Goal: Task Accomplishment & Management: Manage account settings

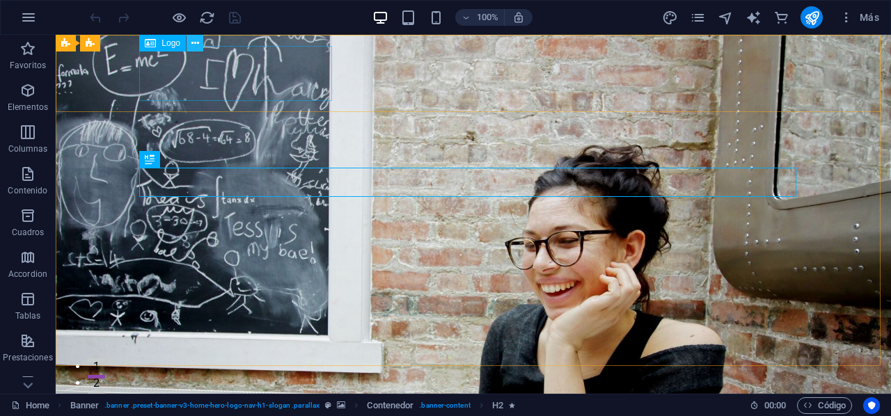
click at [193, 45] on icon at bounding box center [195, 43] width 8 height 15
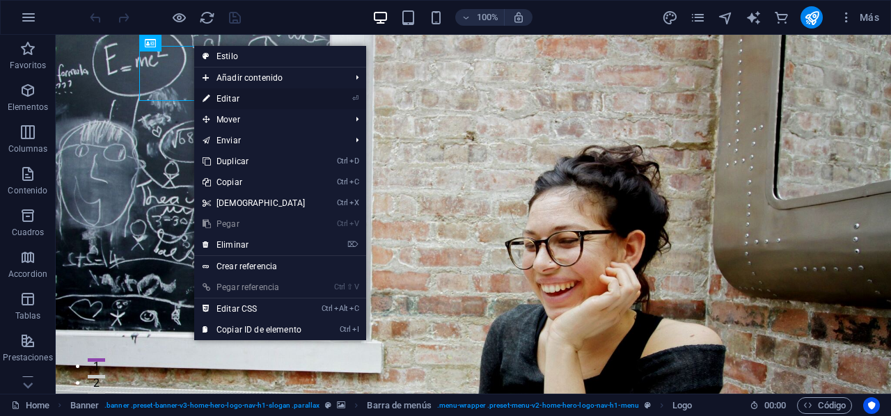
click at [294, 97] on link "⏎ Editar" at bounding box center [254, 98] width 120 height 21
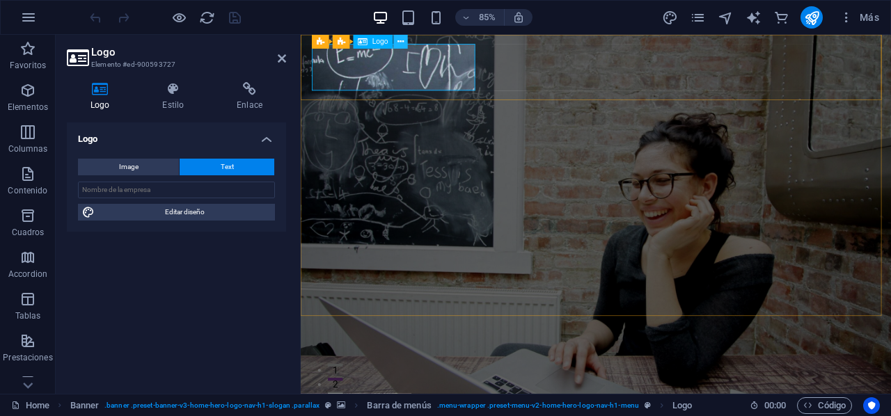
click at [401, 42] on icon at bounding box center [400, 41] width 6 height 13
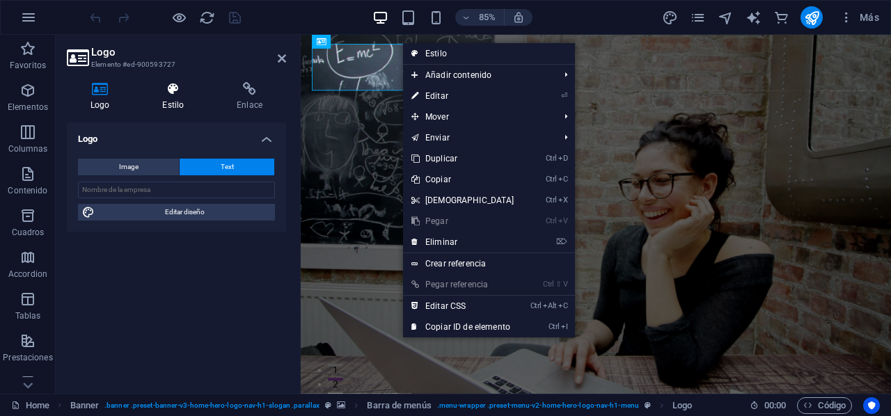
click at [175, 97] on h4 "Estilo" at bounding box center [175, 96] width 74 height 29
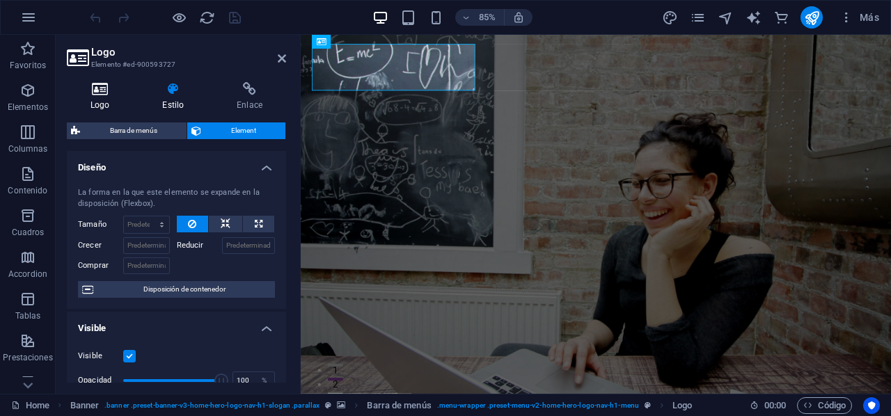
click at [111, 100] on h4 "Logo" at bounding box center [103, 96] width 72 height 29
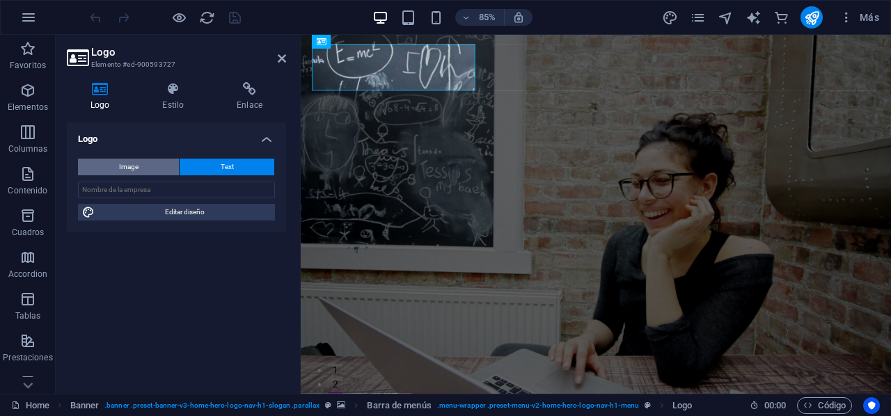
click at [134, 164] on span "Image" at bounding box center [128, 167] width 19 height 17
select select "DISABLED_OPTION_VALUE"
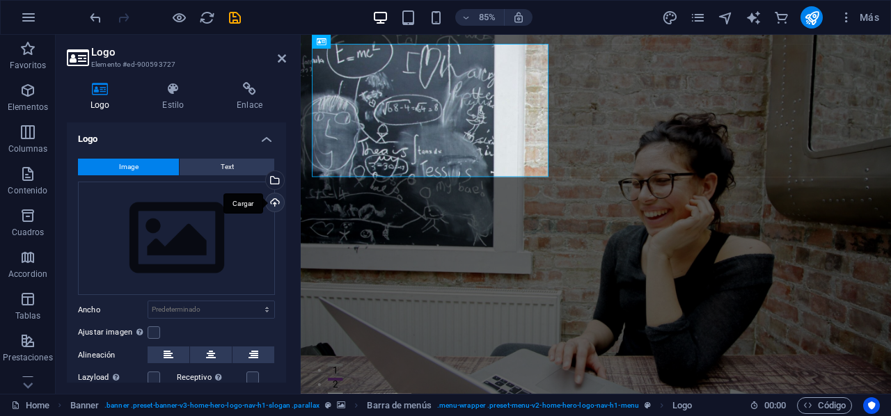
click at [273, 202] on div "Cargar" at bounding box center [273, 203] width 21 height 21
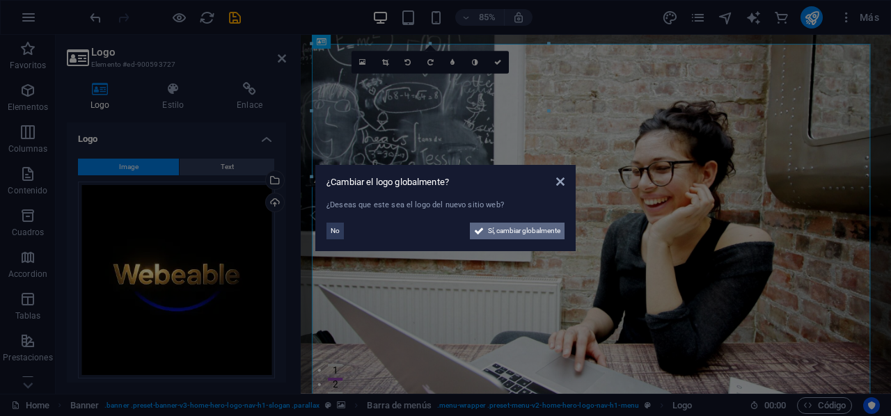
click at [509, 231] on span "Sí, cambiar globalmente" at bounding box center [524, 231] width 72 height 17
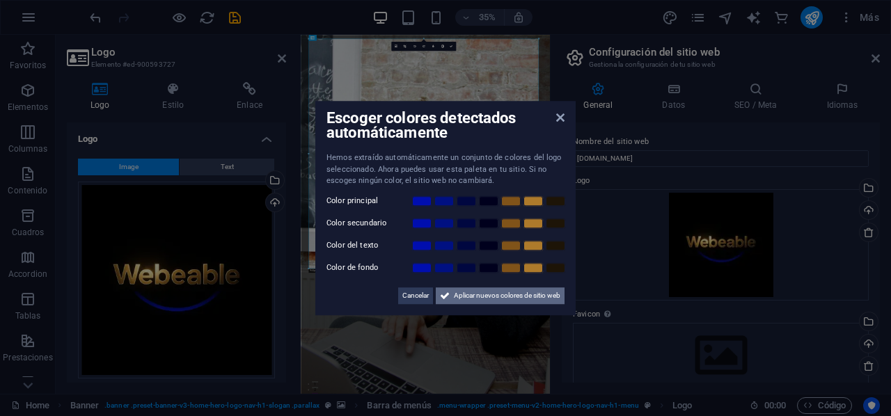
click at [479, 294] on span "Aplicar nuevos colores de sitio web" at bounding box center [507, 295] width 106 height 17
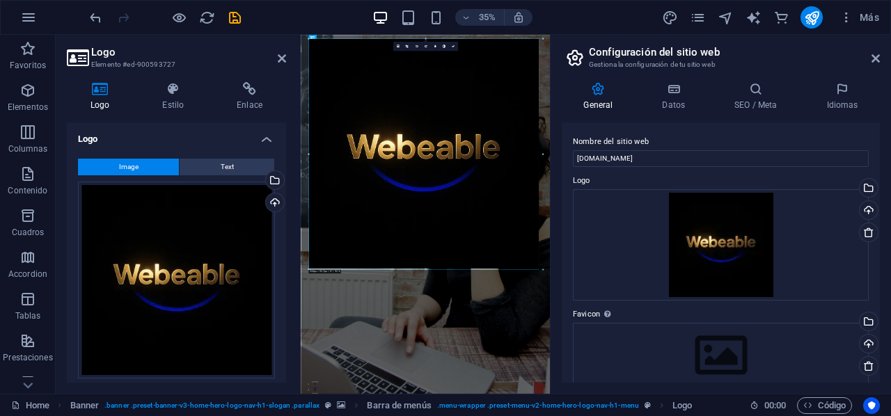
drag, startPoint x: 527, startPoint y: 268, endPoint x: 555, endPoint y: 282, distance: 31.1
click at [555, 282] on div "Home Favoritos Elementos Columnas Contenido Cuadros Accordion Tablas Prestacion…" at bounding box center [445, 214] width 891 height 359
drag, startPoint x: 422, startPoint y: 268, endPoint x: 572, endPoint y: 305, distance: 154.2
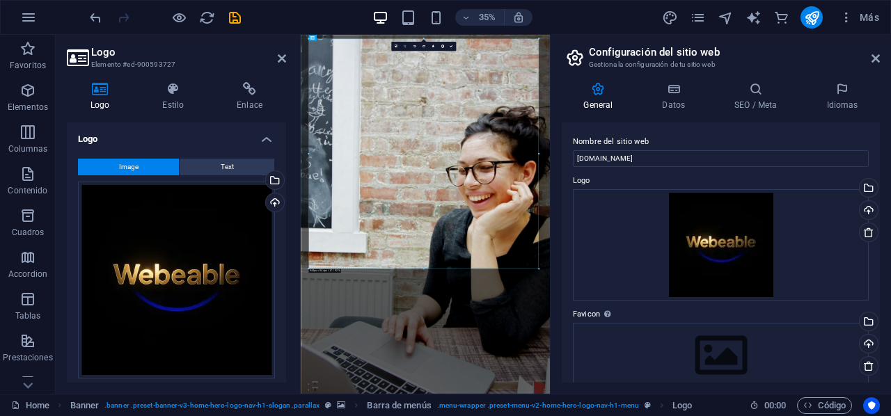
click at [404, 48] on link at bounding box center [404, 46] width 9 height 9
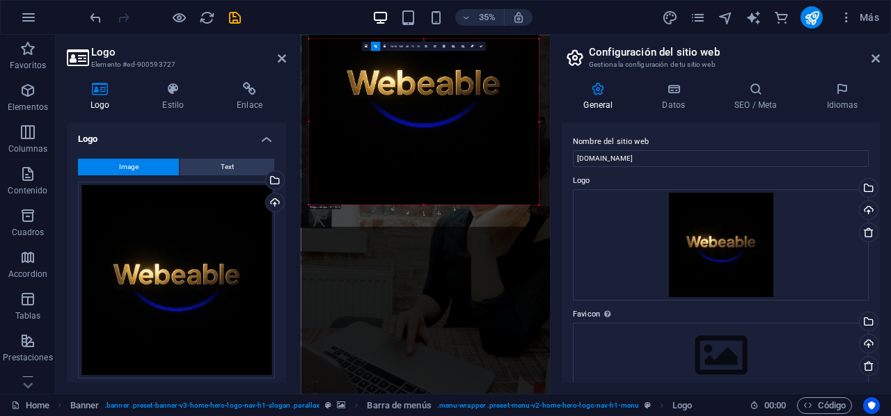
drag, startPoint x: 507, startPoint y: 38, endPoint x: 514, endPoint y: 244, distance: 206.1
click at [514, 244] on div "Arrastra aquí para reemplazar el contenido existente. Si quieres crear un eleme…" at bounding box center [425, 214] width 249 height 359
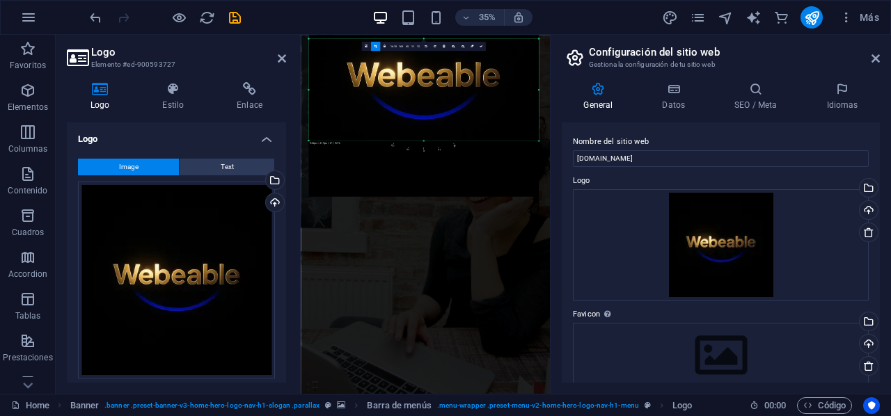
drag, startPoint x: 450, startPoint y: 196, endPoint x: 461, endPoint y: 36, distance: 159.8
click at [461, 39] on div "180 170 160 150 140 130 120 110 100 90 80 70 60 50 40 30 20 10 0 -10 -20 -30 -4…" at bounding box center [423, 90] width 230 height 102
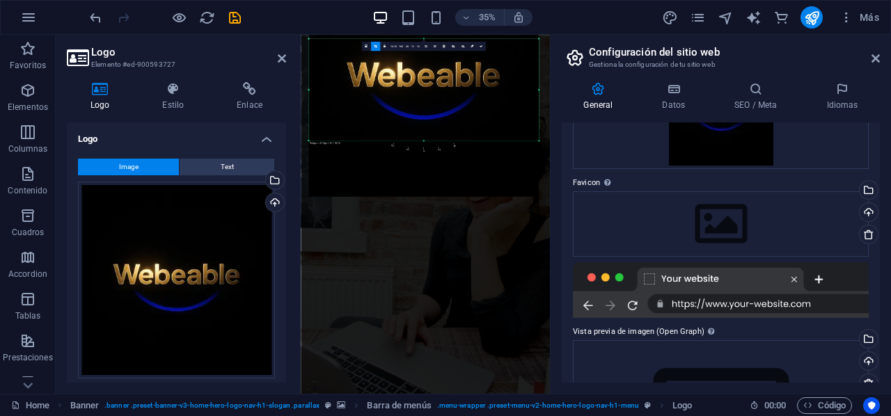
scroll to position [145, 0]
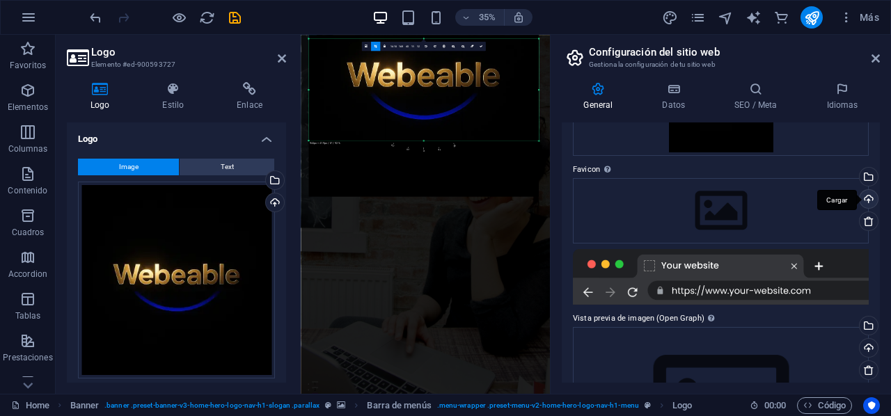
click at [863, 196] on div "Cargar" at bounding box center [867, 200] width 21 height 21
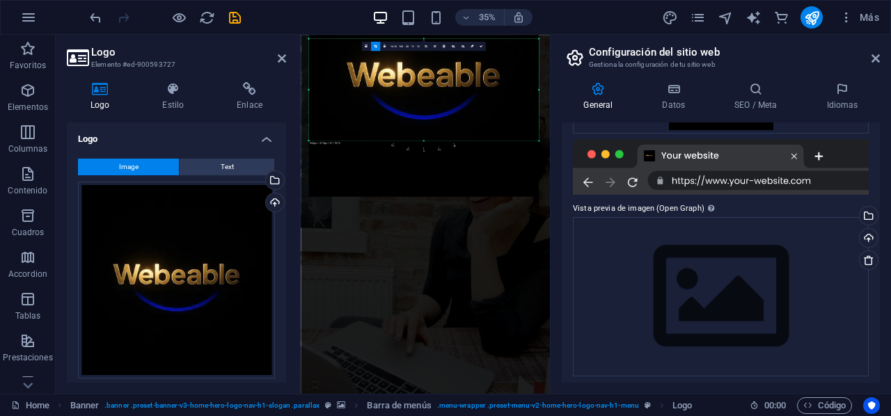
scroll to position [305, 0]
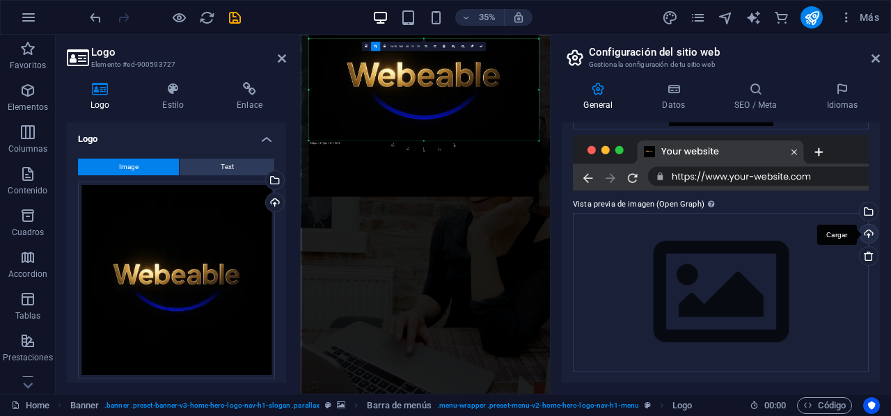
click at [867, 237] on div "Cargar" at bounding box center [867, 235] width 21 height 21
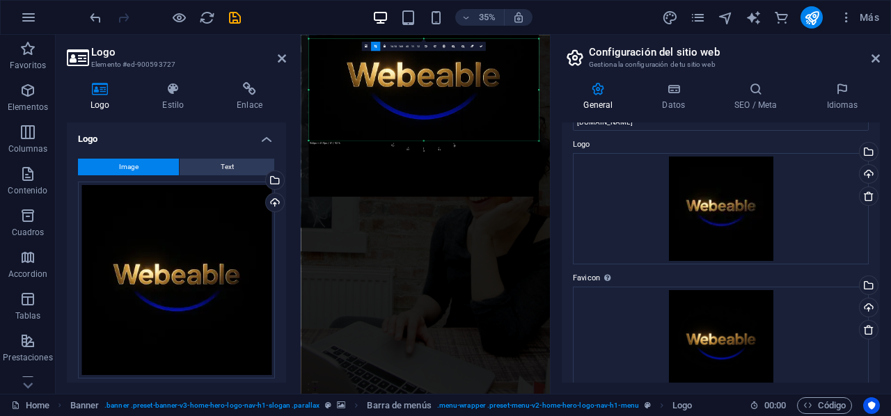
scroll to position [0, 0]
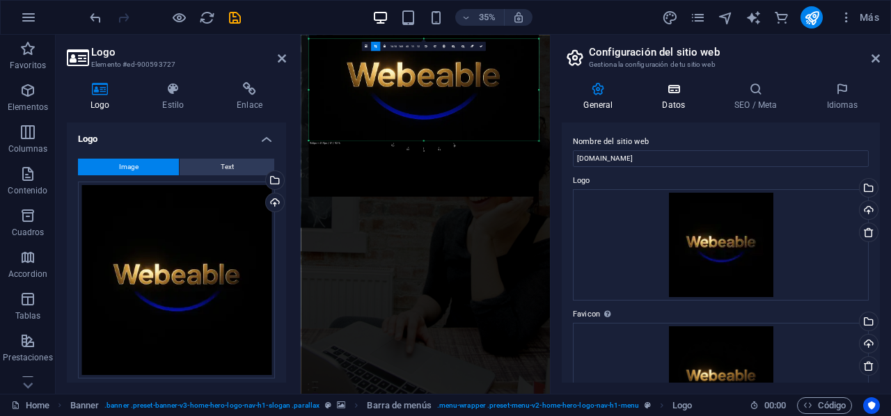
click at [671, 90] on icon at bounding box center [673, 89] width 67 height 14
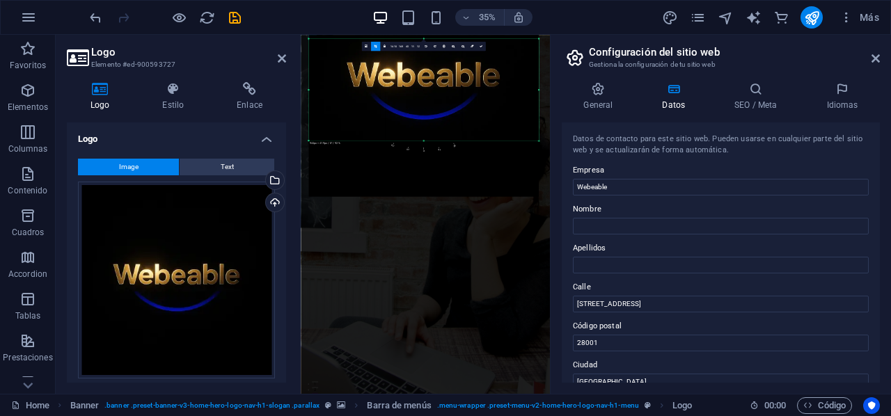
drag, startPoint x: 875, startPoint y: 147, endPoint x: 877, endPoint y: 183, distance: 36.2
click at [877, 183] on div "Datos de contacto para este sitio web. Pueden usarse en cualquier parte del sit…" at bounding box center [721, 252] width 318 height 260
click at [749, 97] on h4 "SEO / Meta" at bounding box center [759, 96] width 92 height 29
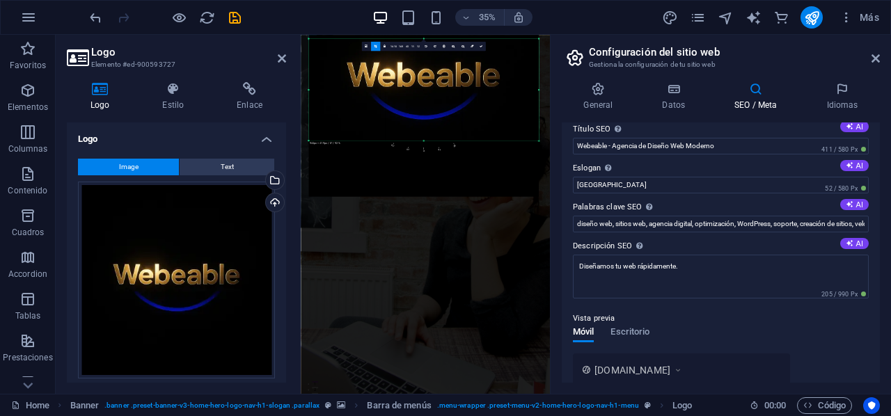
scroll to position [13, 0]
click at [856, 164] on button "AI" at bounding box center [854, 165] width 29 height 11
type input "Transforming Ideas into Professional Websites Fast!"
drag, startPoint x: 757, startPoint y: 182, endPoint x: 573, endPoint y: 184, distance: 184.4
click at [573, 184] on input "Transforming Ideas into Professional Websites Fast!" at bounding box center [721, 185] width 296 height 17
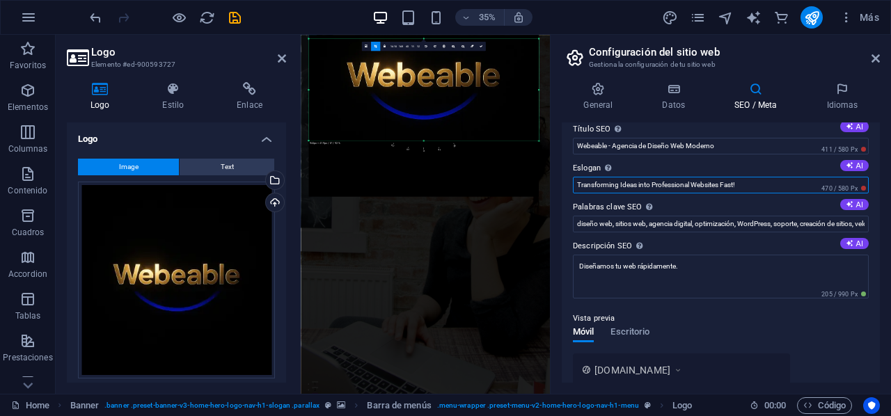
drag, startPoint x: 754, startPoint y: 184, endPoint x: 568, endPoint y: 189, distance: 186.5
click at [568, 189] on div "Título SEO El título de tu sitio web. Elige algo que destaque en los resultados…" at bounding box center [721, 252] width 318 height 260
paste input "¡Transformando ideas en sitios web profesionales rápidamente!"
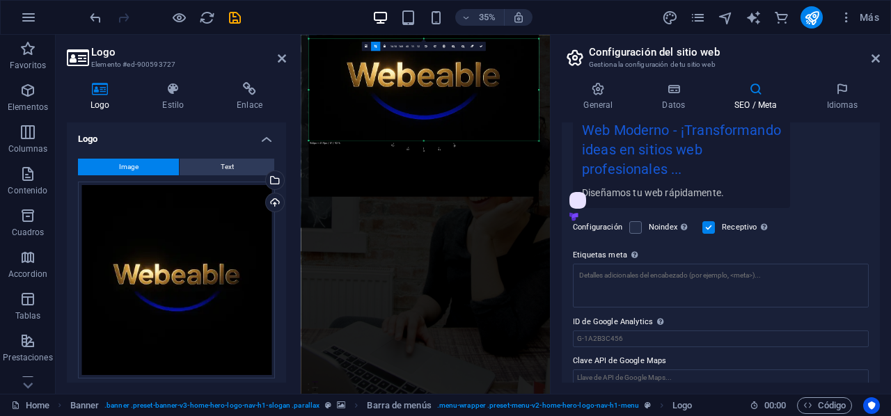
scroll to position [308, 0]
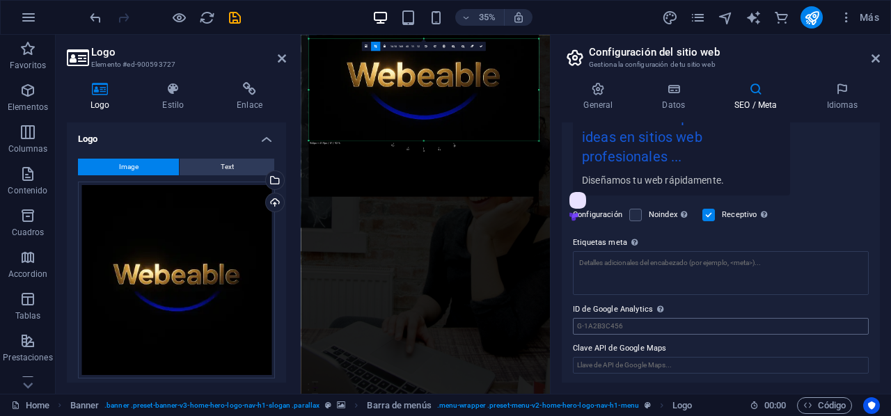
type input "¡Transformando ideas en sitios web profesionales rápidamente!"
click at [649, 322] on input "ID de Google Analytics Añada únicamente el ID de Google Analytics. Incluimos el…" at bounding box center [721, 326] width 296 height 17
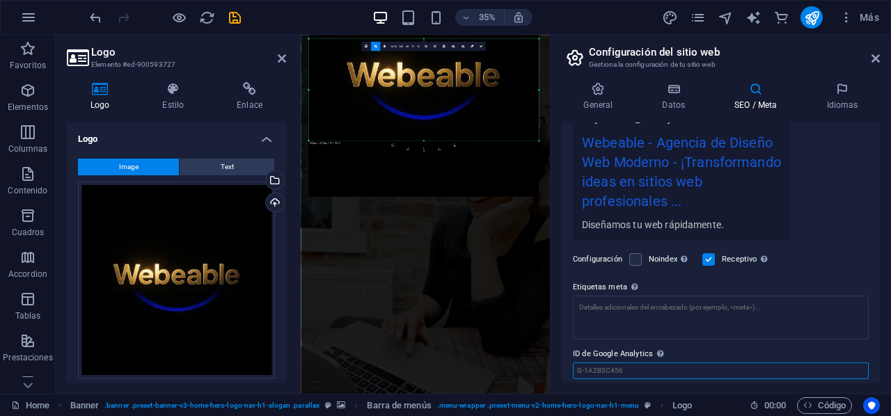
scroll to position [262, 0]
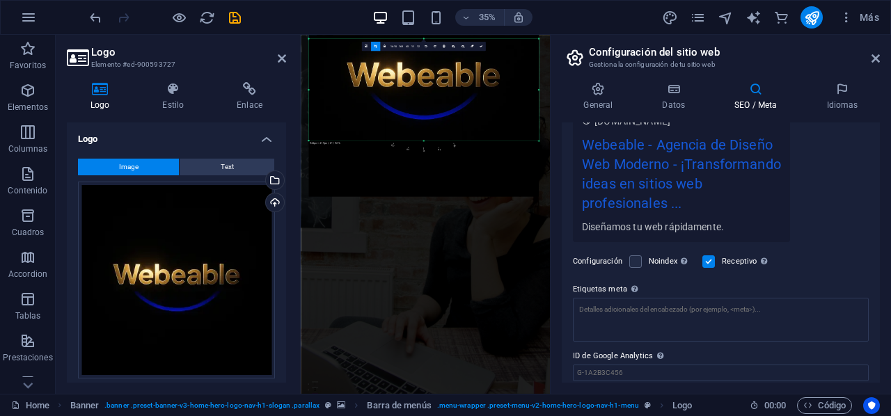
drag, startPoint x: 880, startPoint y: 293, endPoint x: 878, endPoint y: 279, distance: 14.0
click at [878, 279] on div "General Datos SEO / Meta Idiomas Nombre del sitio web webeable.com.ar Logo Arra…" at bounding box center [720, 232] width 340 height 323
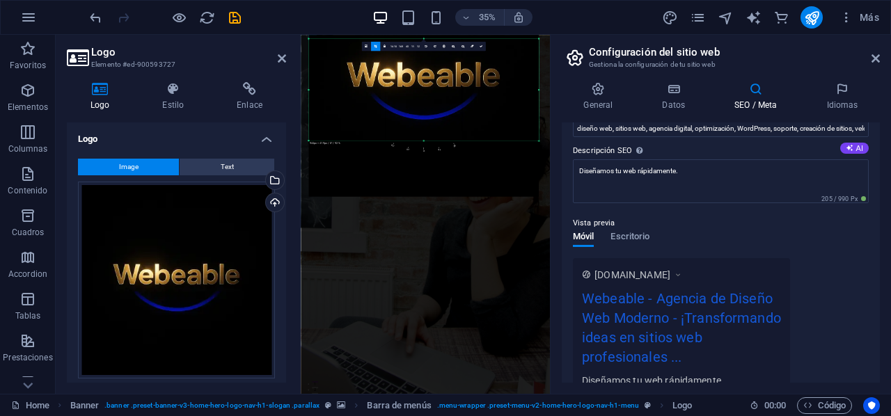
scroll to position [0, 0]
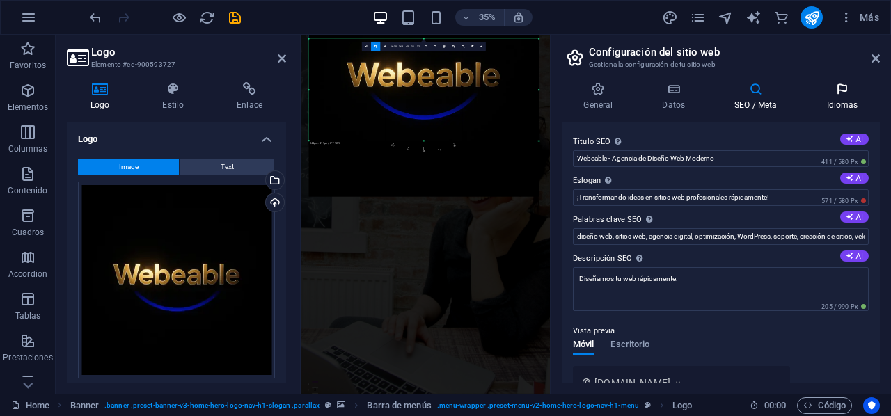
click at [843, 102] on h4 "Idiomas" at bounding box center [841, 96] width 75 height 29
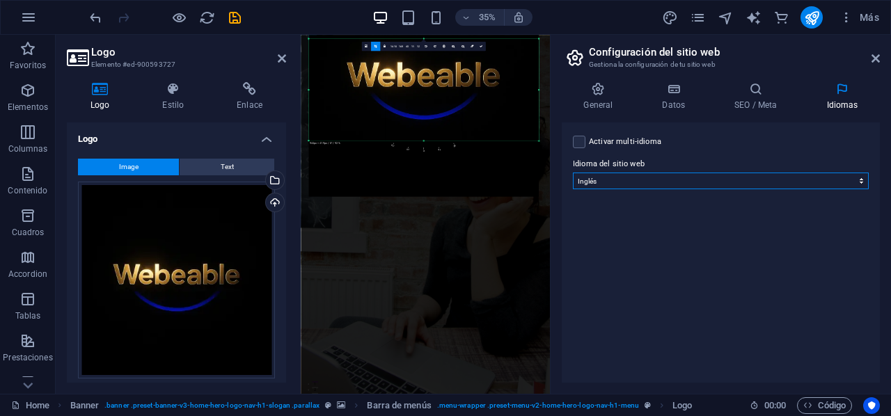
click at [731, 181] on select "Abkhazian Afar Afrikaans Akan Albanés Alemán Amharic Árabe Aragonese Armenian A…" at bounding box center [721, 181] width 296 height 17
select select "44"
click at [573, 173] on select "Abkhazian Afar Afrikaans Akan Albanés Alemán Amharic Árabe Aragonese Armenian A…" at bounding box center [721, 181] width 296 height 17
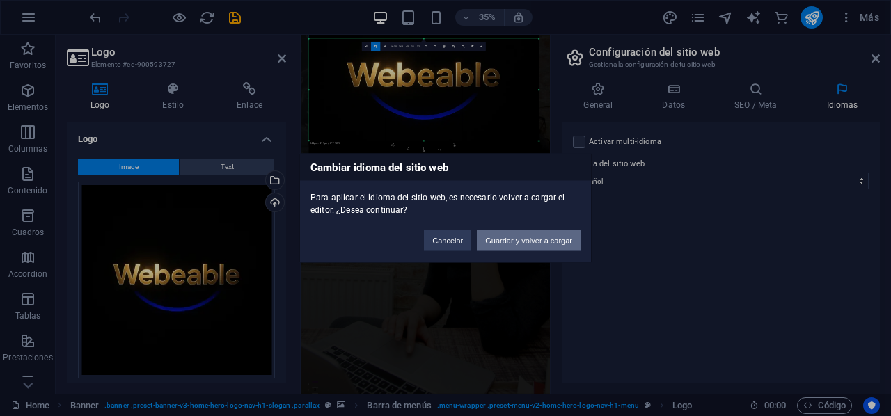
click at [530, 241] on button "Guardar y volver a cargar" at bounding box center [529, 240] width 104 height 21
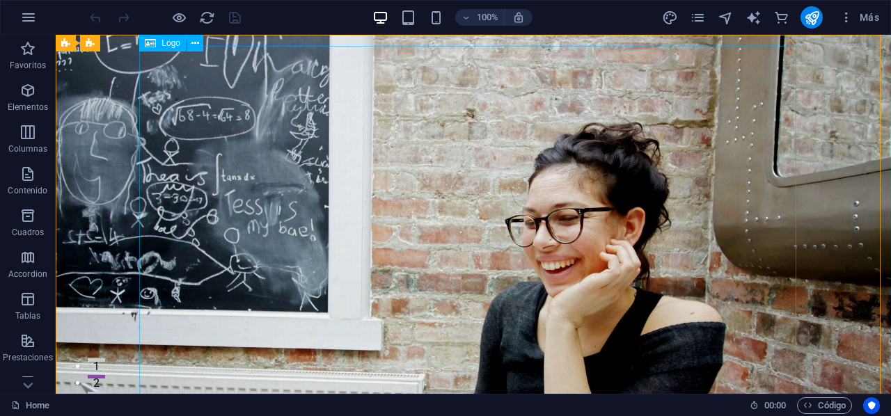
click at [167, 43] on span "Logo" at bounding box center [170, 43] width 19 height 8
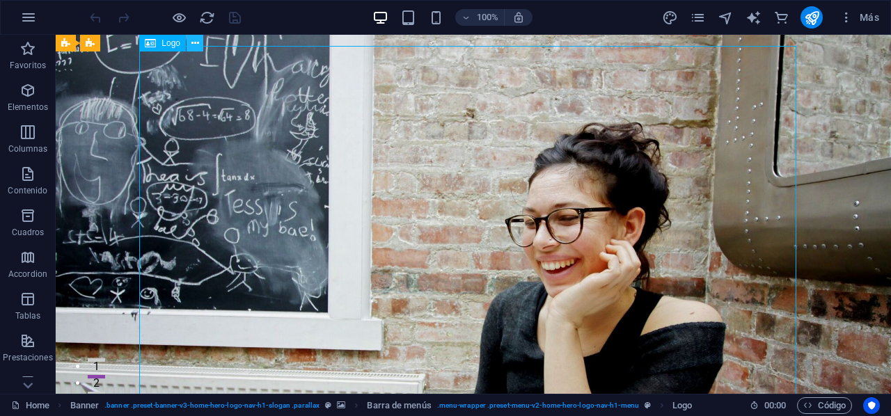
click at [191, 42] on icon at bounding box center [195, 43] width 8 height 15
click at [189, 45] on button at bounding box center [194, 43] width 17 height 17
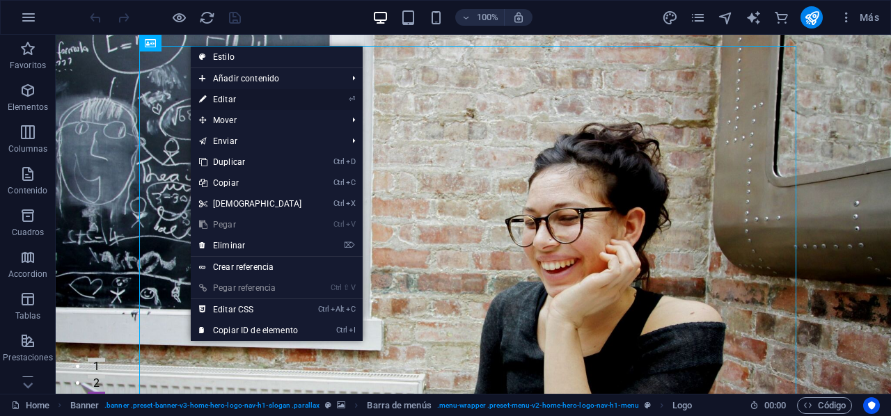
click at [298, 100] on link "⏎ Editar" at bounding box center [251, 99] width 120 height 21
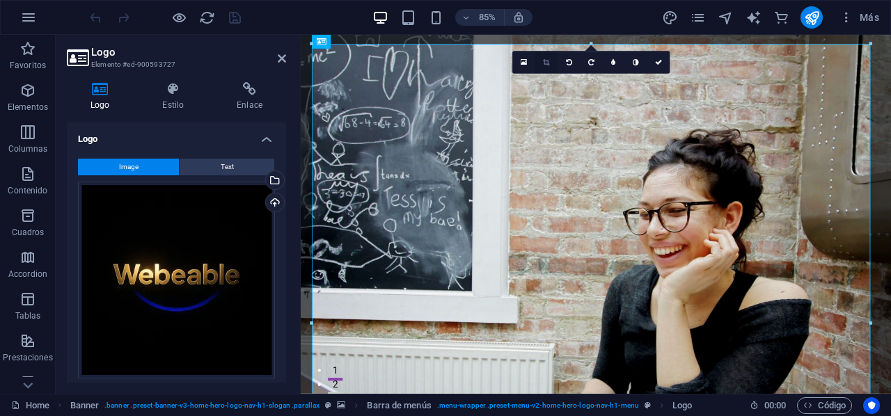
click at [548, 65] on icon at bounding box center [546, 62] width 6 height 7
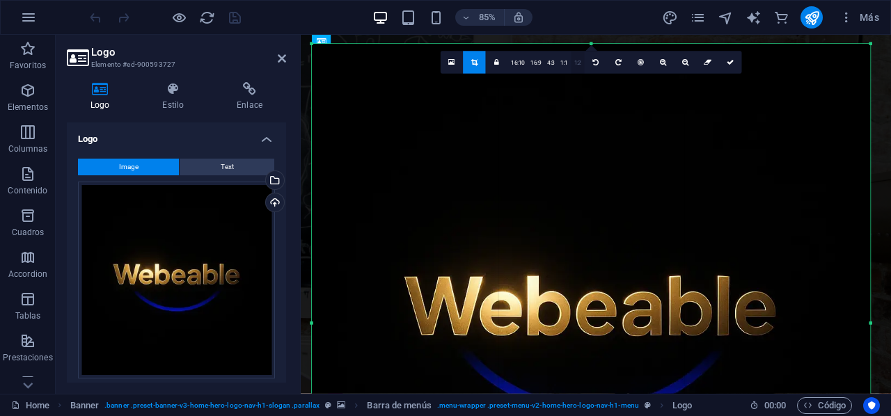
click at [576, 65] on link "1:2" at bounding box center [577, 63] width 13 height 22
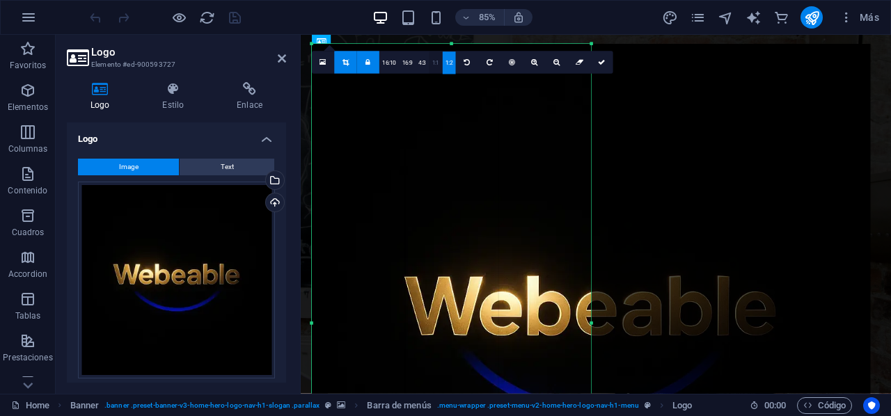
click at [437, 56] on link "1:1" at bounding box center [435, 63] width 13 height 22
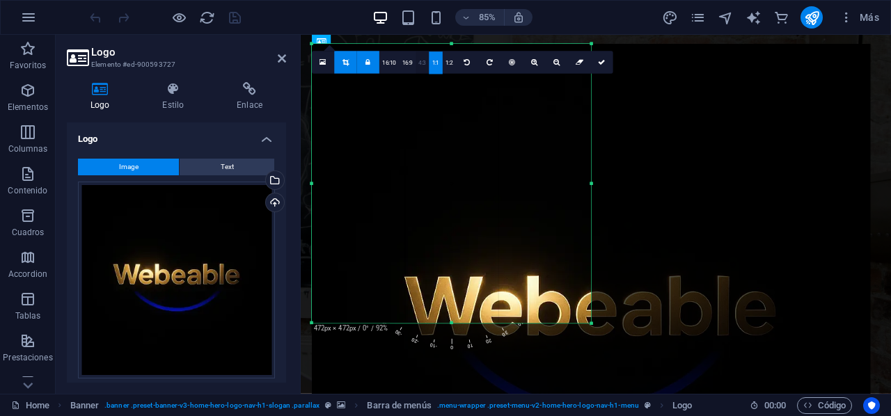
click at [422, 61] on link "4:3" at bounding box center [421, 63] width 13 height 22
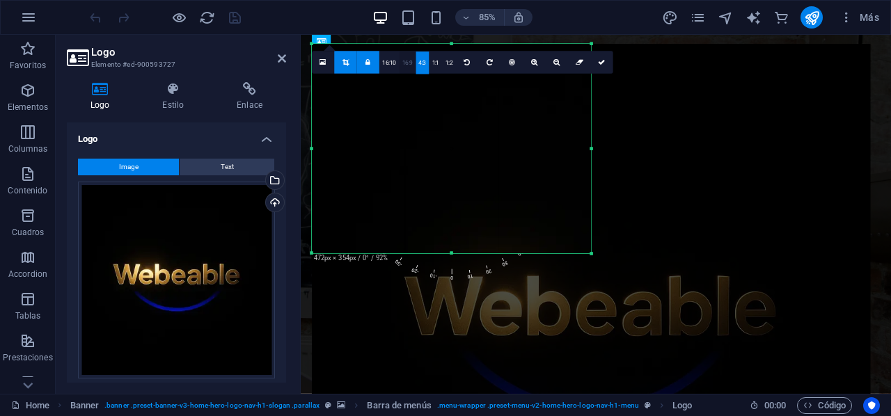
click at [406, 56] on link "16:9" at bounding box center [407, 63] width 17 height 22
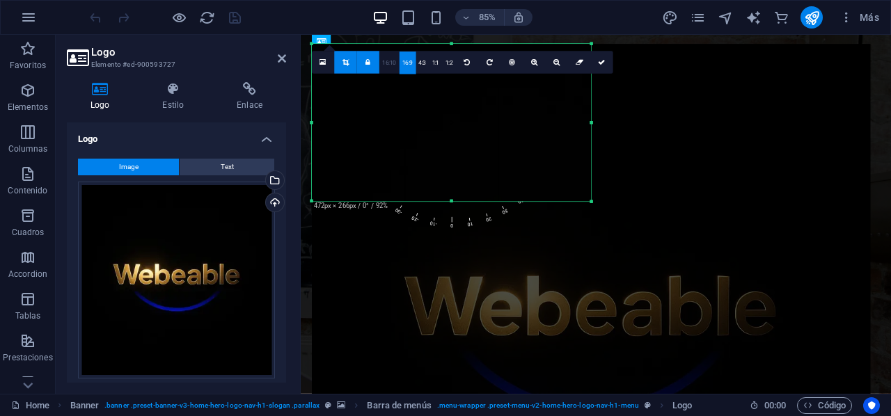
click at [394, 58] on link "16:10" at bounding box center [388, 63] width 19 height 22
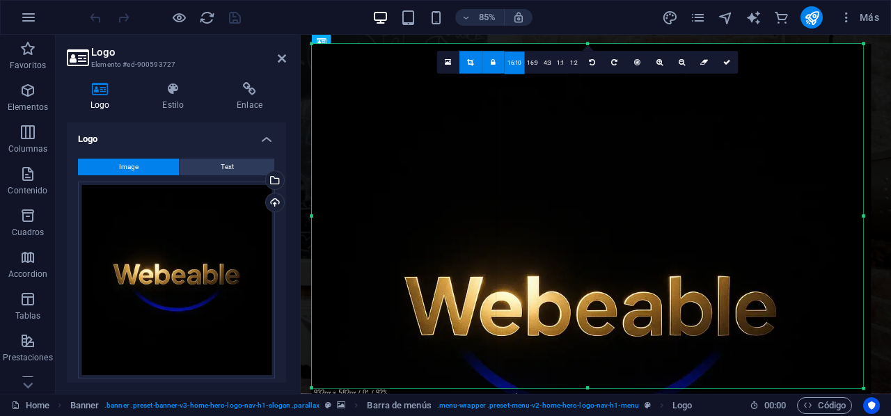
drag, startPoint x: 589, startPoint y: 216, endPoint x: 871, endPoint y: 416, distance: 346.0
click at [871, 415] on html "Webeable Home Favoritos Elementos Columnas Contenido Cuadros Accordion Tablas P…" at bounding box center [445, 208] width 891 height 416
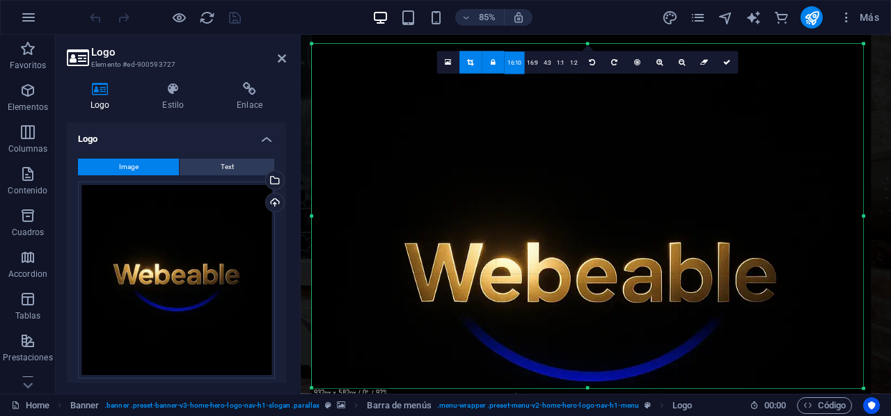
drag, startPoint x: 826, startPoint y: 299, endPoint x: 821, endPoint y: 244, distance: 55.9
click at [821, 244] on div at bounding box center [591, 289] width 559 height 559
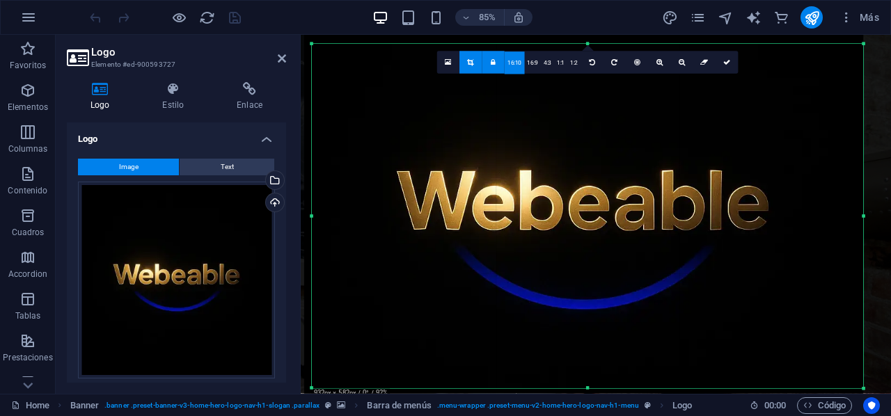
drag, startPoint x: 767, startPoint y: 247, endPoint x: 761, endPoint y: 169, distance: 78.2
click at [761, 169] on div at bounding box center [584, 217] width 559 height 559
drag, startPoint x: 866, startPoint y: 389, endPoint x: 813, endPoint y: 372, distance: 55.0
click at [813, 372] on div "180 170 160 150 140 130 120 110 100 90 80 70 60 50 40 30 20 10 0 -10 -20 -30 -4…" at bounding box center [587, 217] width 551 height 344
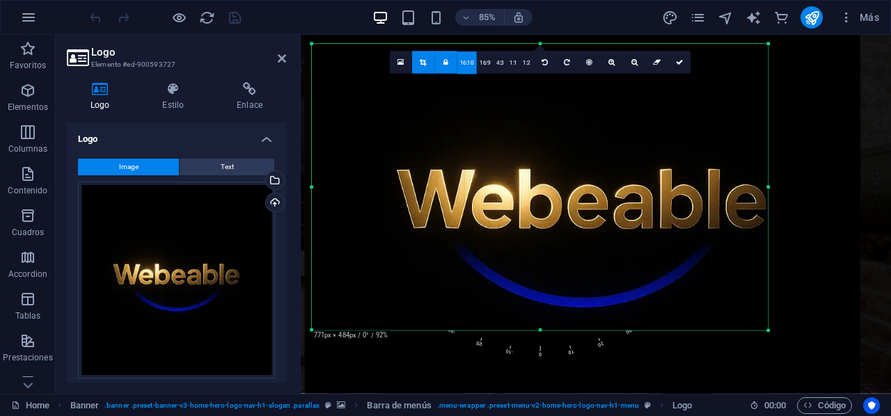
drag, startPoint x: 575, startPoint y: 373, endPoint x: 590, endPoint y: 322, distance: 52.9
click at [590, 322] on div "180 170 160 150 140 130 120 110 100 90 80 70 60 50 40 30 20 10 0 -10 -20 -30 -4…" at bounding box center [540, 188] width 456 height 286
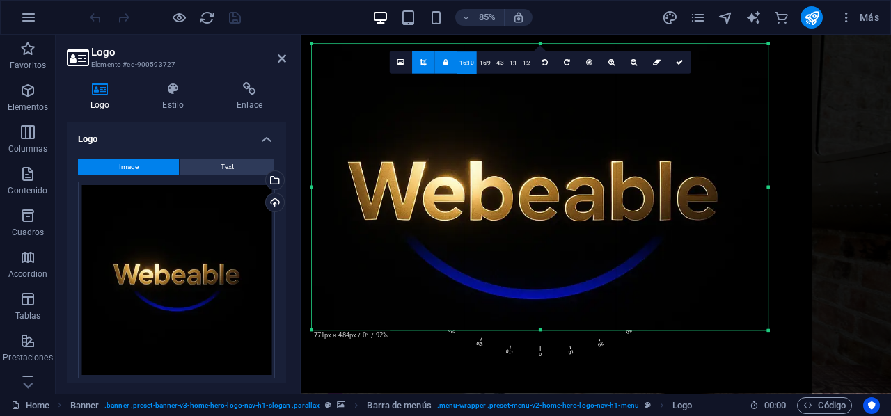
drag, startPoint x: 712, startPoint y: 239, endPoint x: 654, endPoint y: 212, distance: 63.8
click at [654, 212] on div at bounding box center [534, 208] width 556 height 556
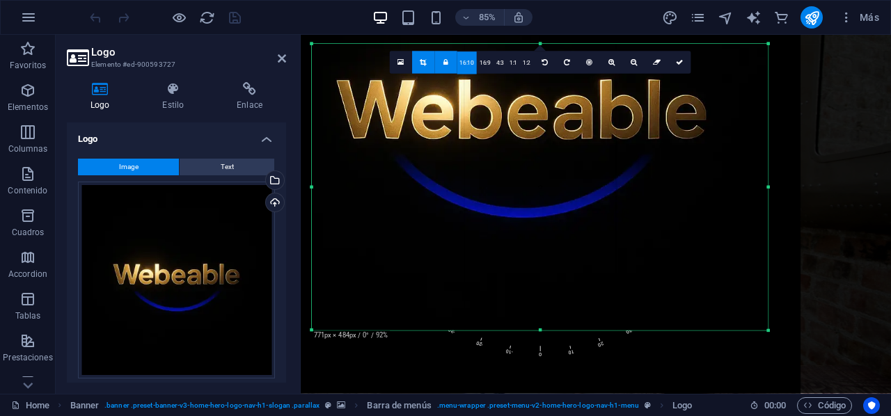
drag, startPoint x: 654, startPoint y: 212, endPoint x: 630, endPoint y: 97, distance: 117.2
click at [630, 97] on div at bounding box center [523, 127] width 556 height 556
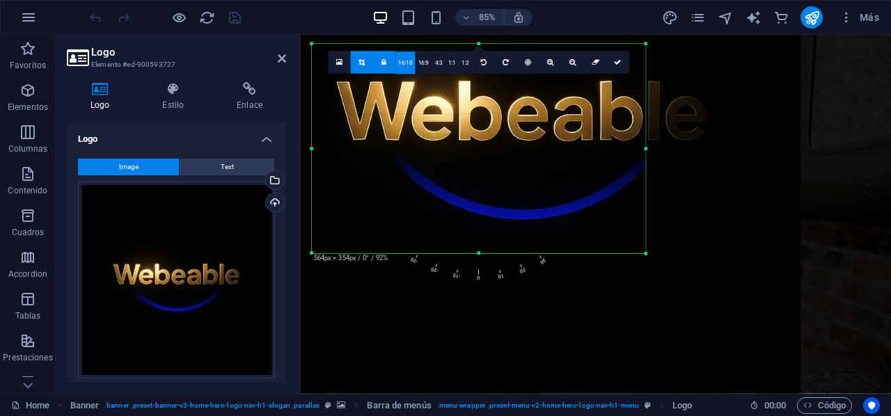
drag, startPoint x: 539, startPoint y: 329, endPoint x: 734, endPoint y: 239, distance: 214.8
click at [645, 239] on div "180 170 160 150 140 130 120 110 100 90 80 70 60 50 40 30 20 10 0 -10 -20 -30 -4…" at bounding box center [478, 149] width 333 height 209
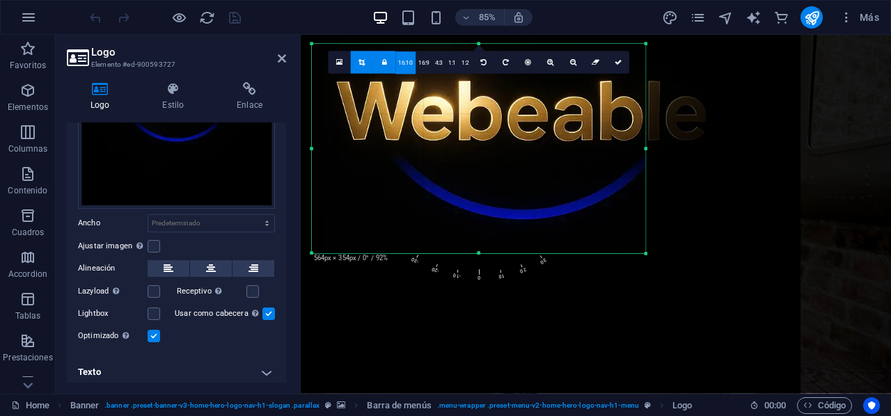
scroll to position [173, 0]
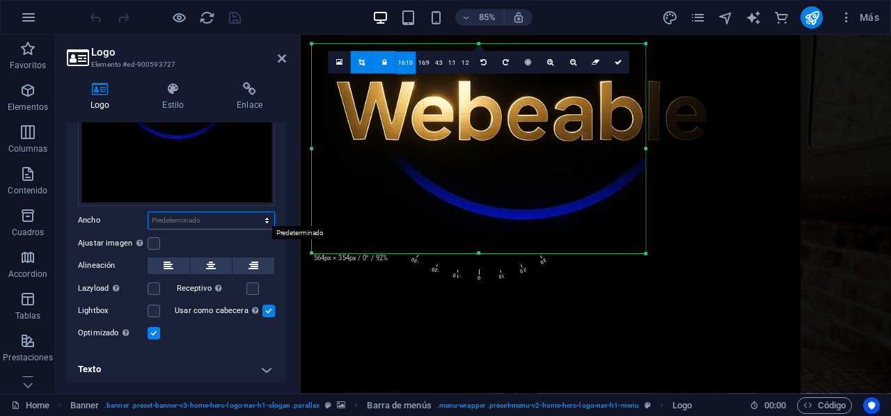
click at [266, 221] on select "Predeterminado automático px rem % em vh vw" at bounding box center [211, 220] width 126 height 17
click at [291, 240] on div "Logo Estilo Enlace Logo Image Text Arrastra archivos aquí, haz clic para escoge…" at bounding box center [176, 232] width 241 height 323
click at [152, 240] on label at bounding box center [154, 243] width 13 height 13
click at [0, 0] on input "Ajustar imagen Ajustar imagen automáticamente a un ancho y alto fijo" at bounding box center [0, 0] width 0 height 0
type input "564"
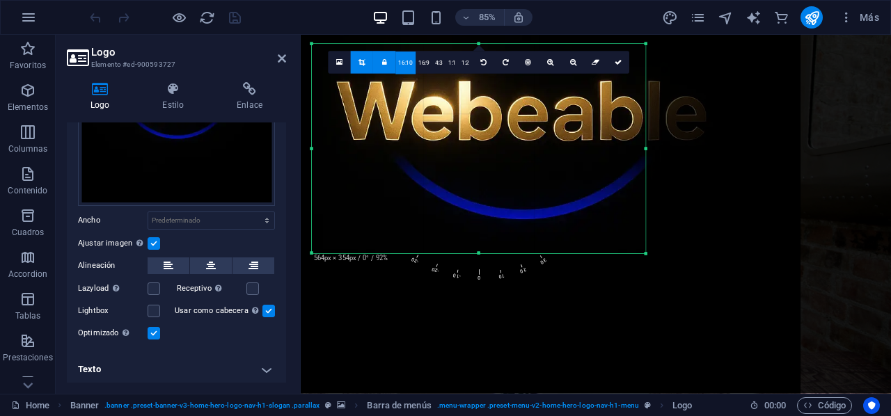
select select "px"
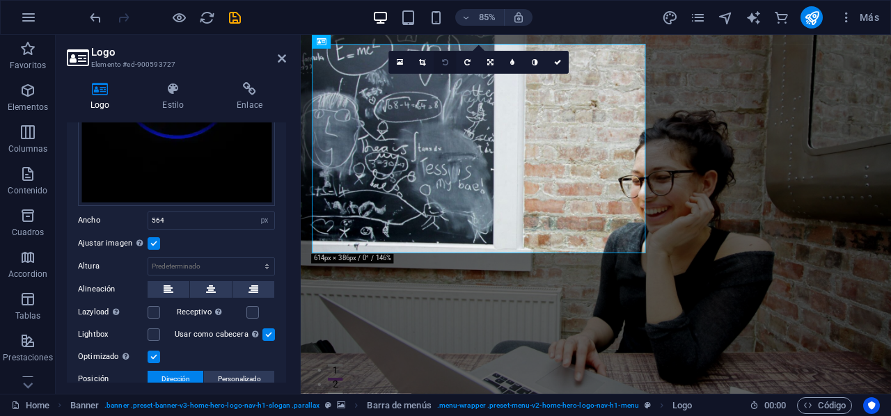
click at [446, 61] on icon at bounding box center [445, 62] width 6 height 7
click at [440, 56] on link at bounding box center [444, 62] width 22 height 22
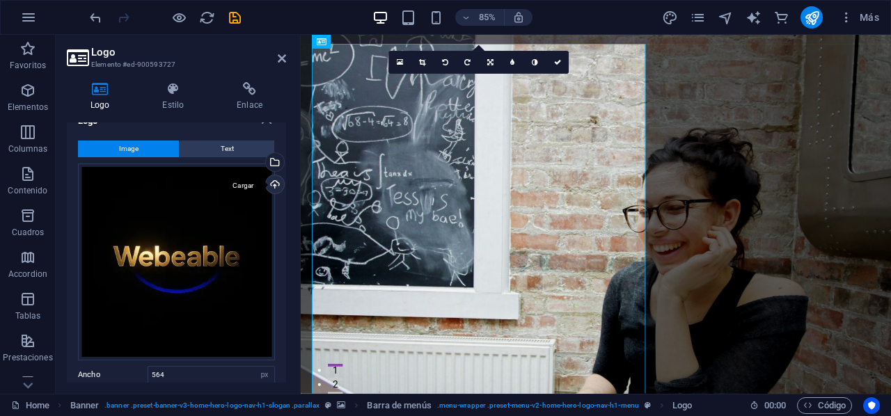
scroll to position [20, 0]
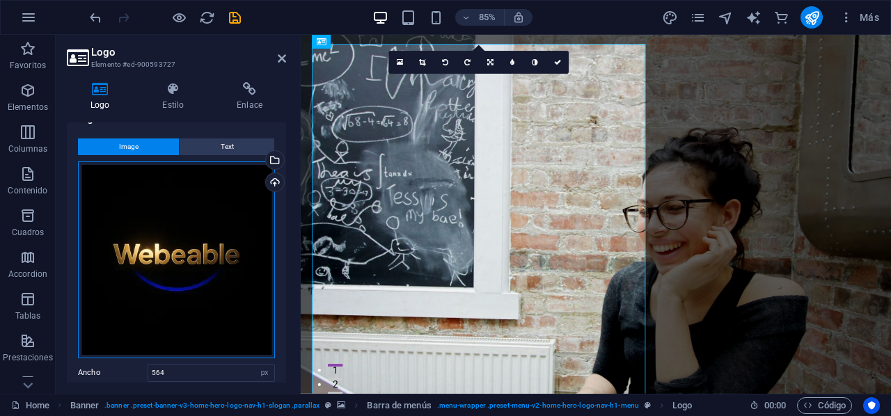
click at [241, 289] on div "Arrastra archivos aquí, haz clic para escoger archivos o selecciona archivos de…" at bounding box center [176, 259] width 197 height 197
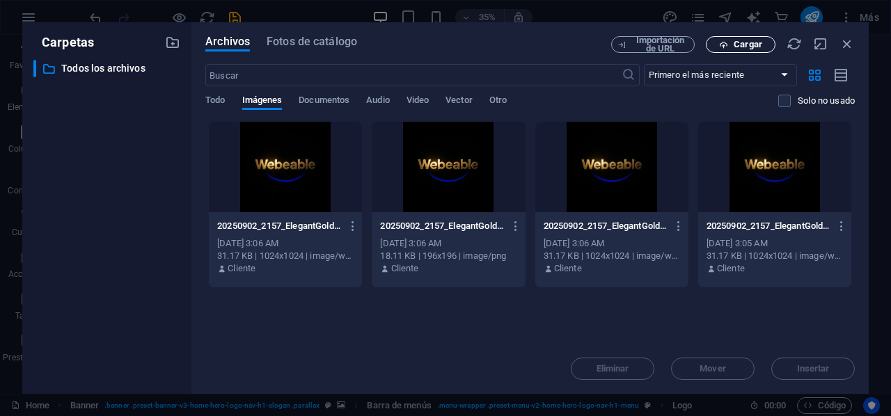
click at [756, 47] on span "Cargar" at bounding box center [747, 44] width 29 height 8
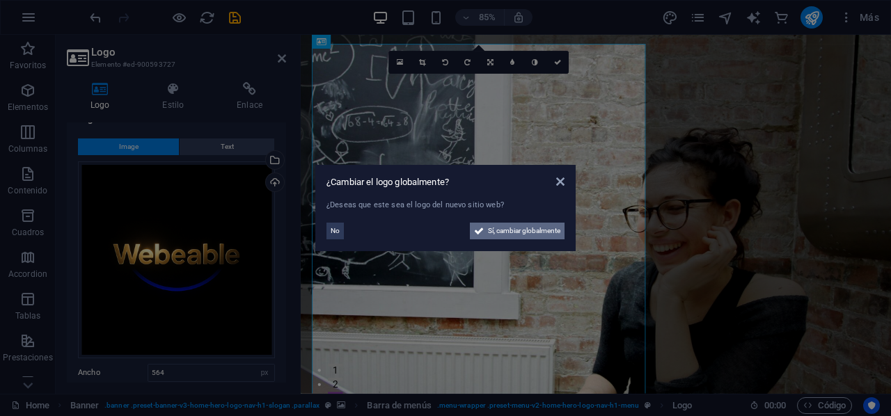
click at [520, 230] on span "Sí, cambiar globalmente" at bounding box center [524, 231] width 72 height 17
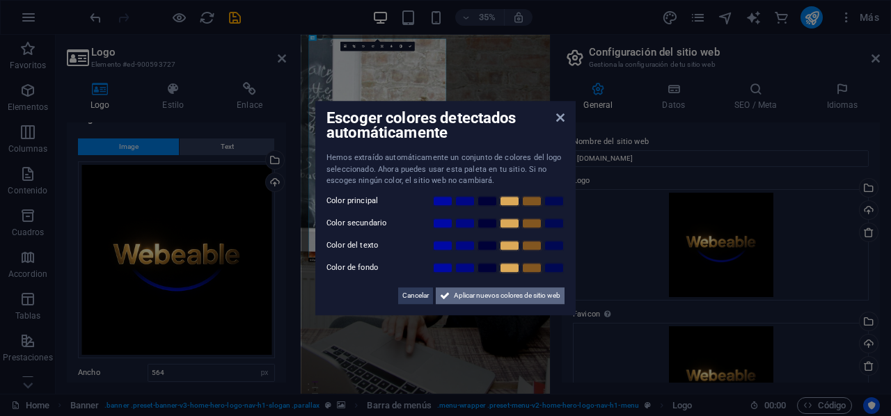
click at [509, 292] on span "Aplicar nuevos colores de sitio web" at bounding box center [507, 295] width 106 height 17
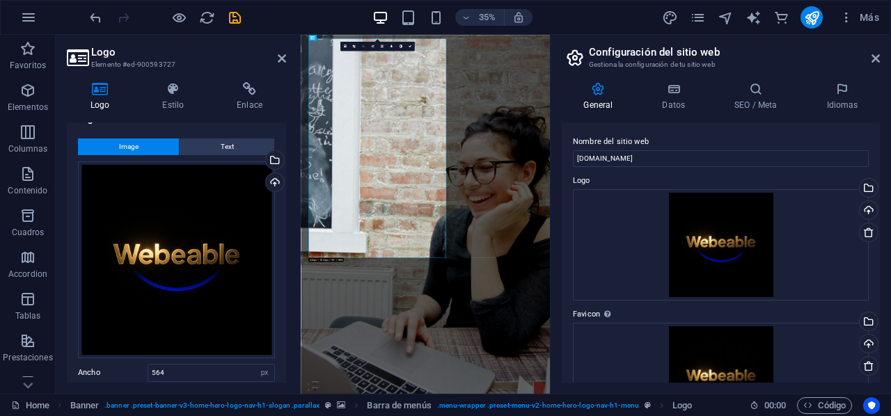
click at [364, 45] on icon at bounding box center [363, 46] width 3 height 3
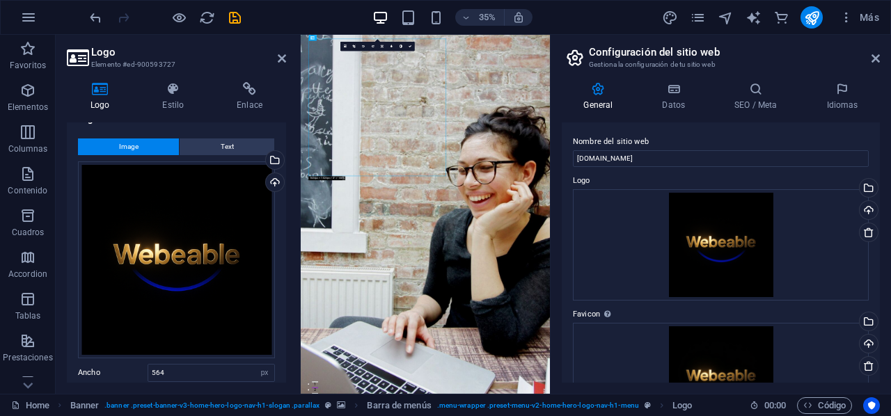
drag, startPoint x: 889, startPoint y: 1, endPoint x: 552, endPoint y: 93, distance: 348.4
click at [552, 93] on aside "Configuración del sitio web Gestiona la configuración de tu sitio web General D…" at bounding box center [720, 214] width 341 height 359
click at [878, 59] on icon at bounding box center [875, 58] width 8 height 11
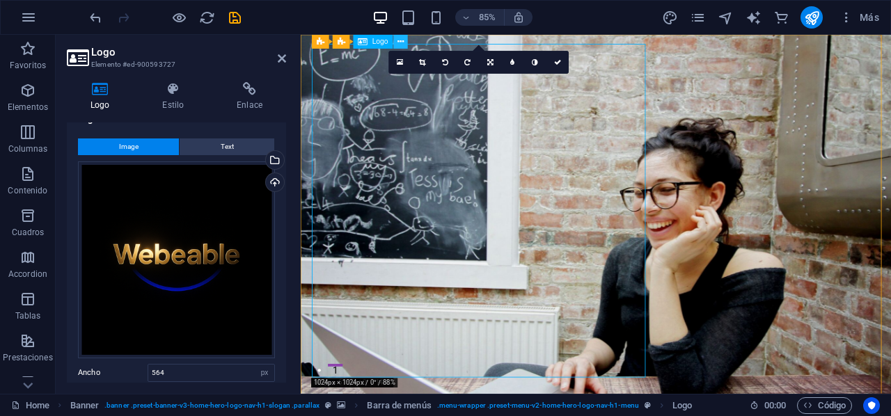
click at [398, 43] on icon at bounding box center [400, 41] width 6 height 13
click at [424, 59] on icon at bounding box center [422, 62] width 6 height 7
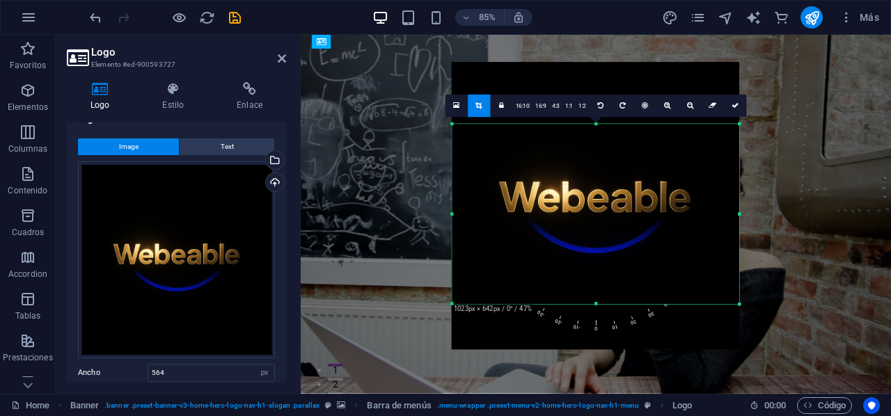
drag, startPoint x: 596, startPoint y: 263, endPoint x: 594, endPoint y: 190, distance: 73.1
click at [594, 190] on div at bounding box center [595, 205] width 287 height 287
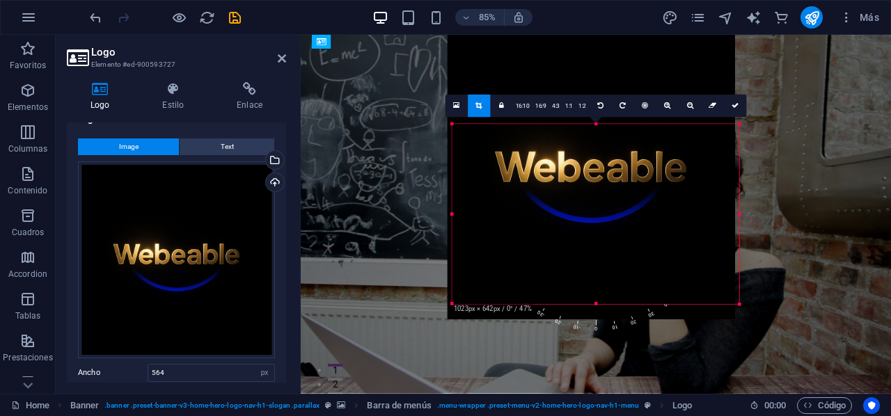
drag, startPoint x: 594, startPoint y: 190, endPoint x: 588, endPoint y: 134, distance: 55.9
click at [588, 134] on div at bounding box center [590, 175] width 287 height 287
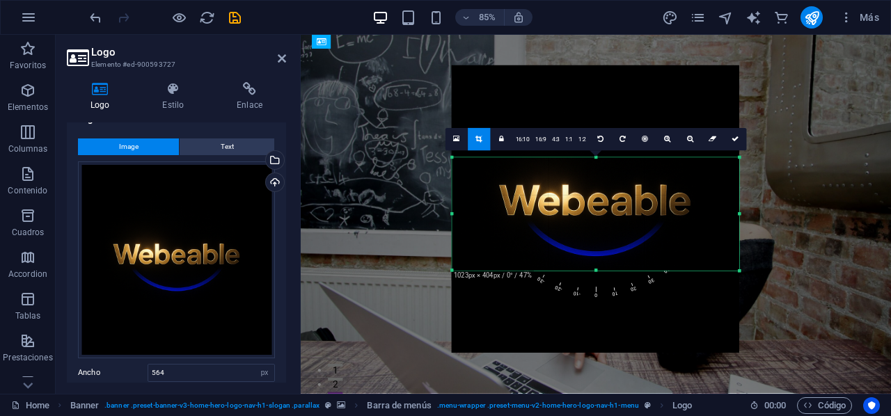
drag, startPoint x: 597, startPoint y: 305, endPoint x: 593, endPoint y: 226, distance: 78.7
click at [593, 226] on div "180 170 160 150 140 130 120 110 100 90 80 70 60 50 40 30 20 10 0 -10 -20 -30 -4…" at bounding box center [595, 213] width 287 height 113
click at [740, 215] on div "180 170 160 150 140 130 120 110 100 90 80 70 60 50 40 30 20 10 0 -10 -20 -30 -4…" at bounding box center [595, 213] width 287 height 113
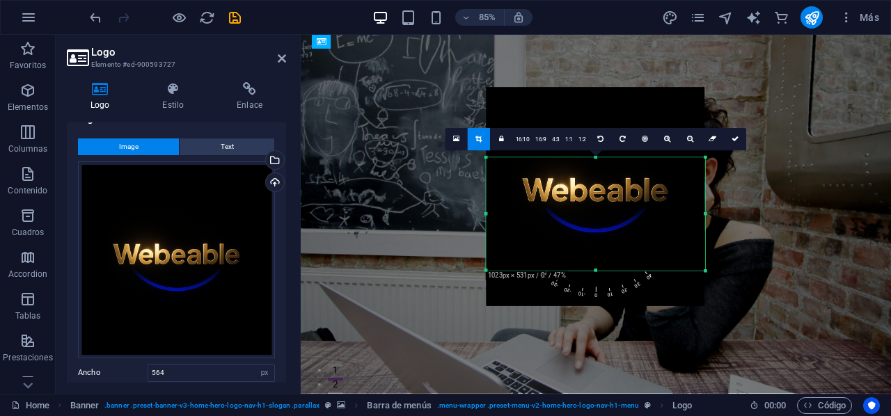
drag, startPoint x: 740, startPoint y: 215, endPoint x: 660, endPoint y: 209, distance: 81.0
click at [660, 209] on div "180 170 160 150 140 130 120 110 100 90 80 70 60 50 40 30 20 10 0 -10 -20 -30 -4…" at bounding box center [595, 213] width 219 height 113
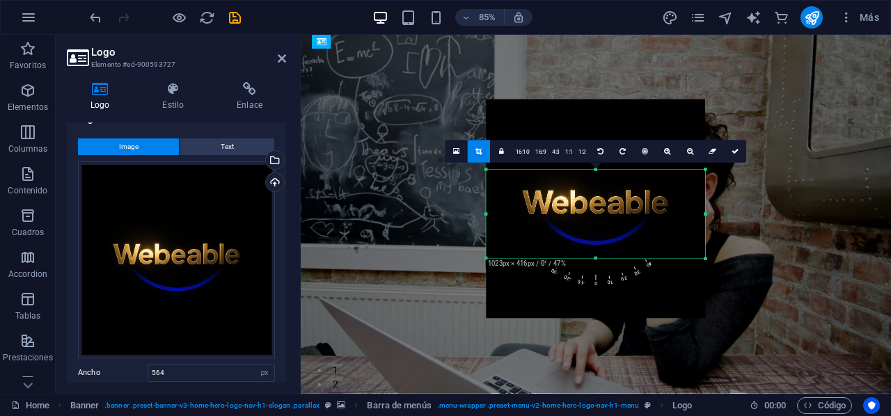
drag, startPoint x: 595, startPoint y: 270, endPoint x: 599, endPoint y: 243, distance: 27.5
click at [599, 243] on div "180 170 160 150 140 130 120 110 100 90 80 70 60 50 40 30 20 10 0 -10 -20 -30 -4…" at bounding box center [595, 214] width 219 height 89
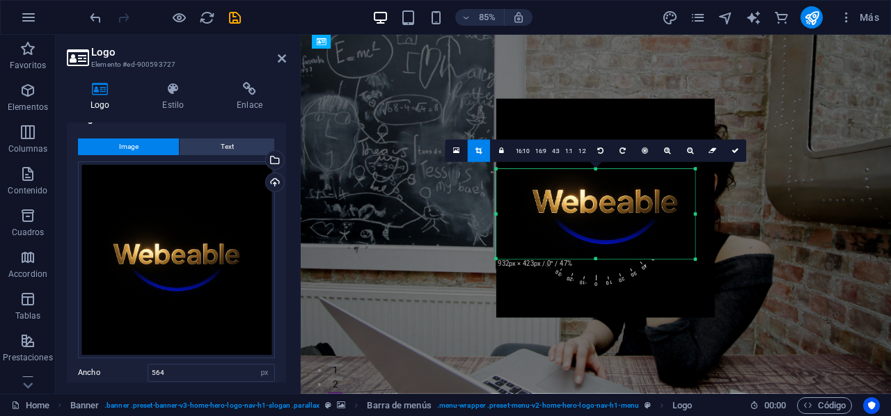
drag, startPoint x: 707, startPoint y: 212, endPoint x: 683, endPoint y: 212, distance: 23.7
click at [683, 212] on div "180 170 160 150 140 130 120 110 100 90 80 70 60 50 40 30 20 10 0 -10 -20 -30 -4…" at bounding box center [595, 214] width 199 height 90
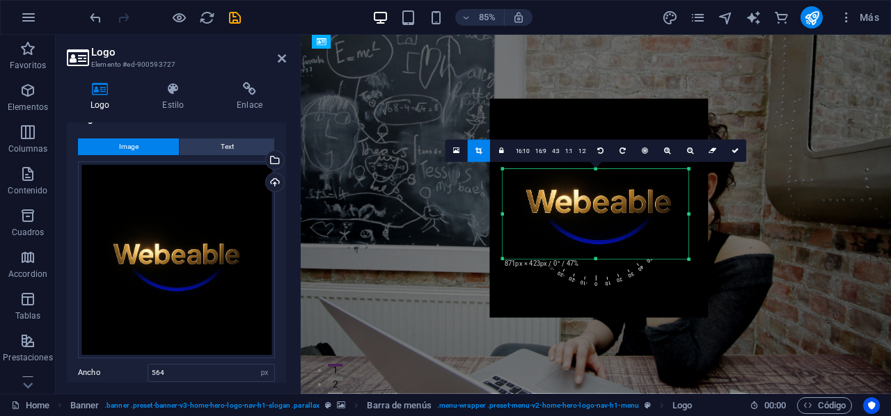
drag, startPoint x: 495, startPoint y: 214, endPoint x: 510, endPoint y: 214, distance: 14.6
click at [510, 214] on div "180 170 160 150 140 130 120 110 100 90 80 70 60 50 40 30 20 10 0 -10 -20 -30 -4…" at bounding box center [595, 214] width 186 height 90
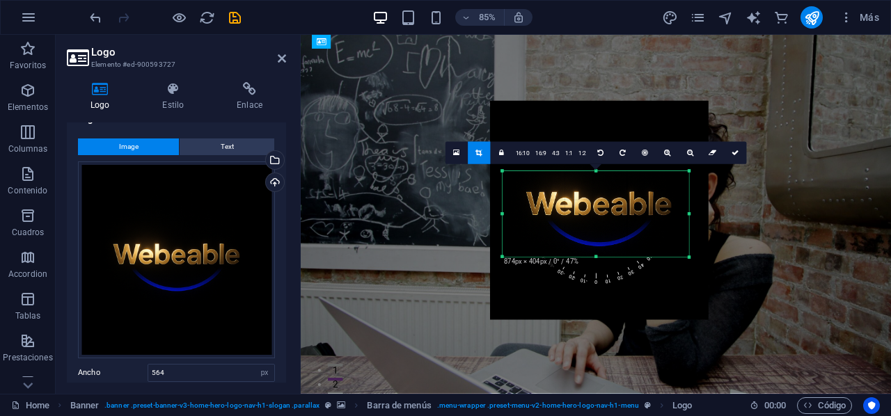
click at [596, 254] on div "180 170 160 150 140 130 120 110 100 90 80 70 60 50 40 30 20 10 0 -10 -20 -30 -4…" at bounding box center [595, 214] width 186 height 86
click at [732, 154] on icon at bounding box center [734, 152] width 7 height 7
type input "315"
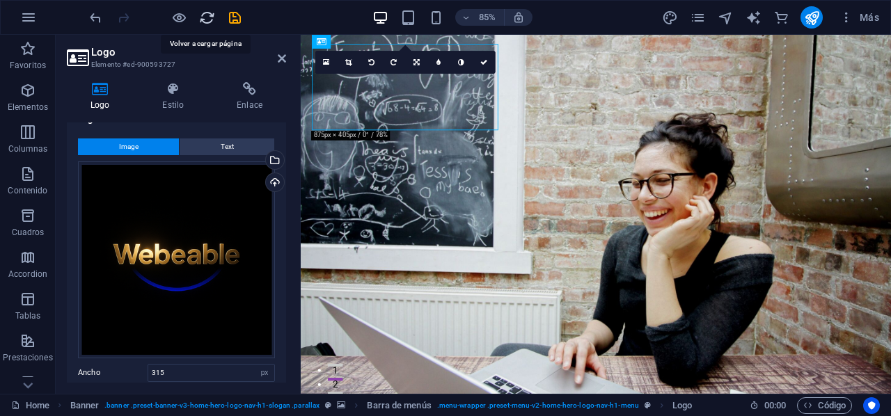
click at [209, 15] on icon "reload" at bounding box center [207, 18] width 16 height 16
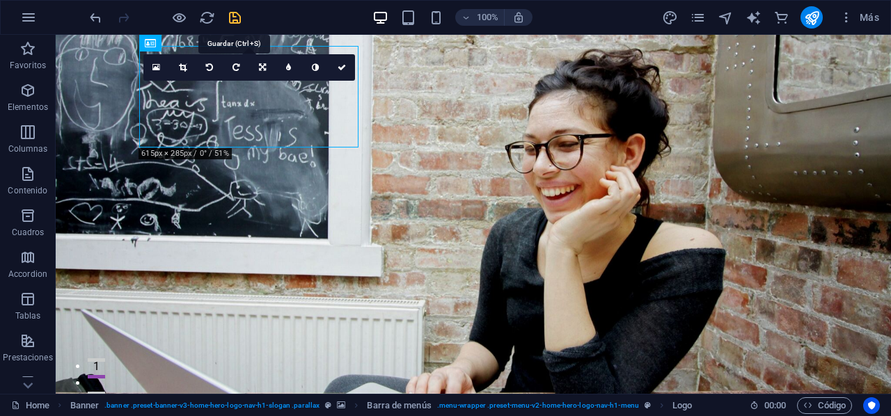
click at [238, 16] on icon "save" at bounding box center [235, 18] width 16 height 16
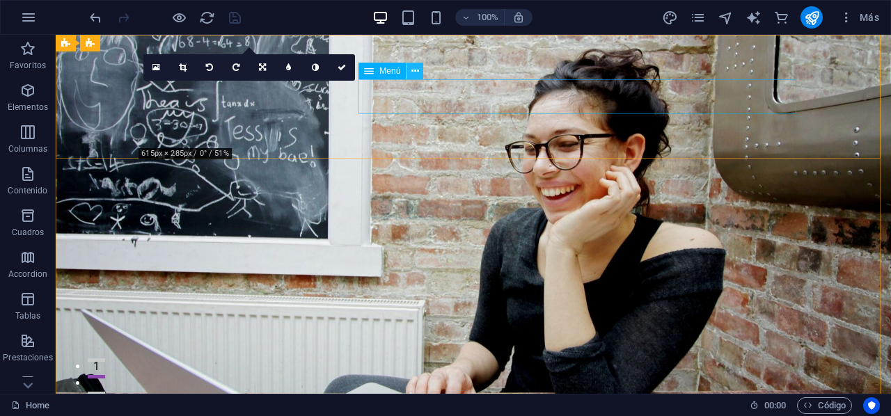
click at [416, 72] on icon at bounding box center [415, 71] width 8 height 15
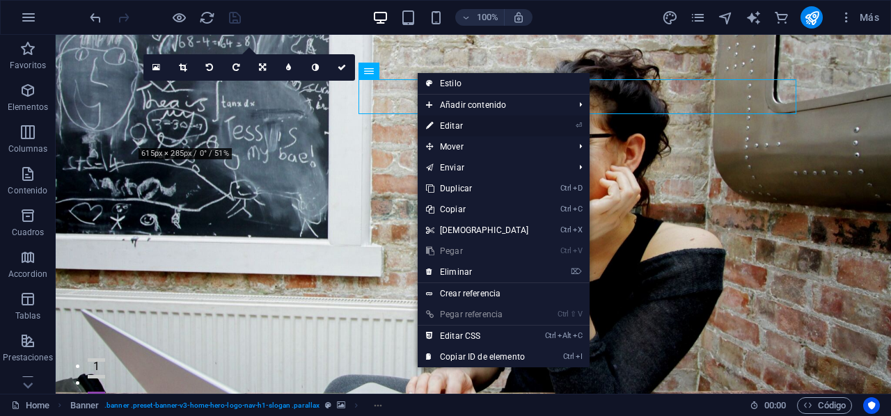
click at [454, 125] on link "⏎ Editar" at bounding box center [477, 126] width 120 height 21
select select
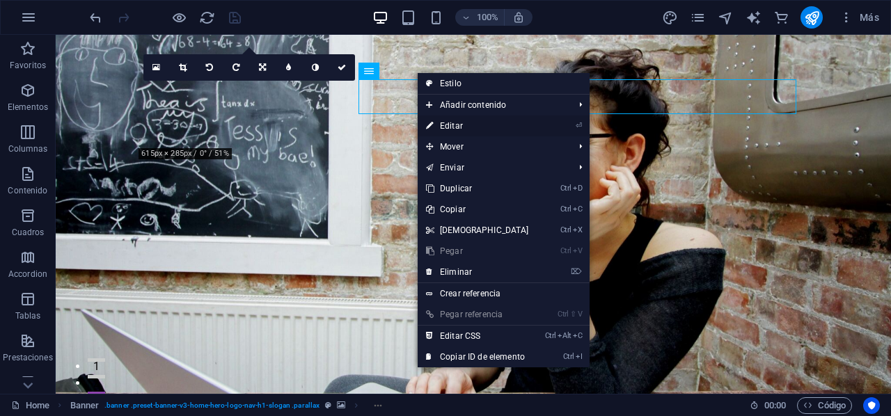
select select
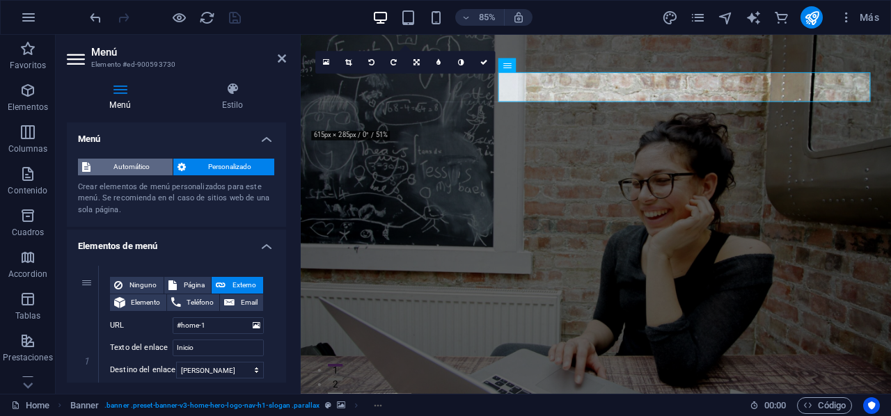
click at [116, 168] on span "Automático" at bounding box center [132, 167] width 74 height 17
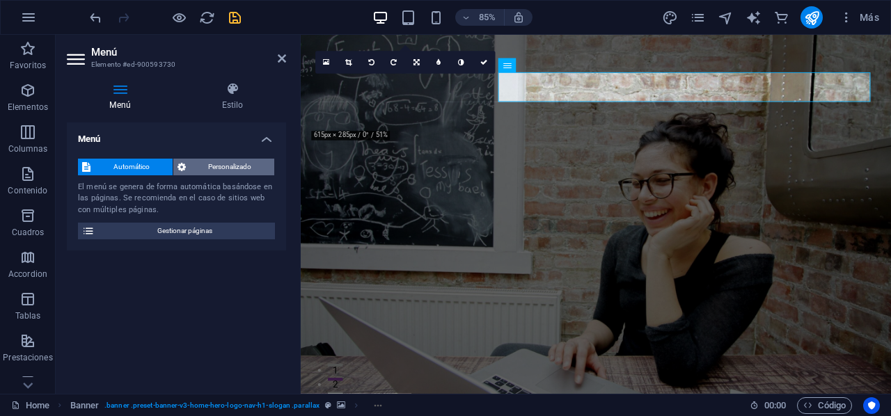
click at [182, 168] on icon at bounding box center [181, 167] width 8 height 17
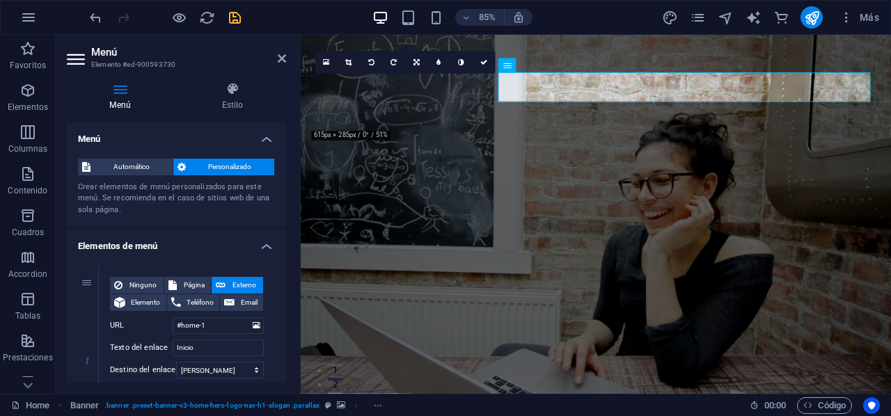
drag, startPoint x: 283, startPoint y: 148, endPoint x: 273, endPoint y: 136, distance: 15.4
click at [273, 136] on li "Menú Automático Personalizado Crear elementos de menú personalizados para este …" at bounding box center [176, 174] width 219 height 105
click at [239, 100] on h4 "Estilo" at bounding box center [232, 96] width 107 height 29
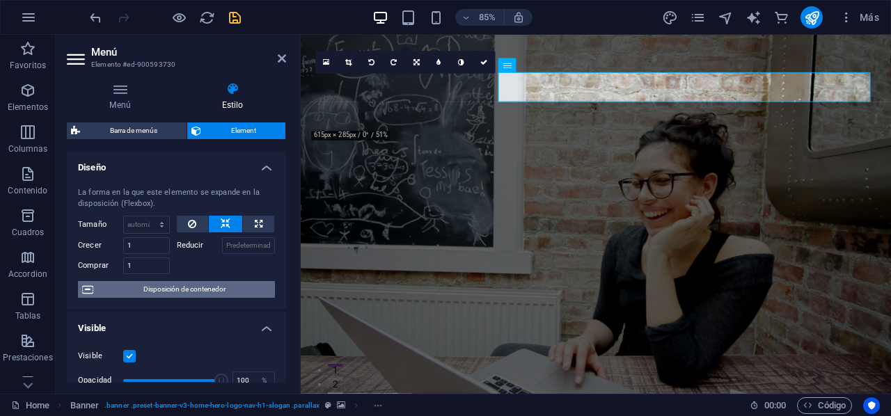
click at [200, 285] on span "Disposición de contenedor" at bounding box center [183, 289] width 173 height 17
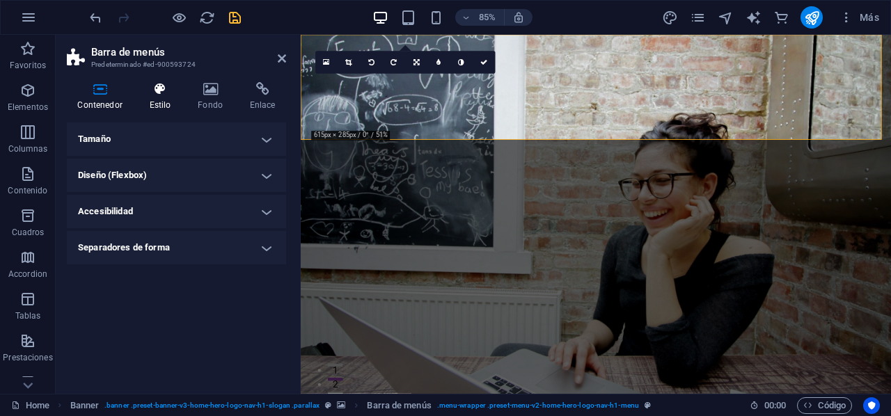
click at [154, 97] on h4 "Estilo" at bounding box center [162, 96] width 49 height 29
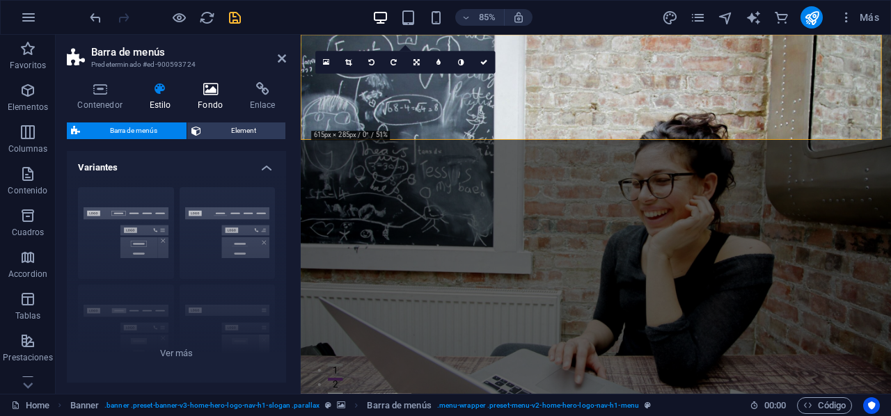
click at [214, 97] on h4 "Fondo" at bounding box center [213, 96] width 52 height 29
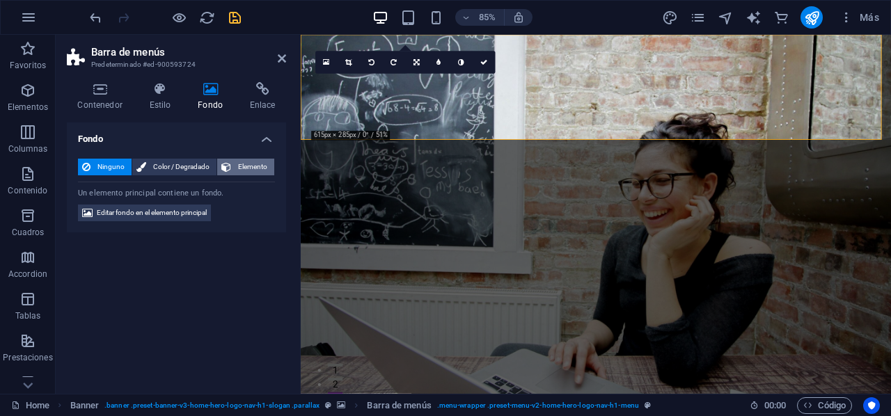
click at [249, 168] on span "Elemento" at bounding box center [252, 167] width 35 height 17
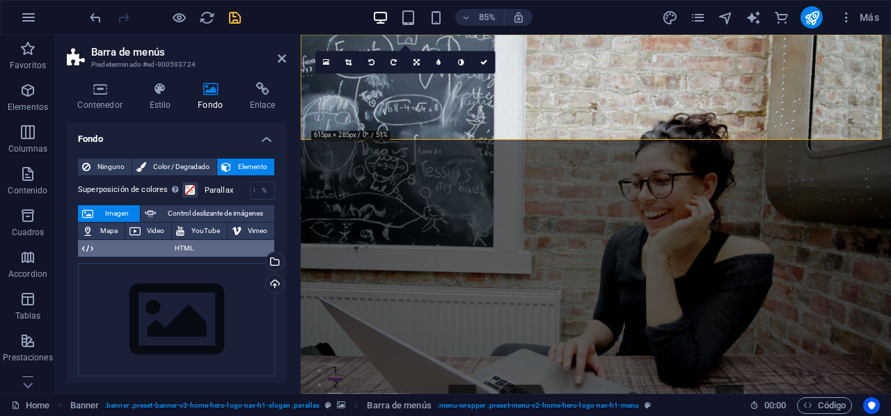
click at [173, 244] on span "HTML" at bounding box center [183, 248] width 173 height 17
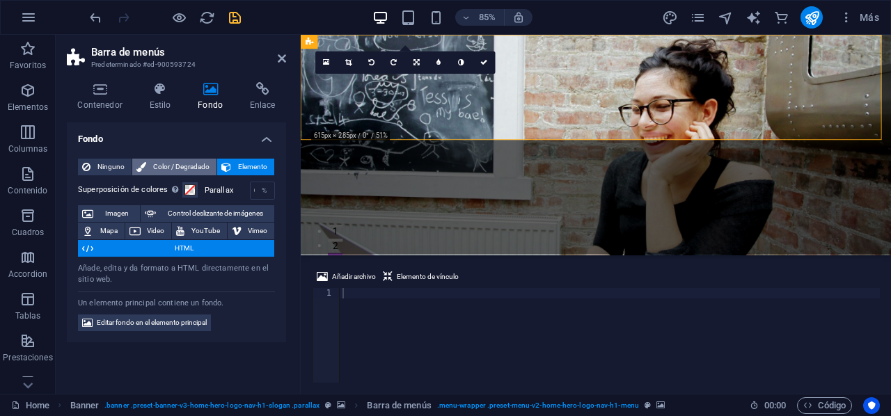
click at [152, 167] on span "Color / Degradado" at bounding box center [181, 167] width 62 height 17
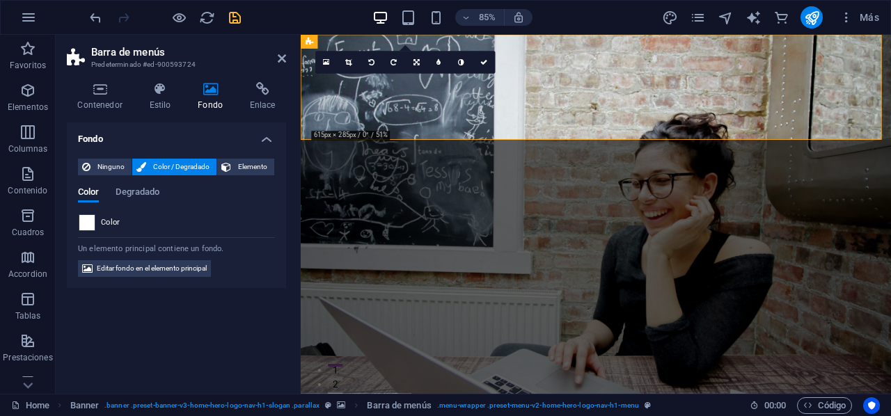
click at [92, 219] on span at bounding box center [86, 222] width 15 height 15
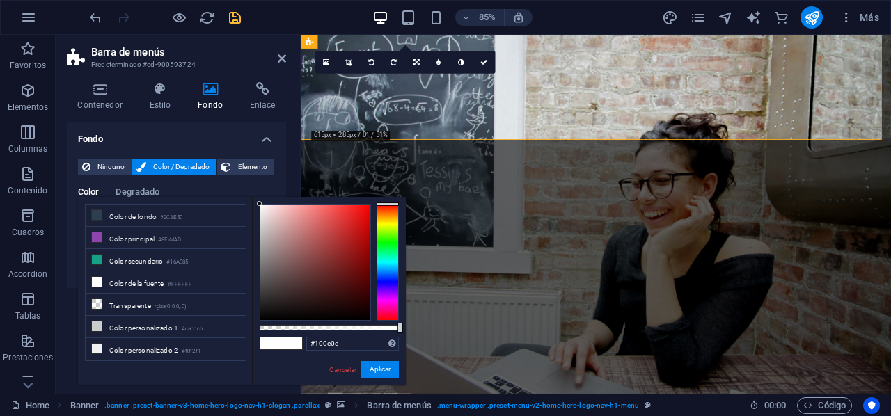
click at [270, 312] on div at bounding box center [315, 263] width 110 height 116
drag, startPoint x: 269, startPoint y: 312, endPoint x: 257, endPoint y: 321, distance: 14.5
click at [257, 321] on div at bounding box center [259, 319] width 5 height 5
click at [273, 340] on span at bounding box center [270, 343] width 21 height 12
type input "#ffffff"
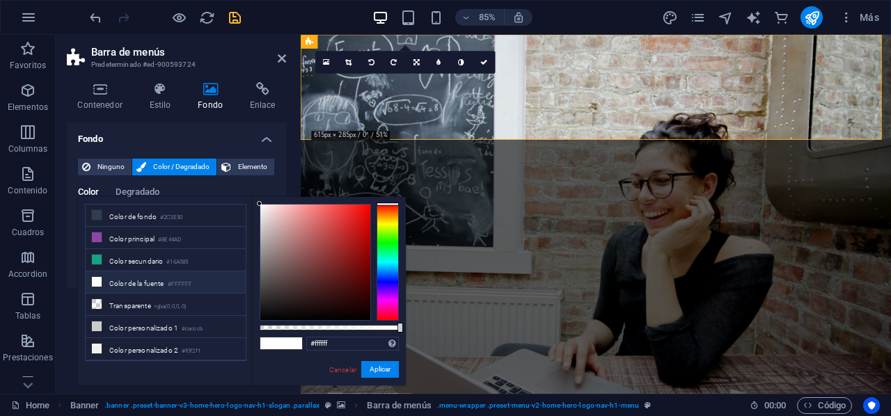
click at [215, 133] on h4 "Fondo" at bounding box center [176, 134] width 219 height 25
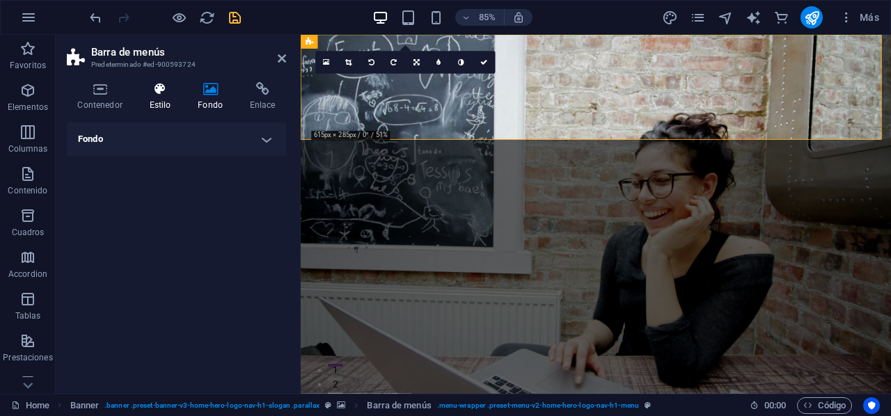
click at [165, 90] on icon at bounding box center [159, 89] width 43 height 14
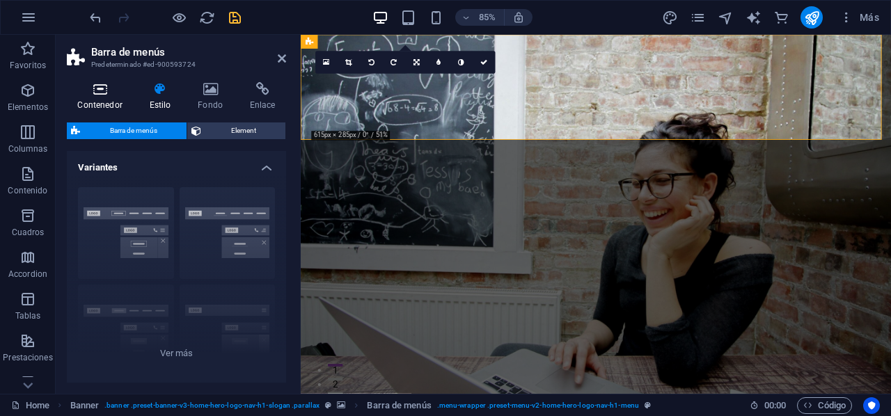
click at [114, 100] on h4 "Contenedor" at bounding box center [103, 96] width 72 height 29
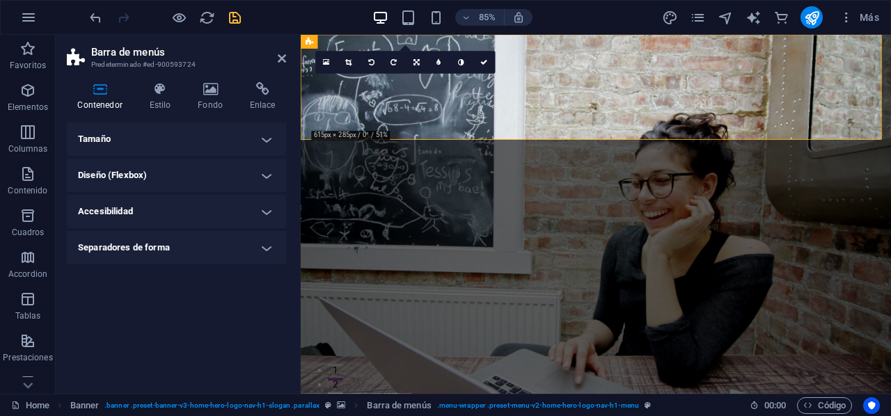
click at [260, 134] on h4 "Tamaño" at bounding box center [176, 138] width 219 height 33
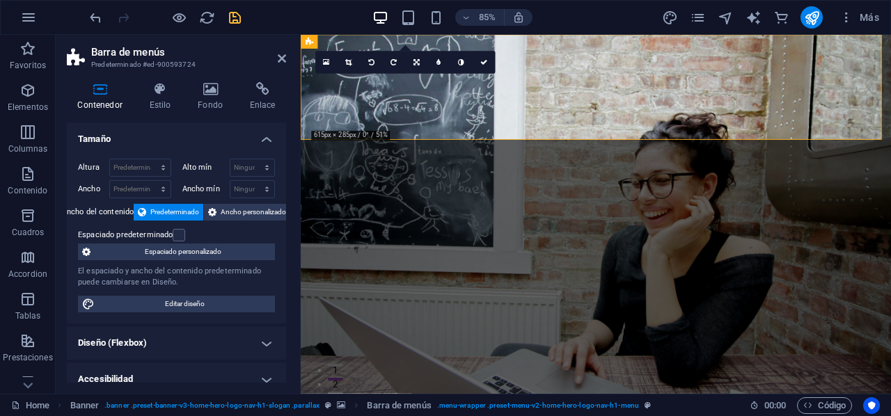
click at [251, 345] on h4 "Diseño (Flexbox)" at bounding box center [176, 342] width 219 height 33
drag, startPoint x: 283, startPoint y: 230, endPoint x: 289, endPoint y: 282, distance: 52.0
click at [289, 308] on div "Contenedor Estilo Fondo Enlace Tamaño Altura Predeterminado px rem % vh vw Alto…" at bounding box center [176, 232] width 241 height 323
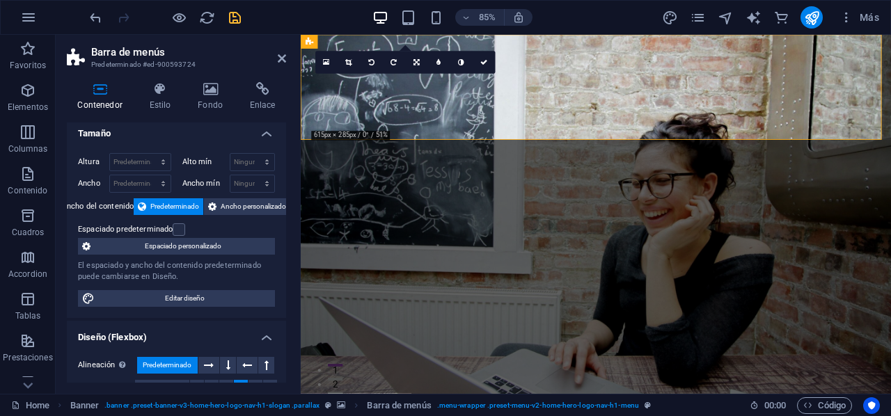
scroll to position [0, 0]
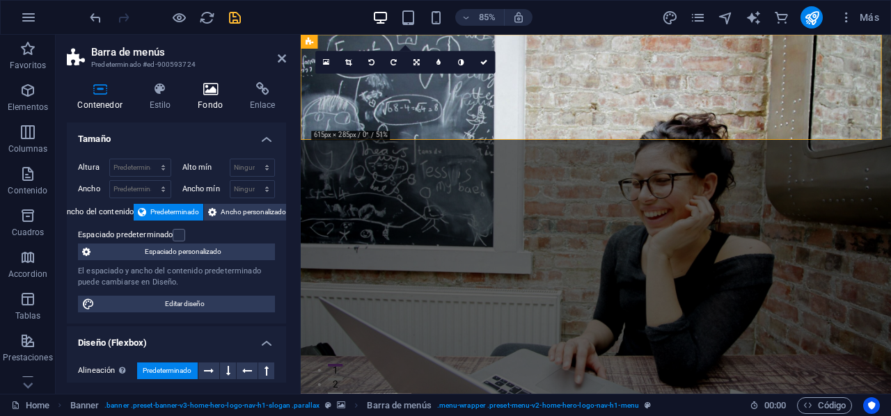
click at [221, 86] on icon at bounding box center [210, 89] width 47 height 14
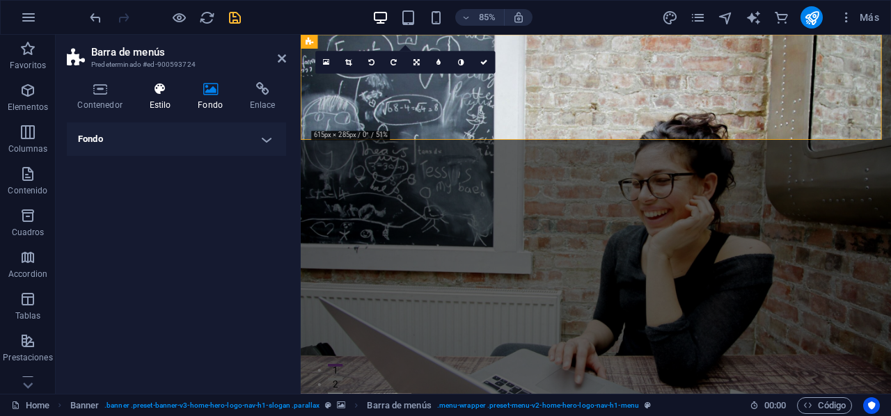
click at [157, 90] on icon at bounding box center [159, 89] width 43 height 14
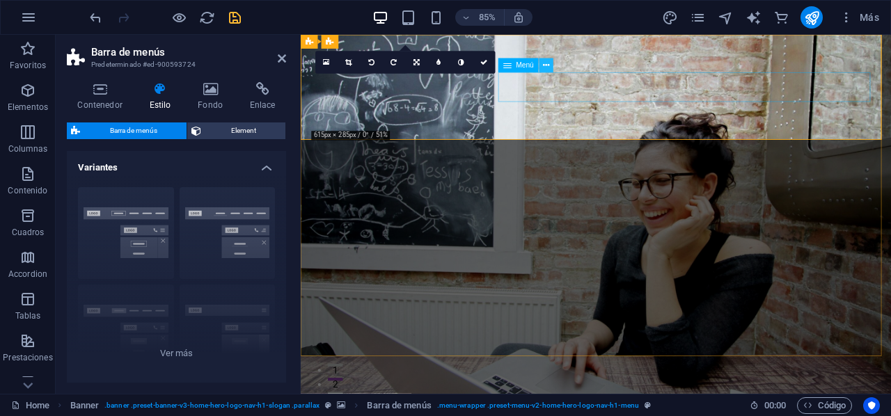
click at [546, 67] on icon at bounding box center [546, 66] width 6 height 13
click at [512, 64] on div "Menú" at bounding box center [518, 65] width 40 height 14
click at [544, 65] on icon at bounding box center [546, 66] width 6 height 13
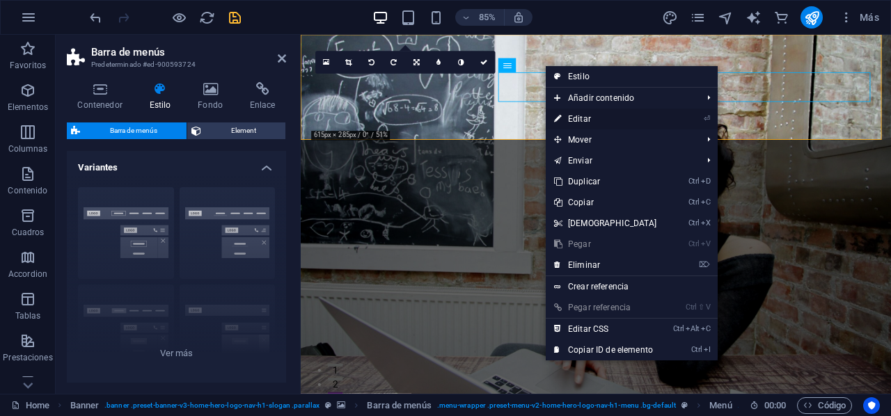
click at [584, 115] on link "⏎ Editar" at bounding box center [606, 119] width 120 height 21
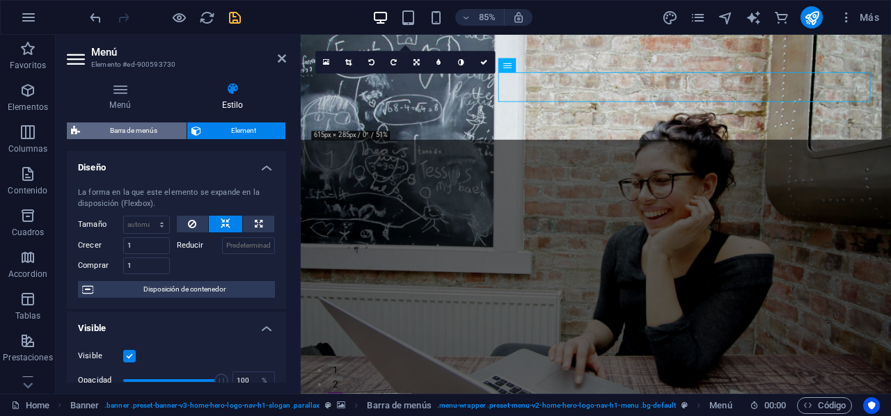
click at [145, 132] on span "Barra de menús" at bounding box center [133, 130] width 98 height 17
select select "rem"
select select "preset-menu-v2-home-hero-logo-nav-h1-menu"
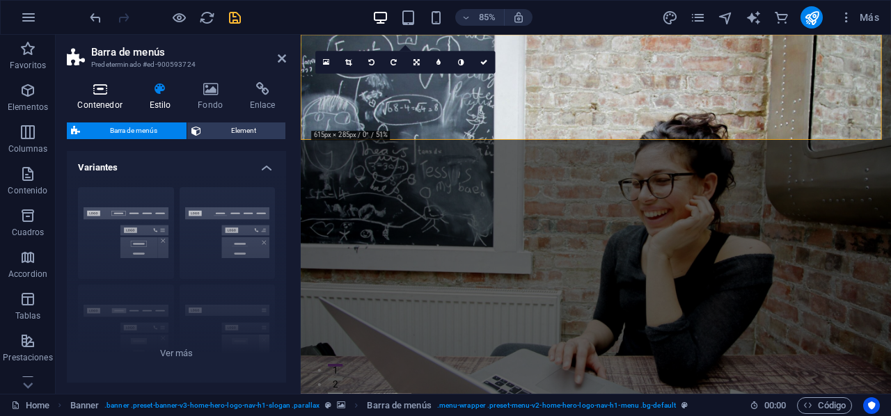
click at [103, 87] on icon at bounding box center [100, 89] width 66 height 14
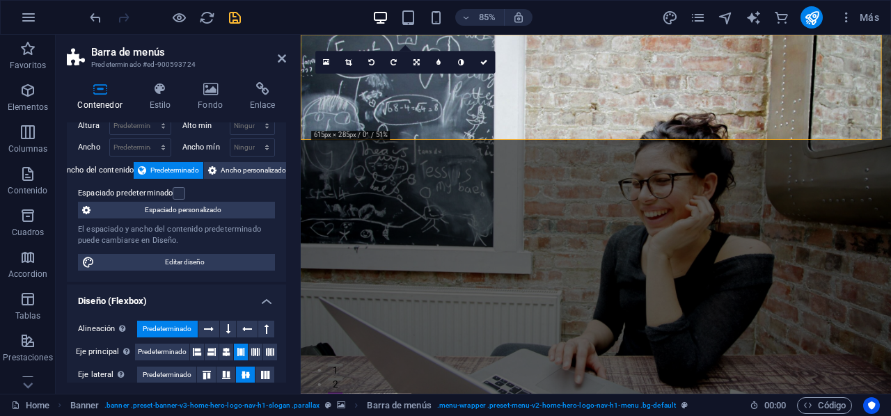
scroll to position [42, 0]
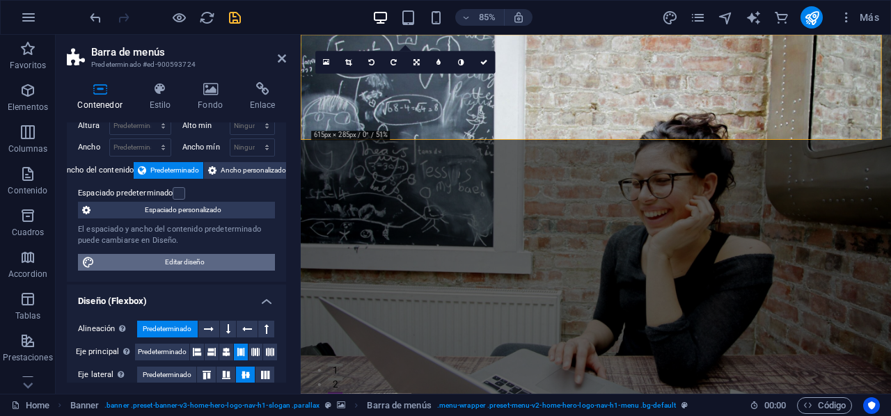
click at [184, 258] on span "Editar diseño" at bounding box center [185, 262] width 172 height 17
select select "px"
select select "200"
select select "px"
select select "rem"
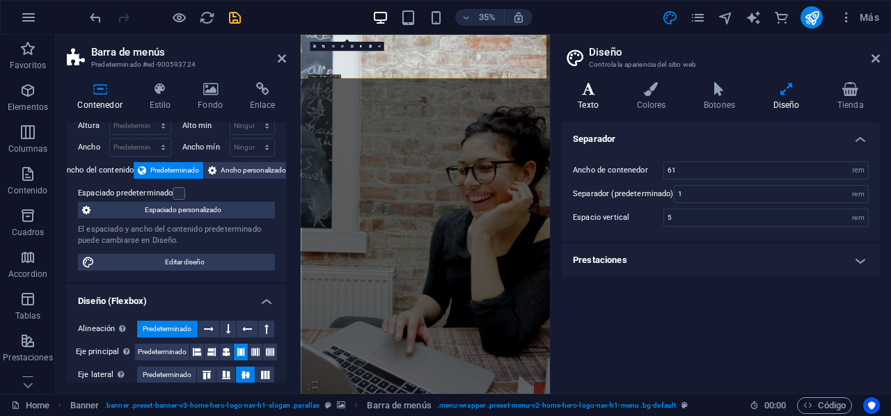
click at [586, 90] on icon at bounding box center [588, 89] width 53 height 14
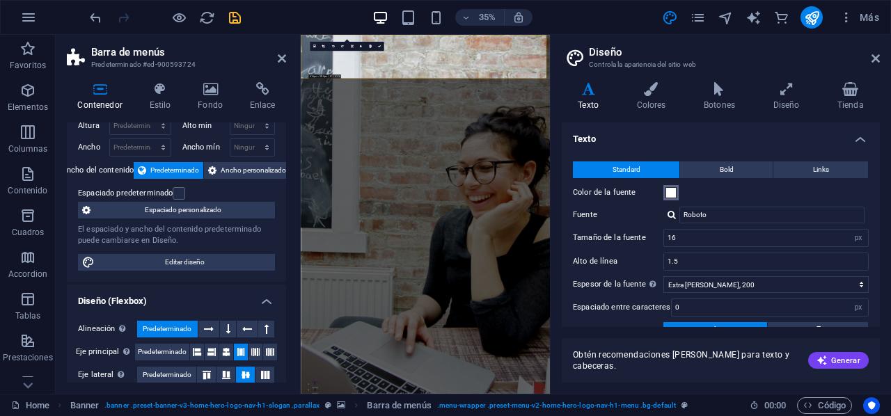
click at [674, 194] on span at bounding box center [670, 192] width 11 height 11
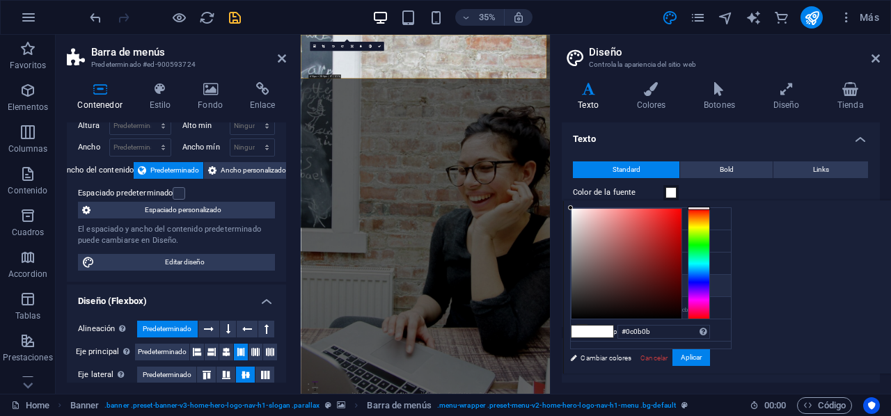
click at [681, 312] on div at bounding box center [626, 264] width 110 height 110
type input "#000000"
drag, startPoint x: 749, startPoint y: 312, endPoint x: 745, endPoint y: 321, distance: 9.0
click at [717, 321] on div "#000000 Formatos soportados #0852ed rgb(8, 82, 237) rgba(8, 82, 237, 90%) hsv(2…" at bounding box center [640, 388] width 154 height 374
click at [710, 354] on button "Aplicar" at bounding box center [691, 357] width 38 height 17
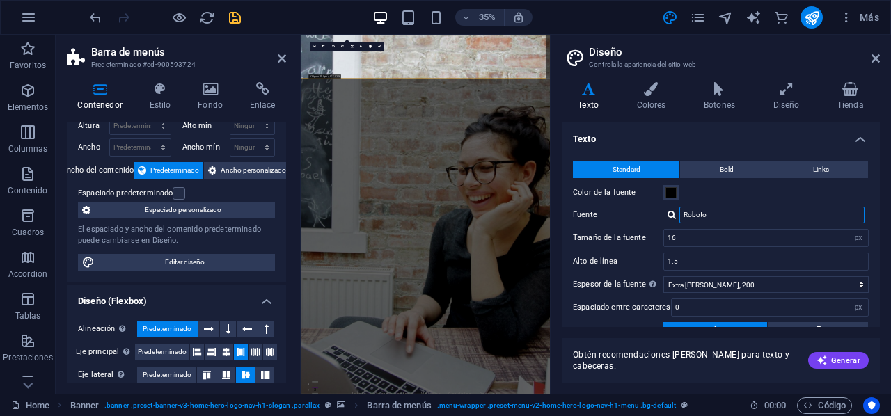
click at [703, 214] on input "Roboto" at bounding box center [771, 215] width 185 height 17
click at [712, 215] on input "Roboto" at bounding box center [771, 215] width 185 height 17
type input "R"
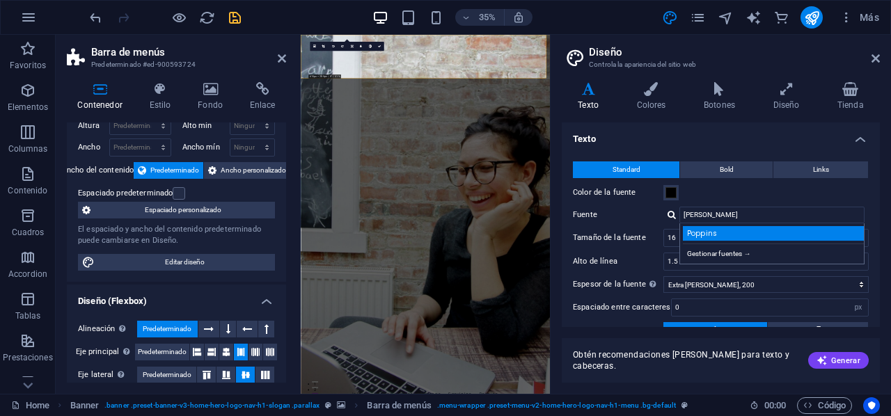
click at [710, 230] on div "Poppins" at bounding box center [775, 233] width 184 height 15
type input "Poppins"
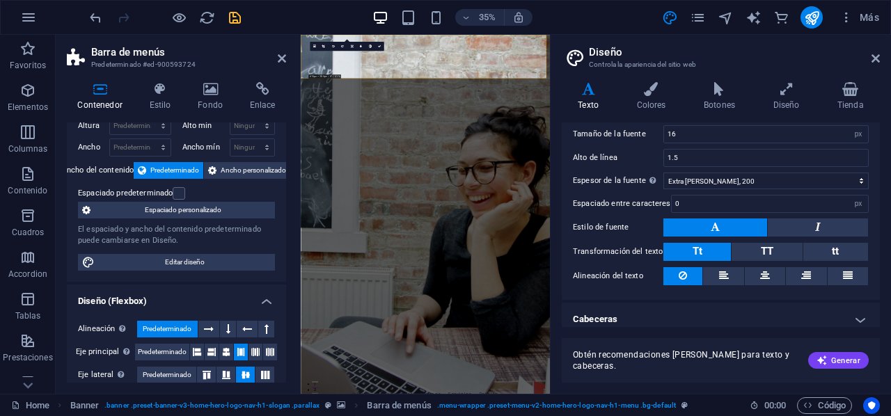
scroll to position [109, 0]
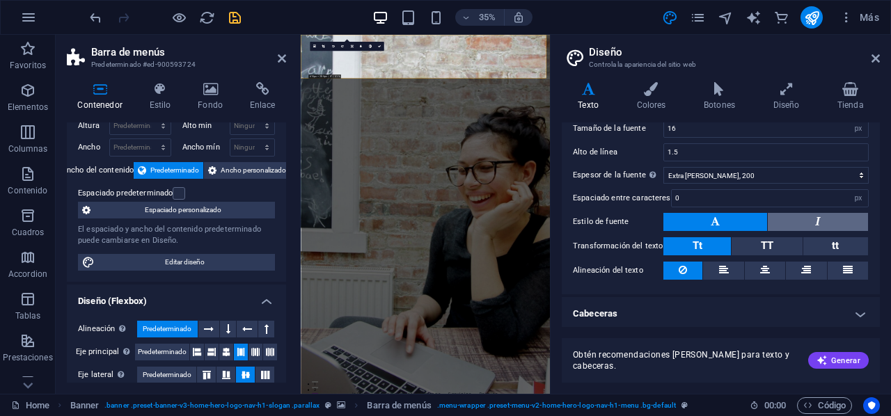
click at [823, 222] on button at bounding box center [817, 222] width 100 height 18
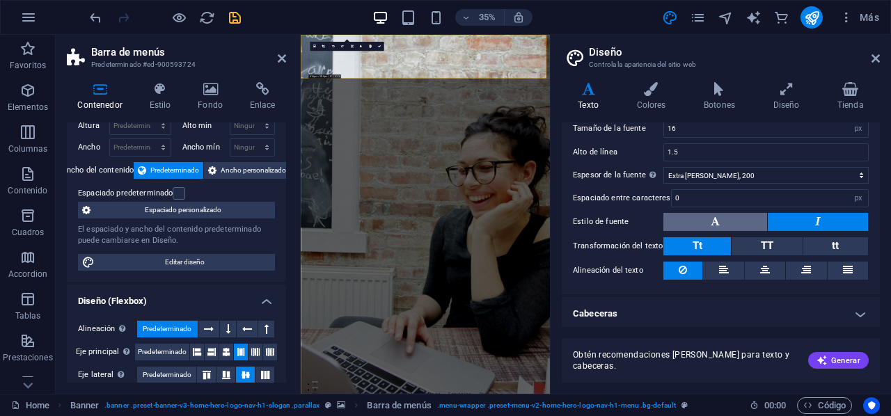
click at [717, 222] on icon at bounding box center [714, 221] width 9 height 17
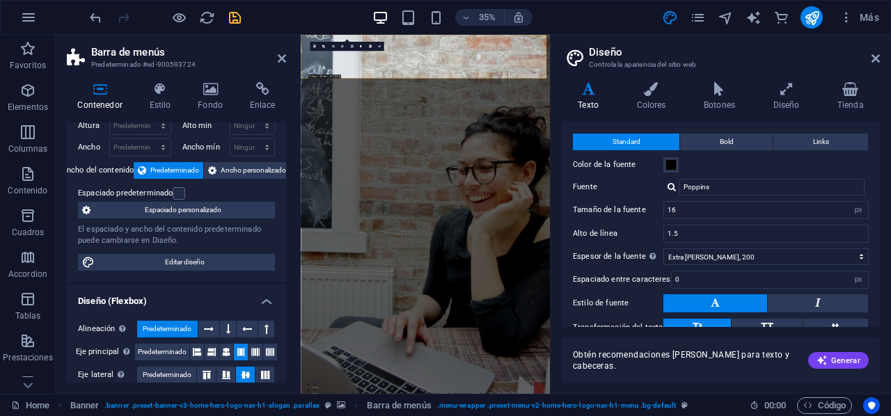
scroll to position [24, 0]
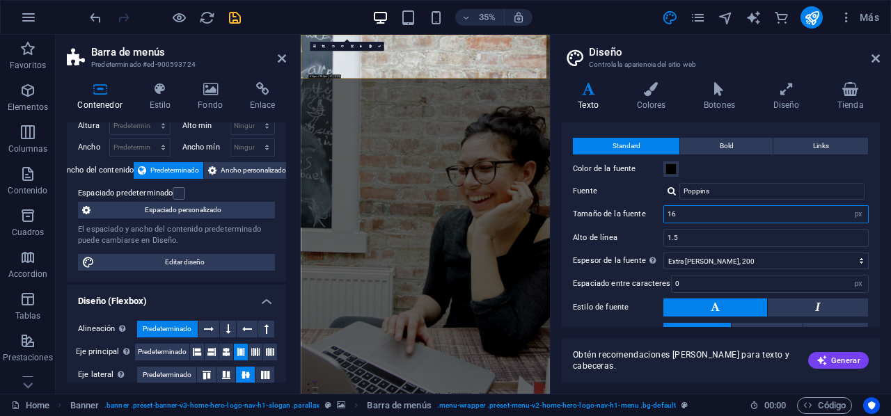
click at [831, 214] on input "16" at bounding box center [766, 214] width 204 height 17
click at [852, 213] on select "rem px" at bounding box center [857, 214] width 19 height 17
click at [855, 218] on select "rem px" at bounding box center [857, 214] width 19 height 17
click at [842, 212] on input "16" at bounding box center [766, 214] width 204 height 17
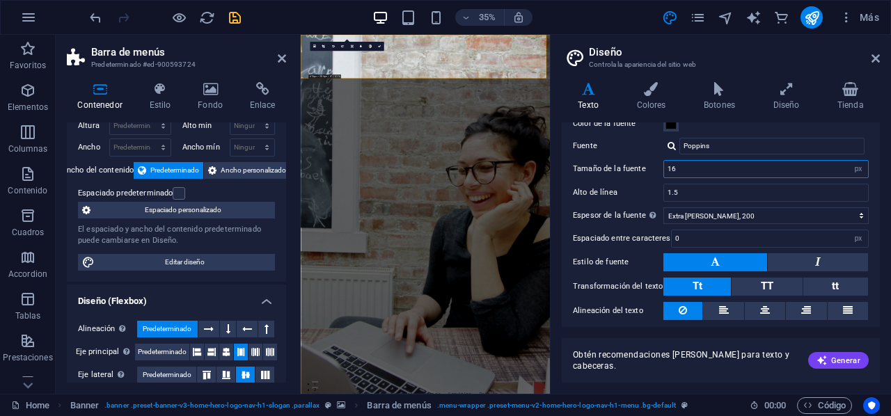
scroll to position [70, 0]
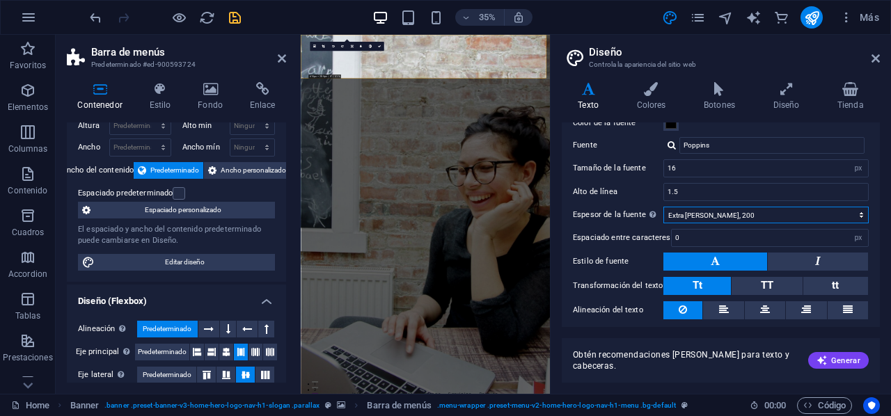
click at [859, 212] on select "Fino, 100 Extra delgado, 200 Delgado, 300 Normal, 400 Medio, 500 Seminegrita, 6…" at bounding box center [765, 215] width 205 height 17
select select "300"
click at [663, 207] on select "Fino, 100 Extra delgado, 200 Delgado, 300 Normal, 400 Medio, 500 Seminegrita, 6…" at bounding box center [765, 215] width 205 height 17
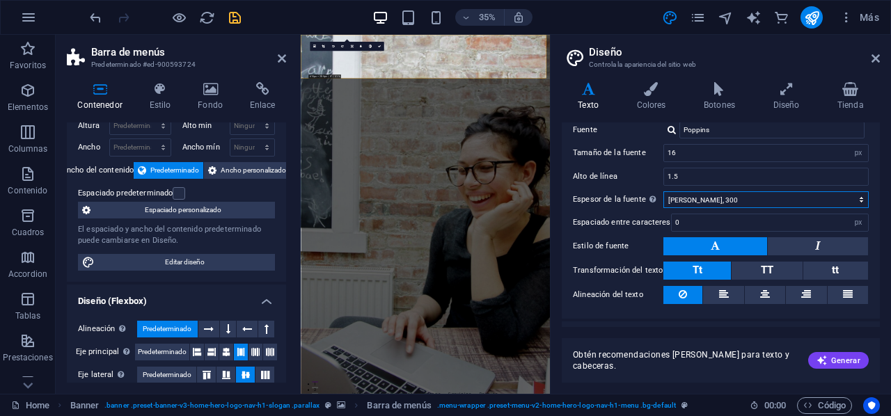
scroll to position [109, 0]
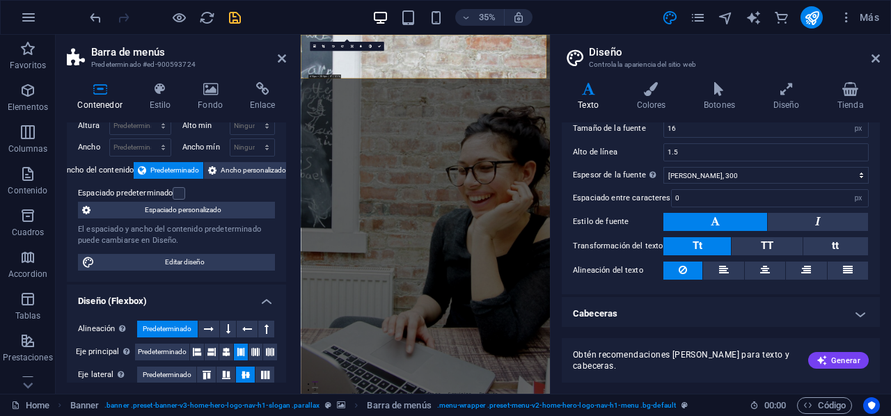
click at [853, 308] on h4 "Cabeceras" at bounding box center [721, 313] width 318 height 33
click at [853, 303] on h4 "Cabeceras" at bounding box center [721, 309] width 318 height 25
click at [854, 303] on h4 "Cabeceras" at bounding box center [721, 313] width 318 height 33
click at [878, 189] on div "Variantes Texto Colores Botones Diseño Tienda Texto Standard Bold Links Color d…" at bounding box center [720, 232] width 340 height 323
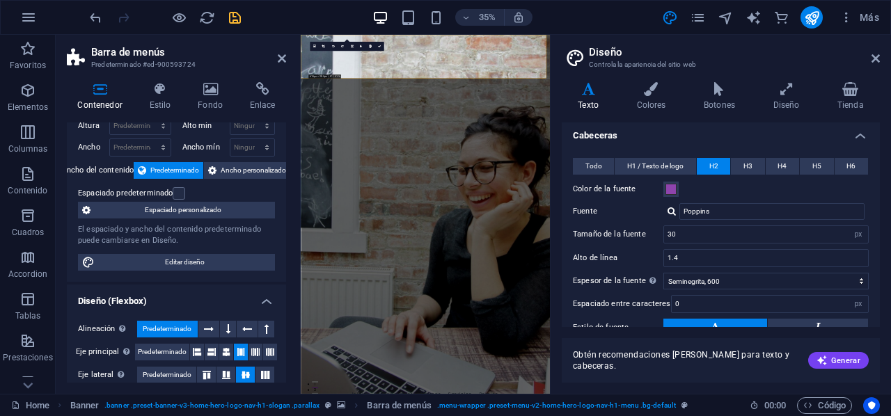
scroll to position [294, 0]
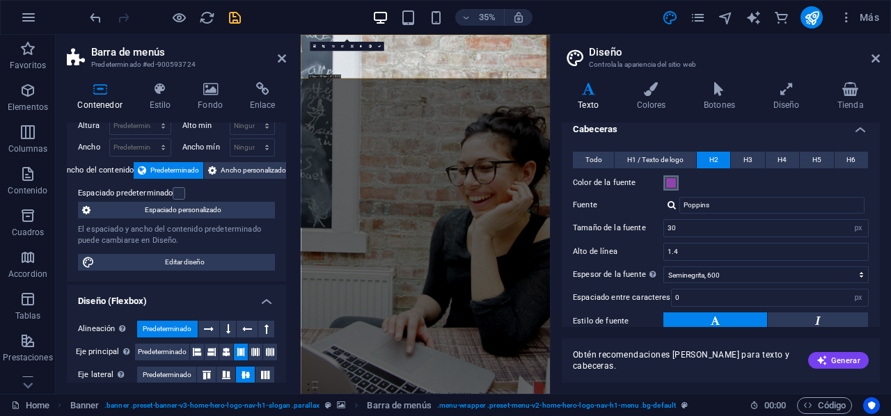
click at [669, 180] on span at bounding box center [670, 182] width 11 height 11
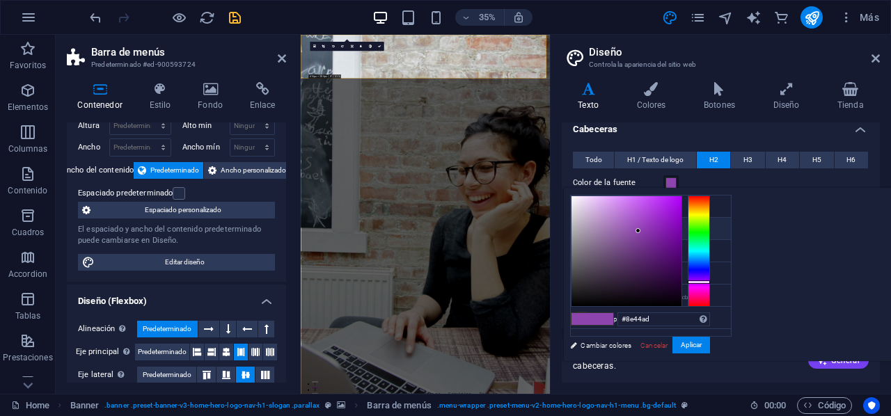
type input "#050505"
click at [681, 303] on div at bounding box center [626, 251] width 110 height 110
click at [710, 346] on button "Aplicar" at bounding box center [691, 345] width 38 height 17
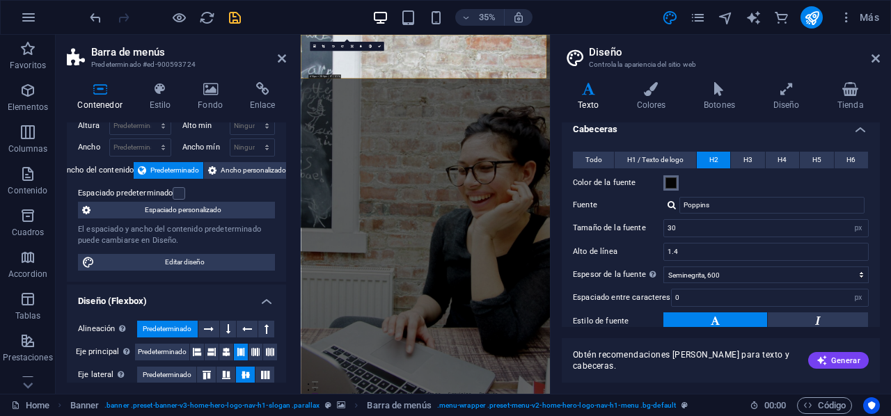
click at [671, 182] on span at bounding box center [670, 182] width 11 height 11
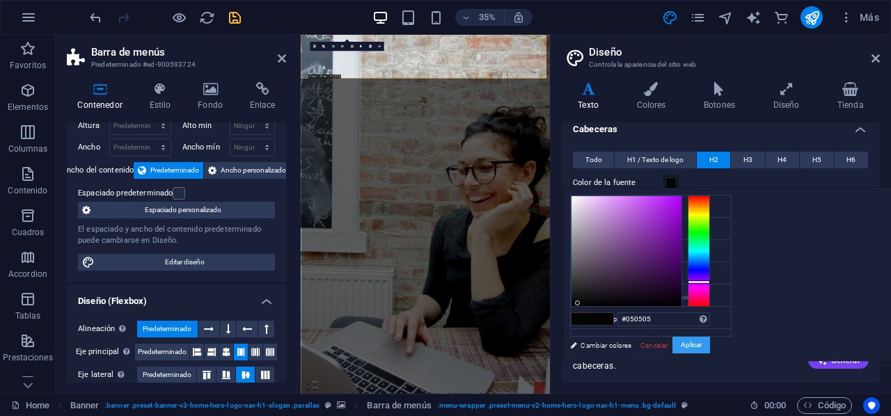
click at [710, 343] on button "Aplicar" at bounding box center [691, 345] width 38 height 17
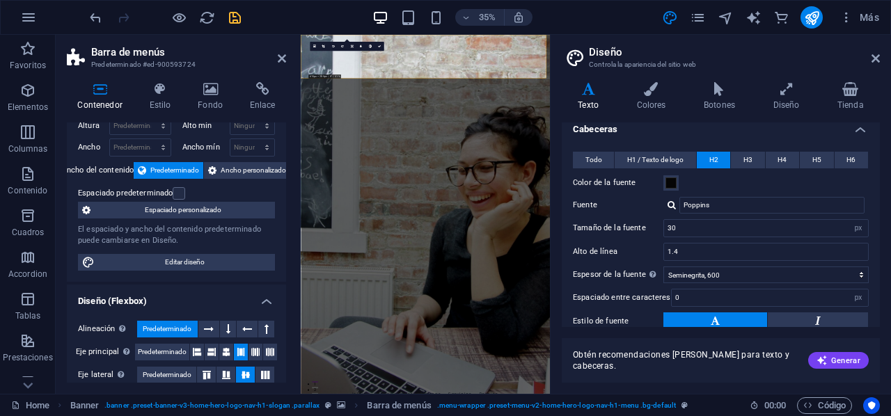
drag, startPoint x: 876, startPoint y: 244, endPoint x: 877, endPoint y: 257, distance: 13.3
click at [877, 257] on div "Texto Standard Bold Links Color de la fuente Fuente Poppins Gestionar fuentes →…" at bounding box center [721, 224] width 318 height 205
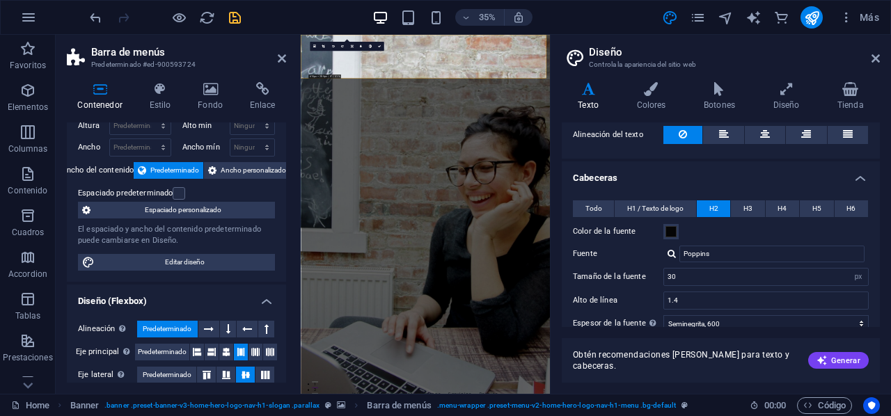
scroll to position [239, 0]
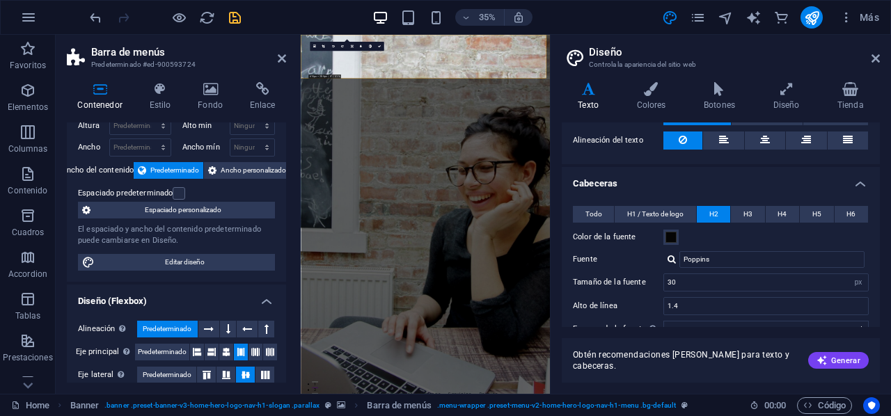
drag, startPoint x: 875, startPoint y: 238, endPoint x: 870, endPoint y: 168, distance: 70.5
click at [870, 168] on li "Cabeceras Todo H1 / Texto de logo H2 H3 H4 H5 H6 Color de la fuente Fuente Popp…" at bounding box center [721, 331] width 318 height 329
click at [648, 95] on icon at bounding box center [651, 89] width 62 height 14
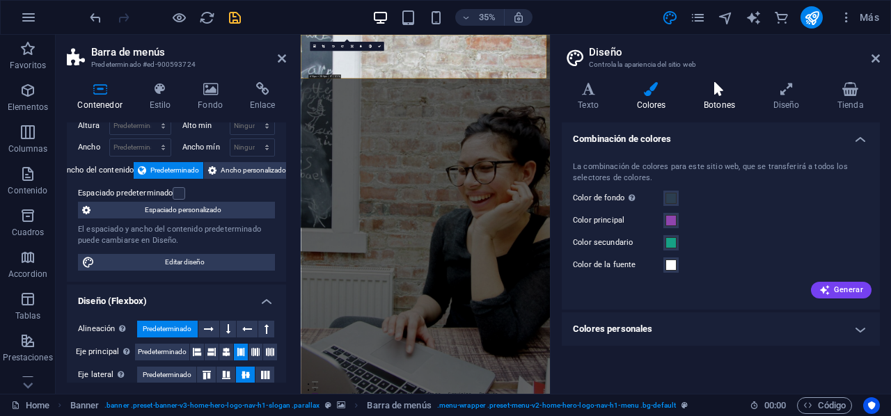
click at [714, 92] on icon at bounding box center [719, 89] width 64 height 14
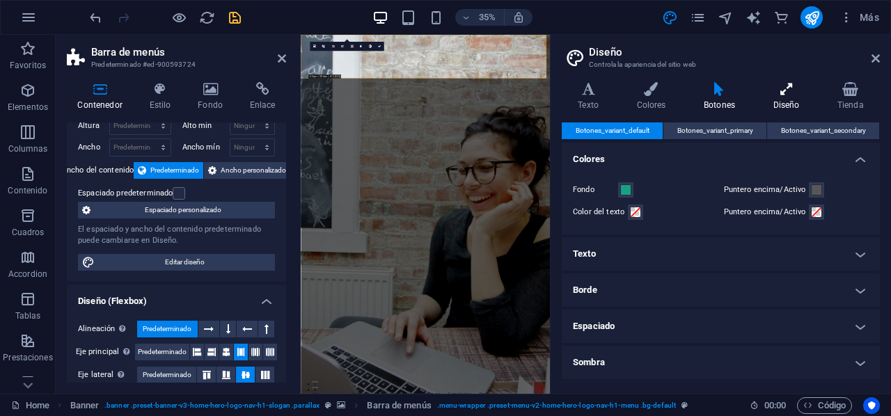
click at [788, 95] on icon at bounding box center [785, 89] width 58 height 14
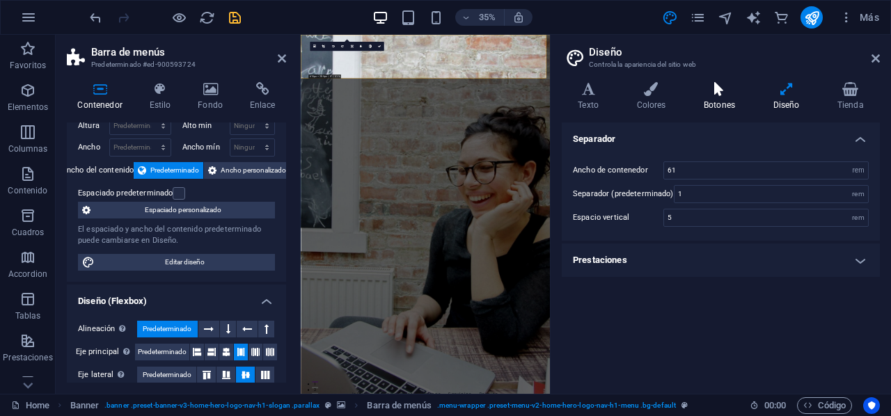
click at [729, 93] on icon at bounding box center [719, 89] width 64 height 14
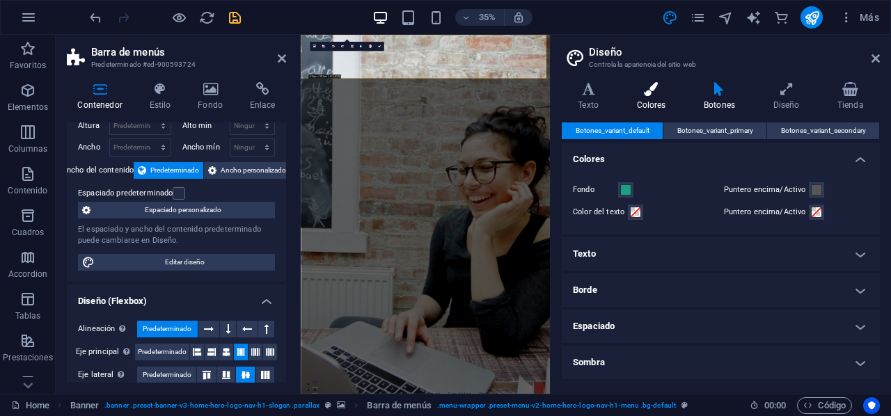
click at [650, 83] on icon at bounding box center [651, 89] width 62 height 14
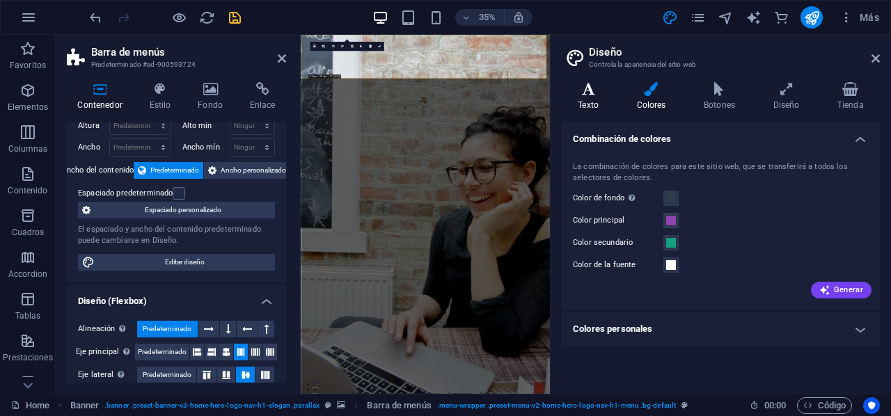
click at [614, 86] on icon at bounding box center [588, 89] width 53 height 14
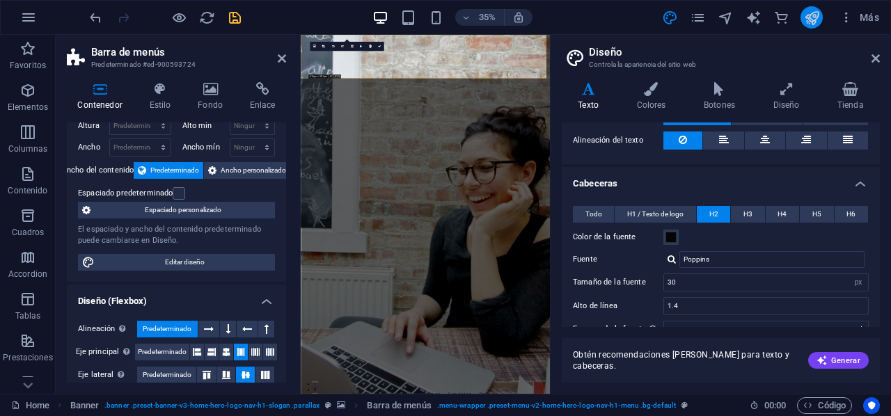
click at [804, 19] on icon "publish" at bounding box center [812, 18] width 16 height 16
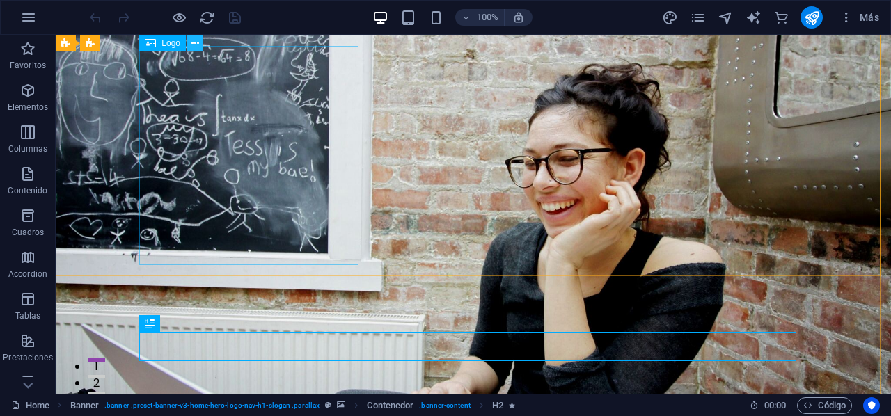
click at [195, 45] on icon at bounding box center [195, 43] width 8 height 15
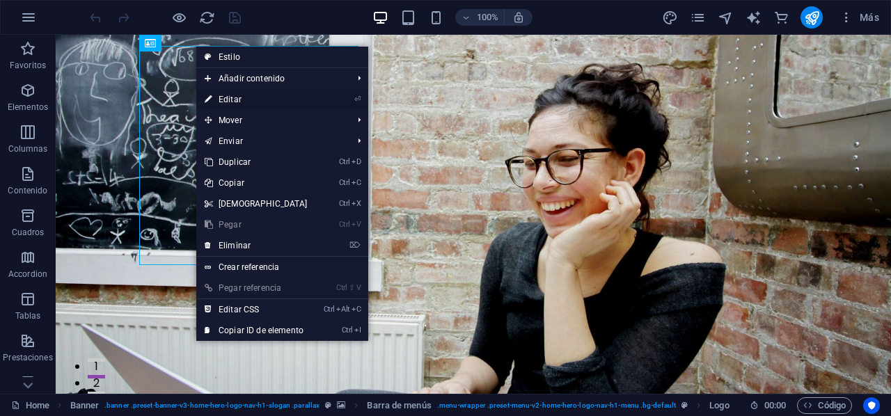
click at [252, 94] on link "⏎ Editar" at bounding box center [256, 99] width 120 height 21
select select "px"
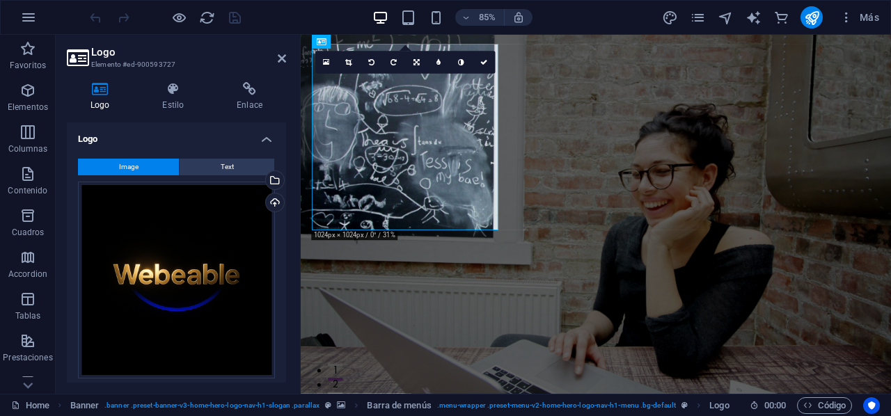
click at [351, 59] on icon at bounding box center [349, 62] width 6 height 7
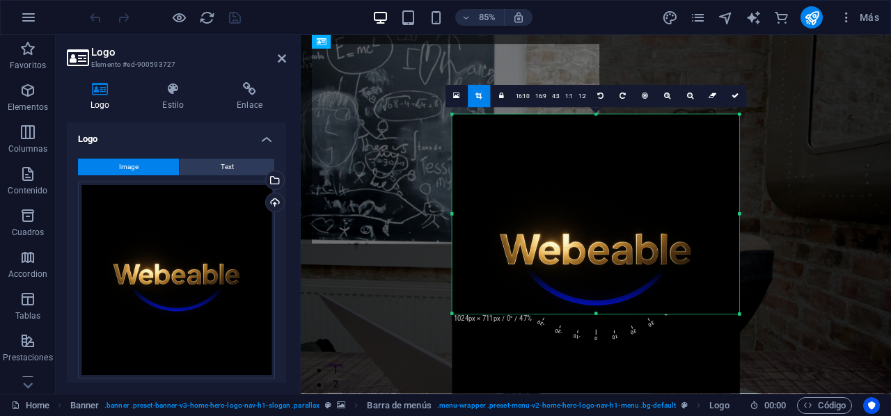
drag, startPoint x: 596, startPoint y: 358, endPoint x: 596, endPoint y: 255, distance: 103.0
click at [596, 255] on div "180 170 160 150 140 130 120 110 100 90 80 70 60 50 40 30 20 10 0 -10 -20 -30 -4…" at bounding box center [595, 215] width 287 height 200
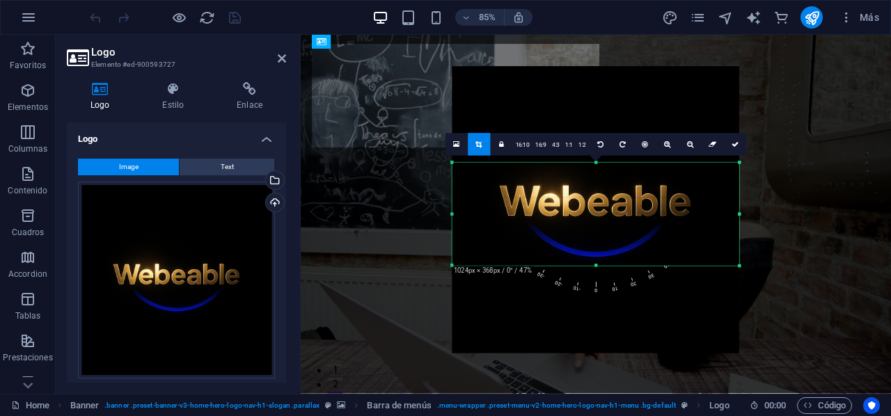
drag, startPoint x: 597, startPoint y: 114, endPoint x: 610, endPoint y: 226, distance: 112.7
click at [610, 226] on div "180 170 160 150 140 130 120 110 100 90 80 70 60 50 40 30 20 10 0 -10 -20 -30 -4…" at bounding box center [595, 214] width 287 height 103
click at [731, 148] on link at bounding box center [735, 143] width 22 height 22
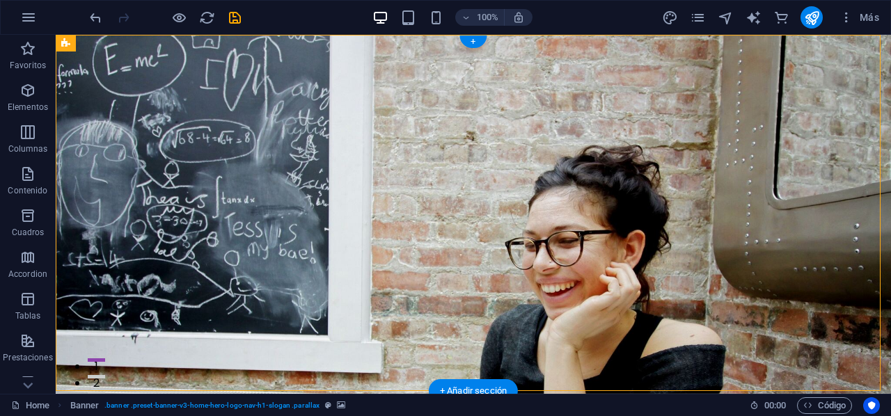
drag, startPoint x: 380, startPoint y: 77, endPoint x: 273, endPoint y: 44, distance: 112.2
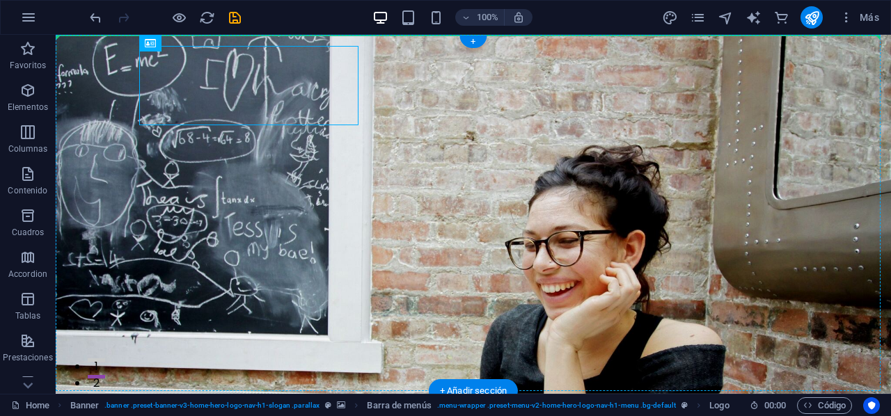
drag, startPoint x: 218, startPoint y: 77, endPoint x: 65, endPoint y: 45, distance: 156.3
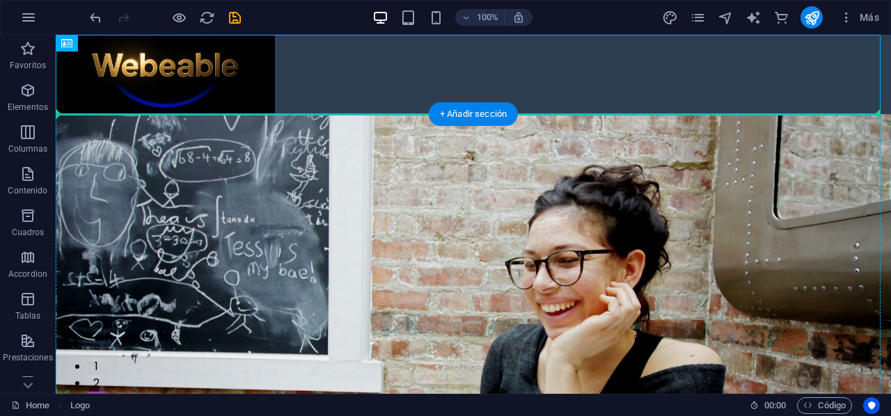
drag, startPoint x: 143, startPoint y: 74, endPoint x: 82, endPoint y: 134, distance: 84.6
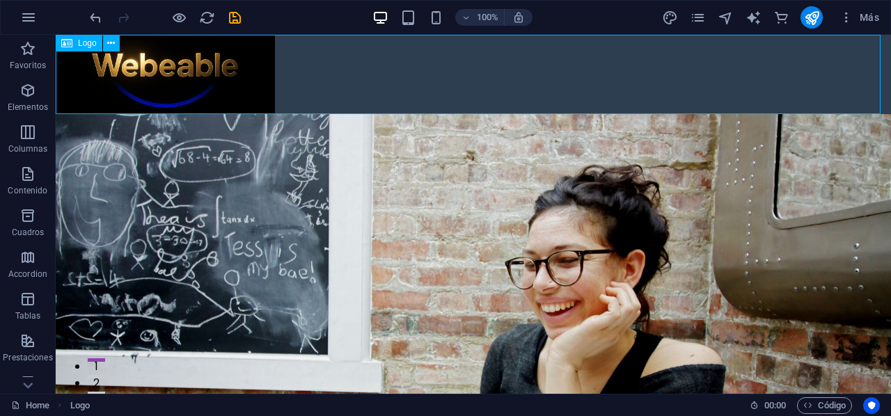
click at [82, 42] on span "Logo" at bounding box center [87, 43] width 19 height 8
click at [113, 48] on icon at bounding box center [111, 43] width 8 height 15
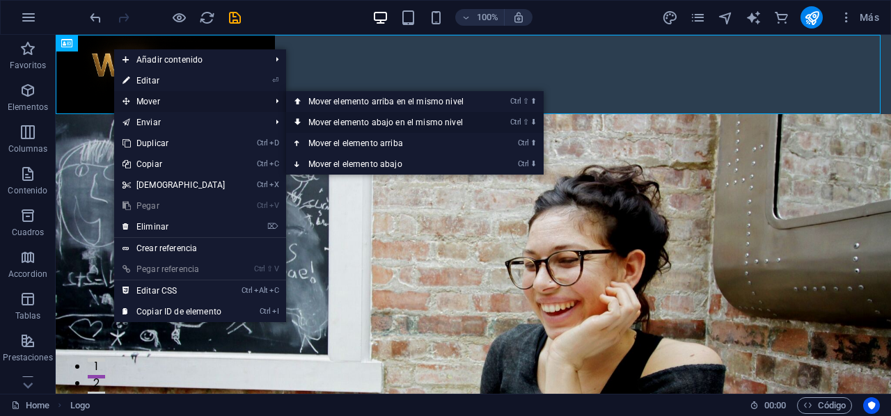
click at [380, 123] on link "Ctrl ⇧ ⬇ Mover elemento abajo en el mismo nivel" at bounding box center [388, 122] width 205 height 21
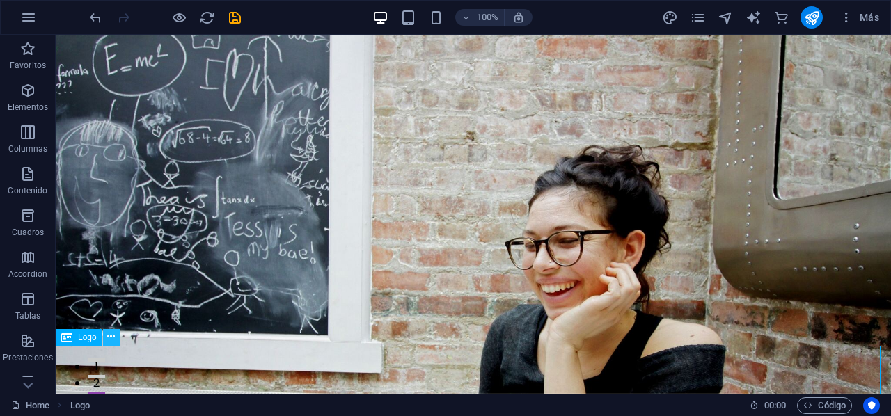
click at [114, 335] on icon at bounding box center [111, 337] width 8 height 15
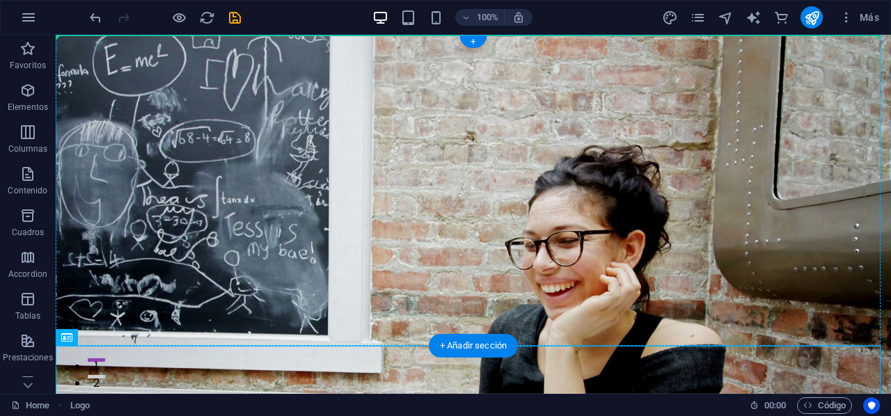
drag, startPoint x: 89, startPoint y: 319, endPoint x: 109, endPoint y: 51, distance: 268.7
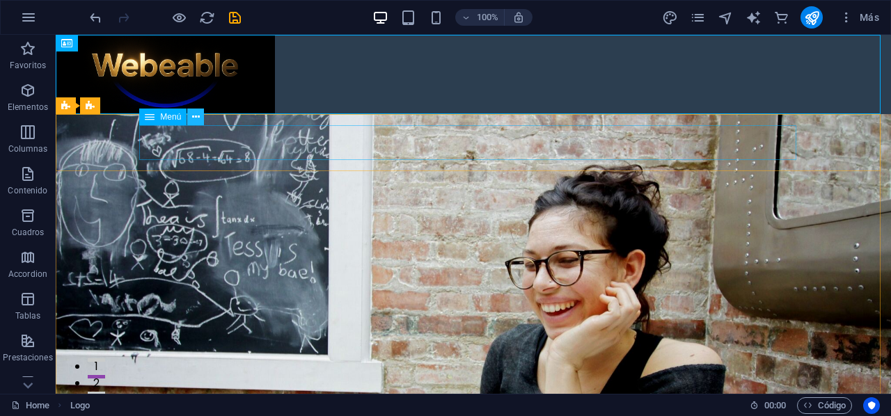
click at [196, 116] on icon at bounding box center [196, 117] width 8 height 15
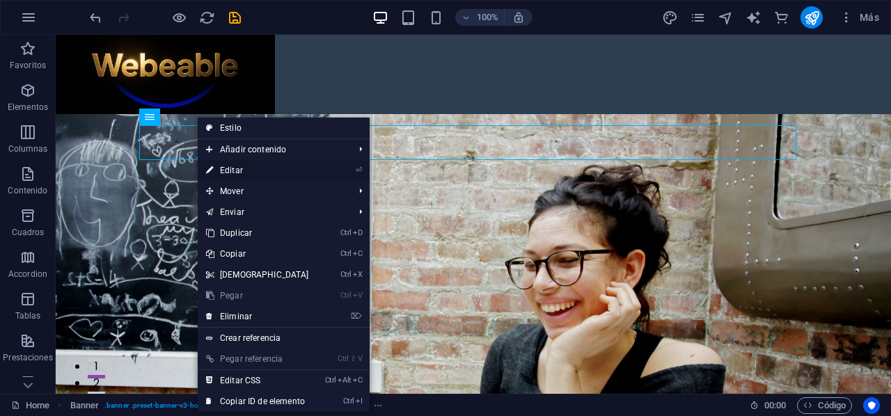
click at [319, 170] on li "⏎ Editar" at bounding box center [284, 170] width 172 height 21
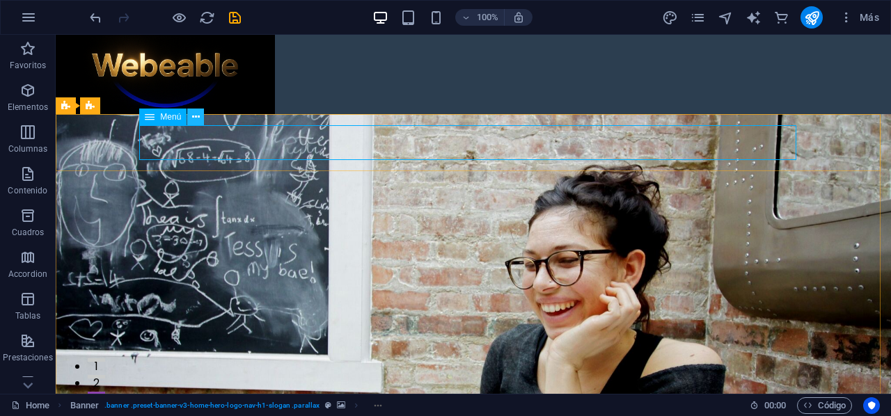
click at [195, 118] on icon at bounding box center [196, 117] width 8 height 15
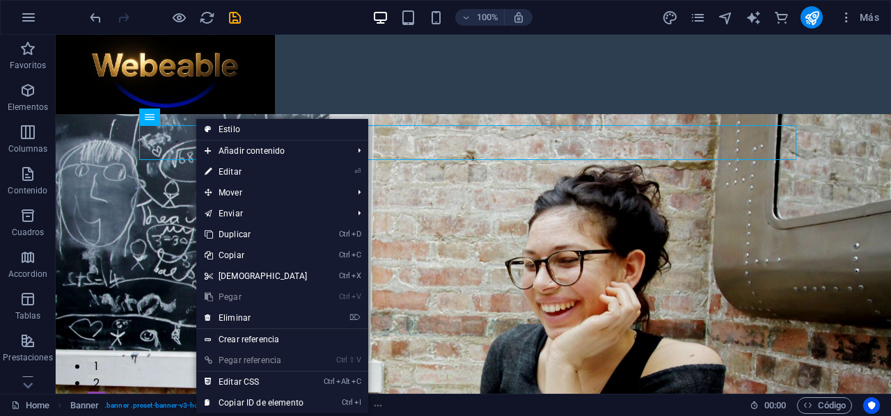
click at [273, 169] on link "⏎ Editar" at bounding box center [256, 171] width 120 height 21
select select
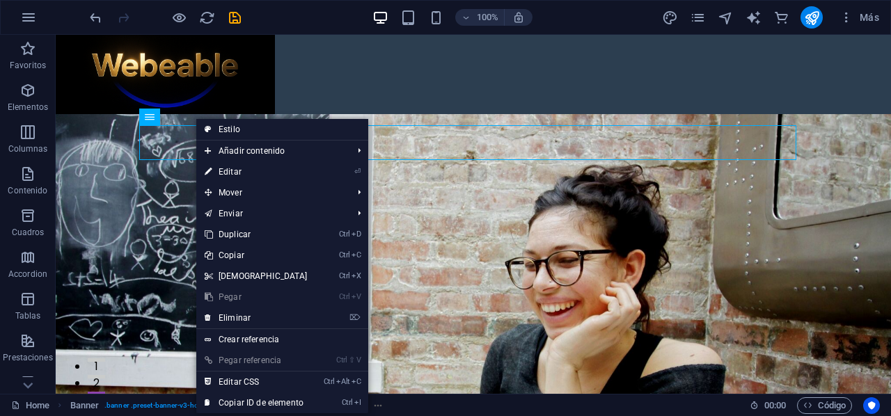
select select
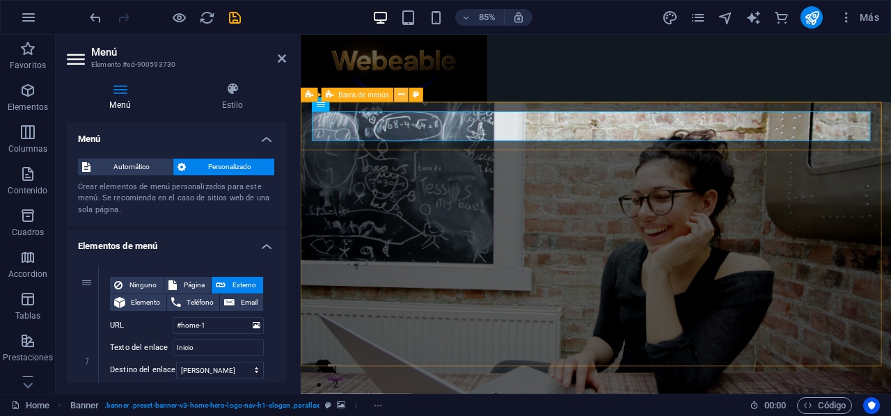
click at [403, 95] on icon at bounding box center [401, 95] width 6 height 13
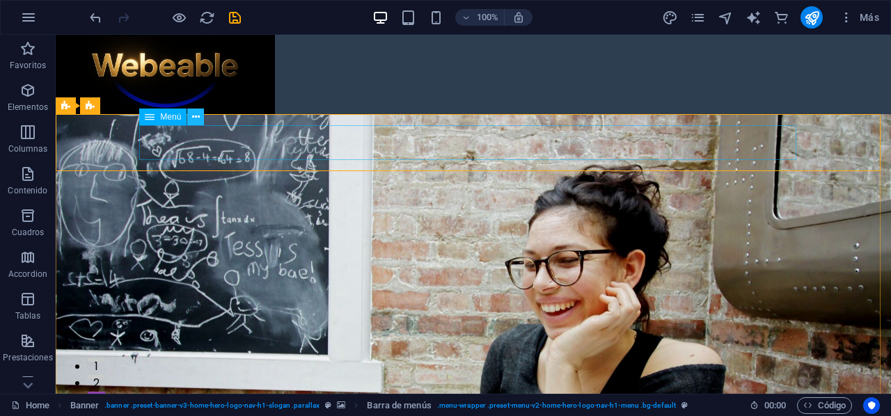
click at [193, 119] on icon at bounding box center [196, 117] width 8 height 15
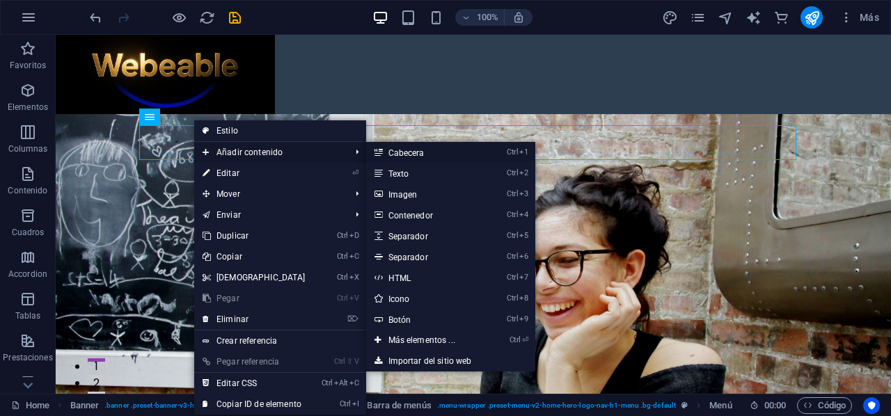
click at [416, 153] on link "Ctrl 1 Cabecera" at bounding box center [424, 152] width 117 height 21
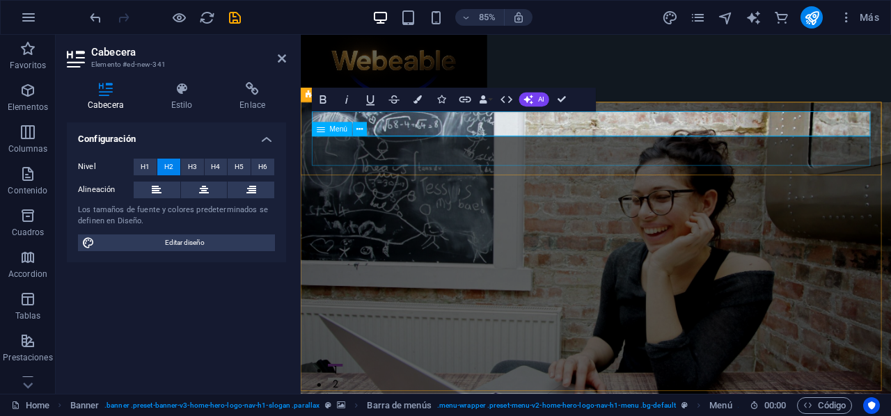
select select
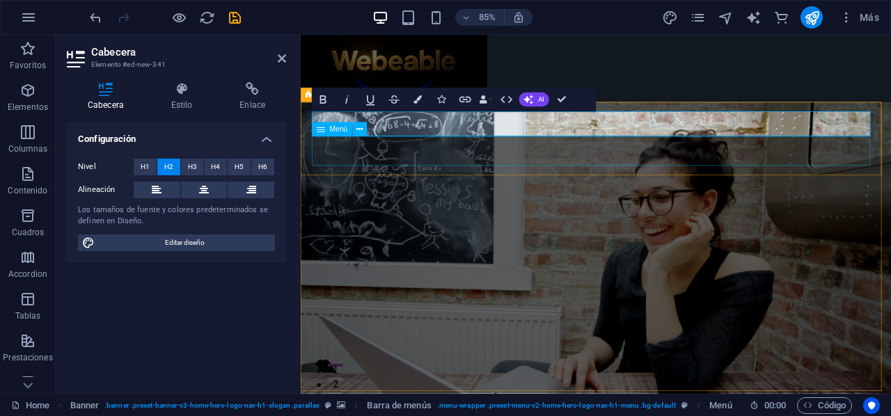
select select
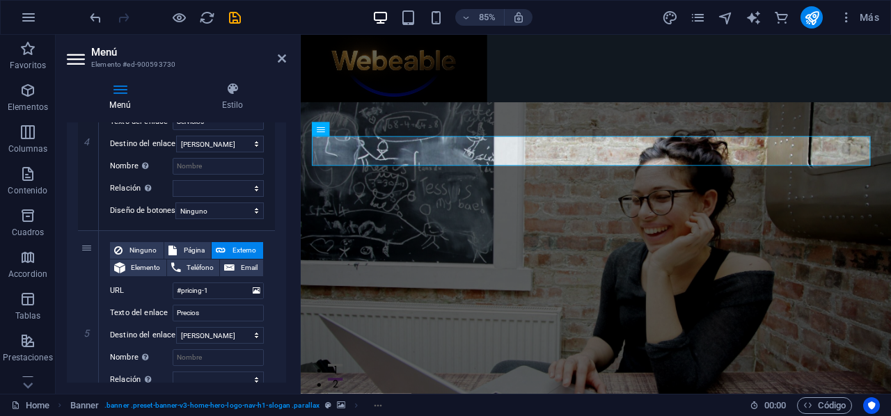
scroll to position [886, 0]
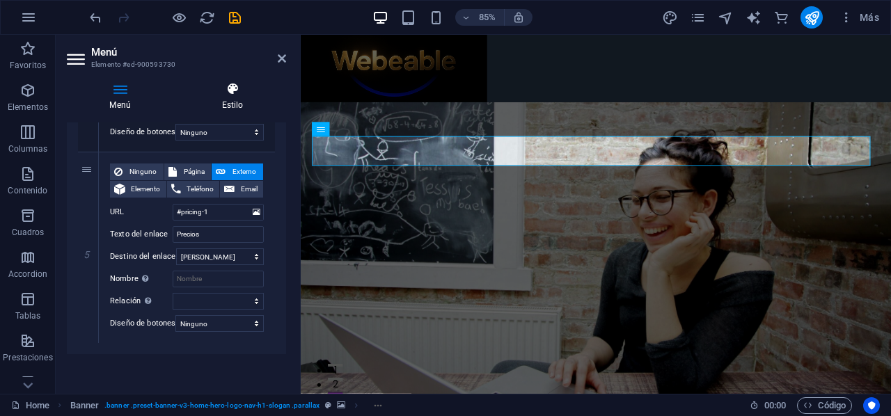
click at [220, 102] on h4 "Estilo" at bounding box center [232, 96] width 107 height 29
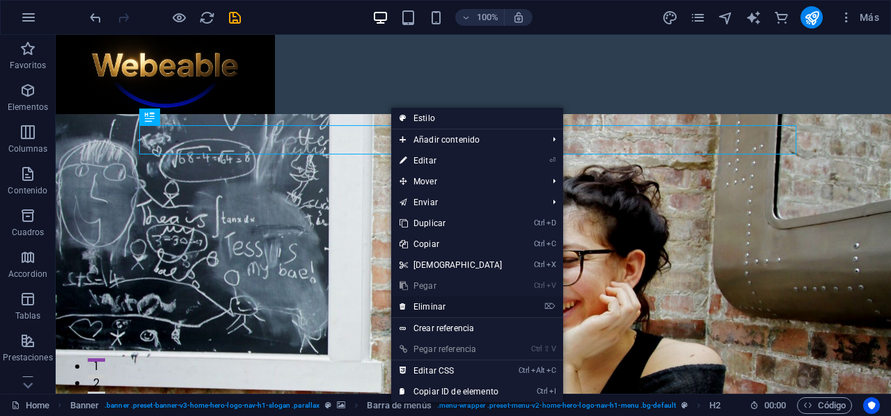
click at [431, 306] on link "⌦ Eliminar" at bounding box center [451, 306] width 120 height 21
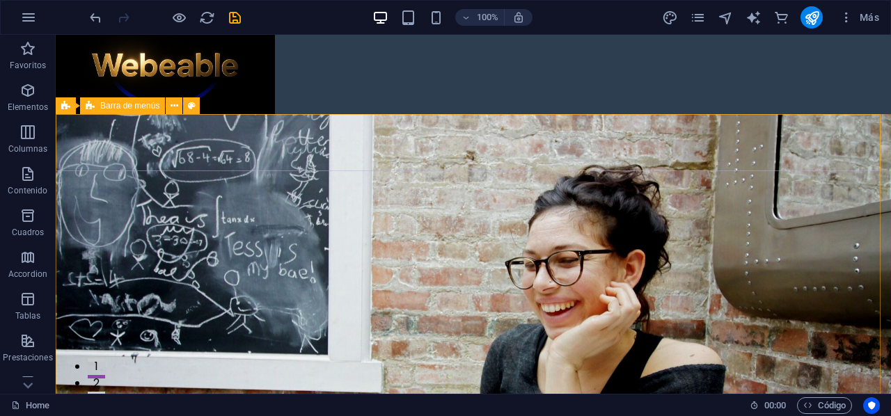
click at [116, 104] on span "Barra de menús" at bounding box center [129, 106] width 59 height 8
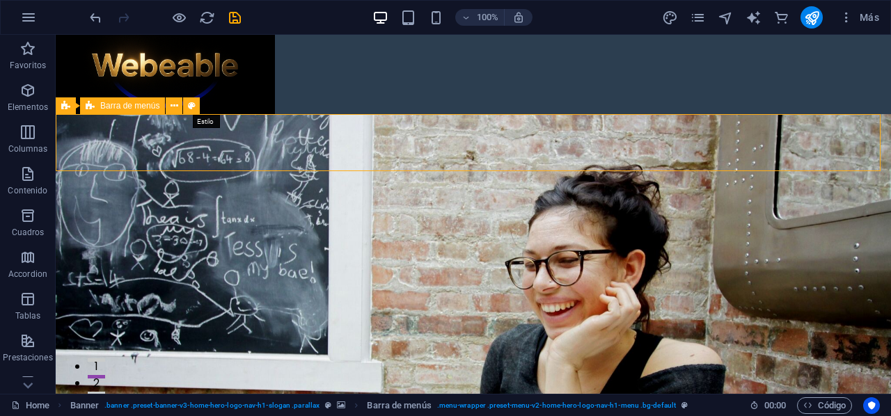
click at [189, 108] on icon at bounding box center [192, 106] width 8 height 15
select select "rem"
select select "preset-menu-v2-home-hero-logo-nav-h1-menu"
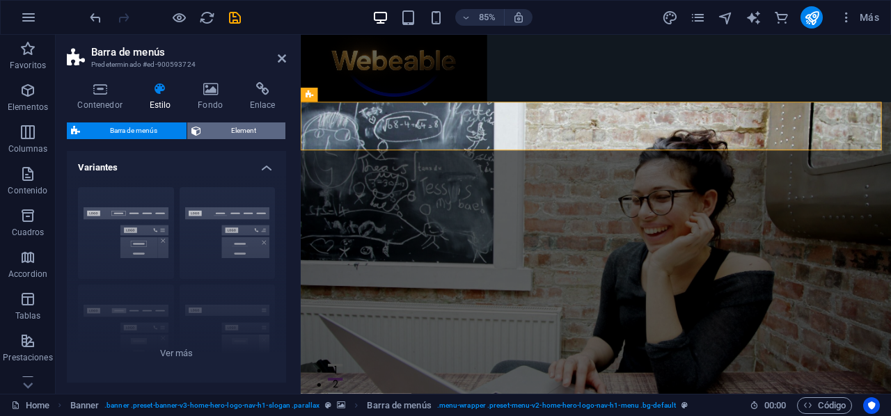
click at [221, 129] on span "Element" at bounding box center [243, 130] width 76 height 17
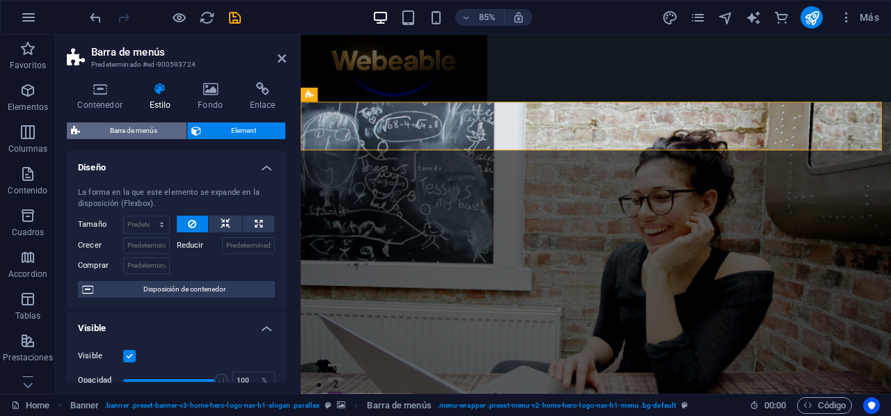
click at [135, 132] on span "Barra de menús" at bounding box center [133, 130] width 98 height 17
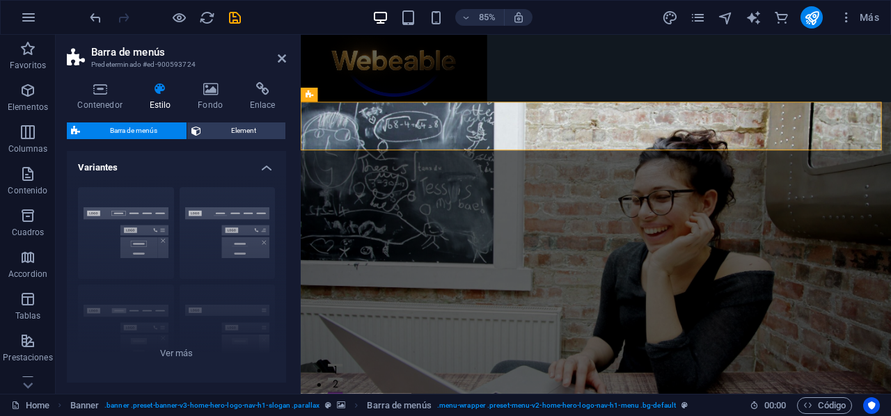
click at [237, 130] on span "Element" at bounding box center [243, 130] width 76 height 17
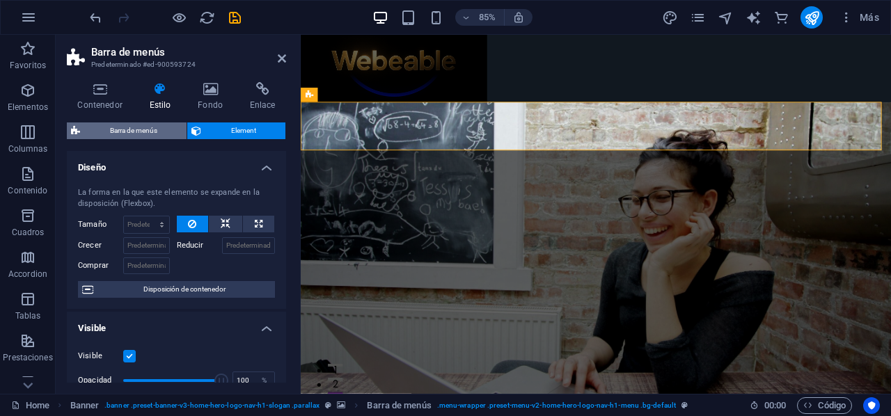
drag, startPoint x: 119, startPoint y: 122, endPoint x: 168, endPoint y: 122, distance: 49.4
click at [123, 121] on div "Contenedor Estilo Fondo Enlace Tamaño Altura Predeterminado px rem % vh vw Alto…" at bounding box center [176, 232] width 219 height 301
click at [148, 127] on span "Barra de menús" at bounding box center [133, 130] width 98 height 17
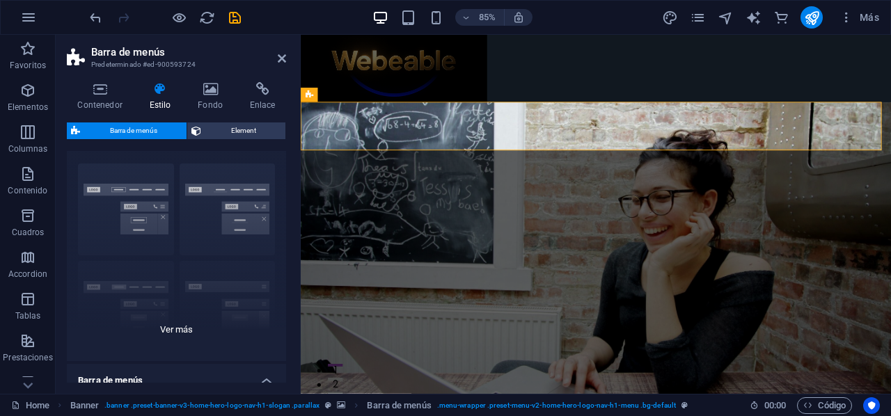
scroll to position [22, 0]
click at [175, 333] on div "Borde Centrado Predeterminado Fijo Loki Desencadenador Ancho XXL" at bounding box center [176, 258] width 219 height 209
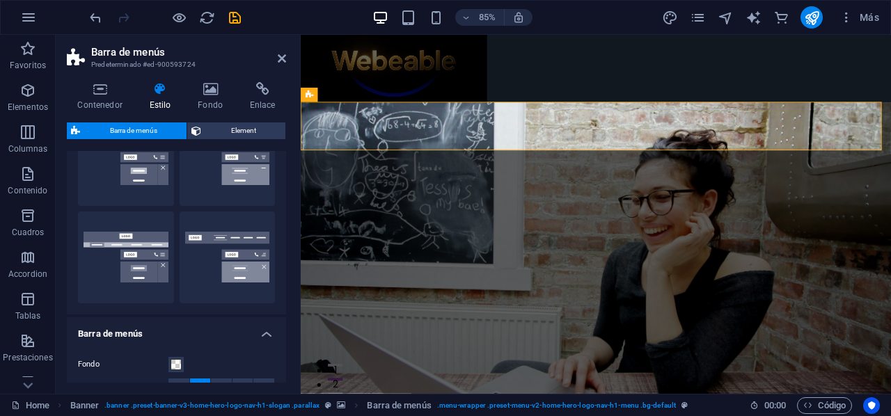
scroll to position [257, 0]
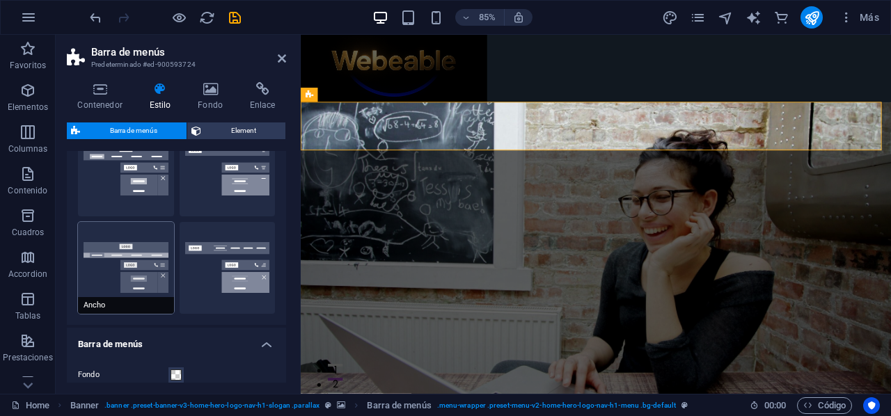
click at [147, 243] on button "Ancho" at bounding box center [126, 268] width 96 height 92
type input "0"
type input "2"
drag, startPoint x: 287, startPoint y: 232, endPoint x: 270, endPoint y: 86, distance: 147.1
click at [281, 119] on div "Contenedor Estilo Fondo Enlace Tamaño Altura Predeterminado px rem % vh vw Alto…" at bounding box center [176, 232] width 241 height 323
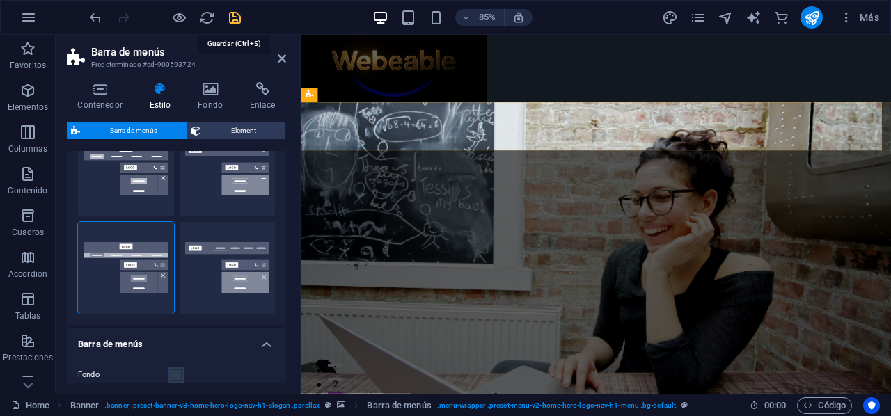
click at [234, 12] on icon "save" at bounding box center [235, 18] width 16 height 16
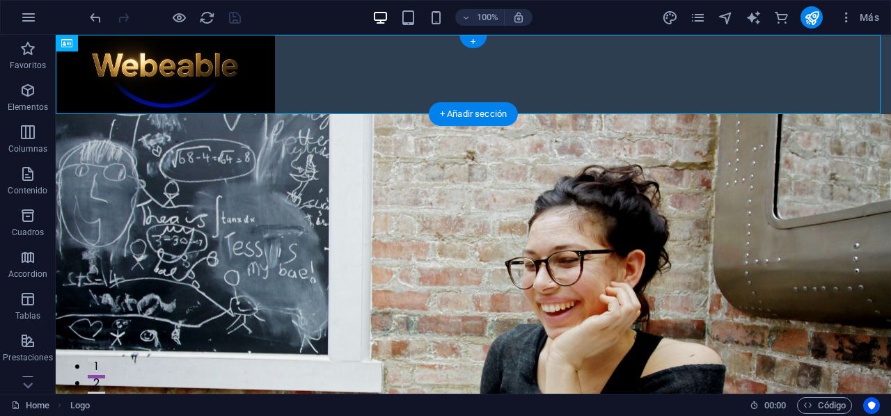
drag, startPoint x: 141, startPoint y: 76, endPoint x: 453, endPoint y: 51, distance: 312.7
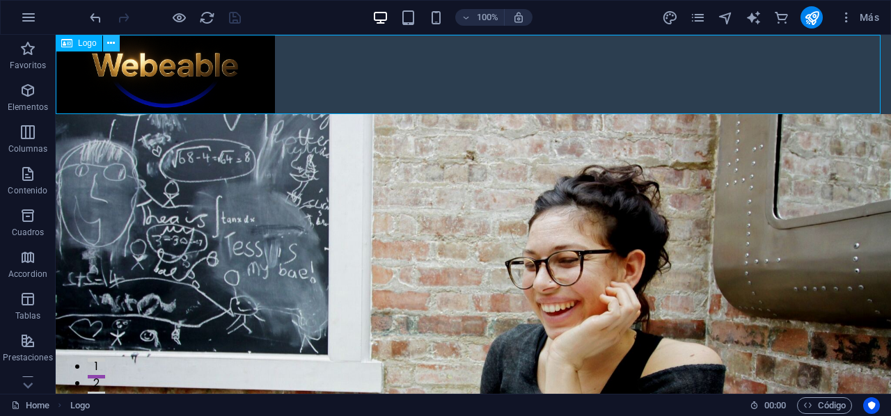
click at [109, 38] on icon at bounding box center [111, 43] width 8 height 15
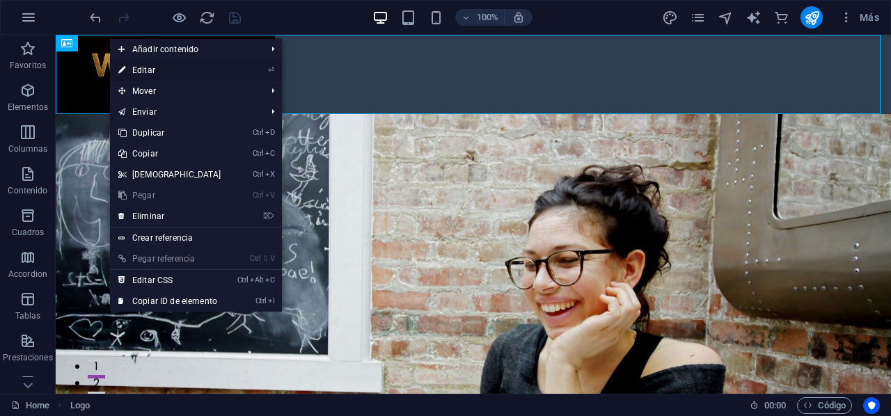
click at [246, 73] on li "⏎ Editar" at bounding box center [196, 70] width 172 height 21
click at [242, 72] on li "⏎ Editar" at bounding box center [196, 70] width 172 height 21
click at [244, 65] on li "⏎ Editar" at bounding box center [196, 70] width 172 height 21
click at [122, 70] on icon at bounding box center [121, 70] width 7 height 21
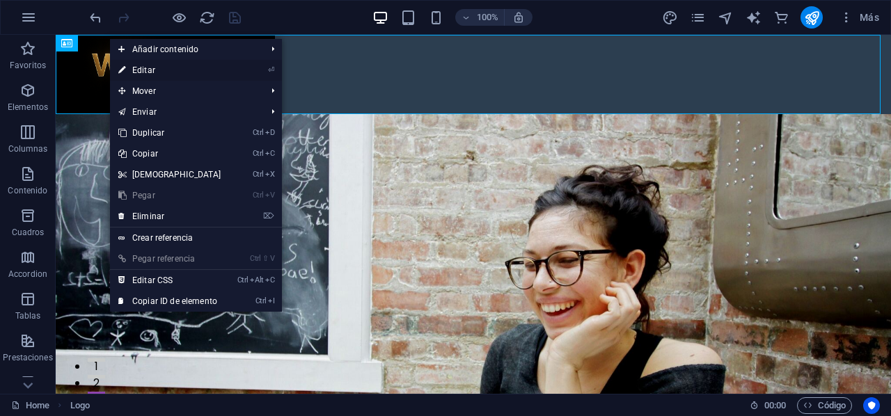
select select "px"
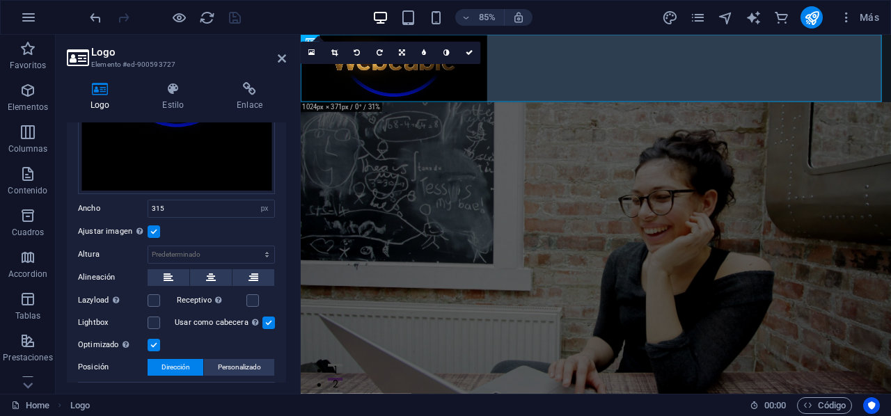
scroll to position [187, 0]
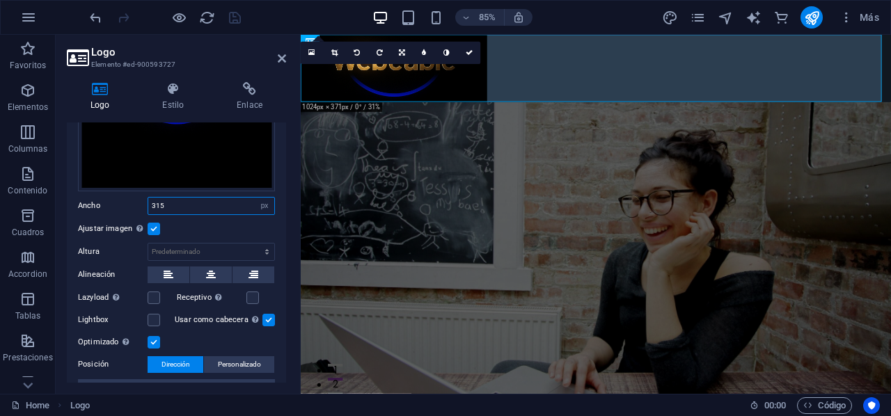
click at [185, 200] on input "315" at bounding box center [211, 206] width 126 height 17
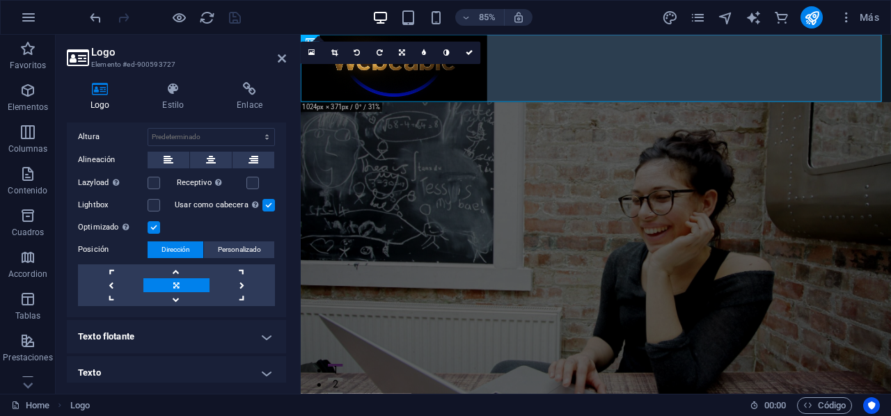
scroll to position [305, 0]
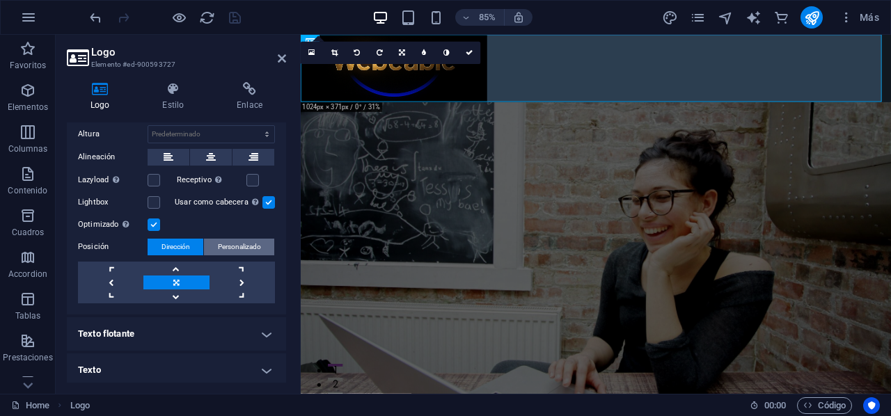
click at [237, 239] on span "Personalizado" at bounding box center [239, 247] width 43 height 17
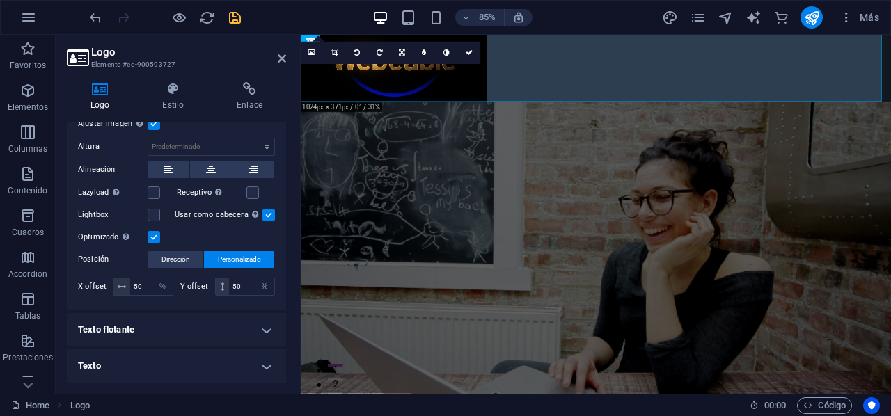
scroll to position [288, 0]
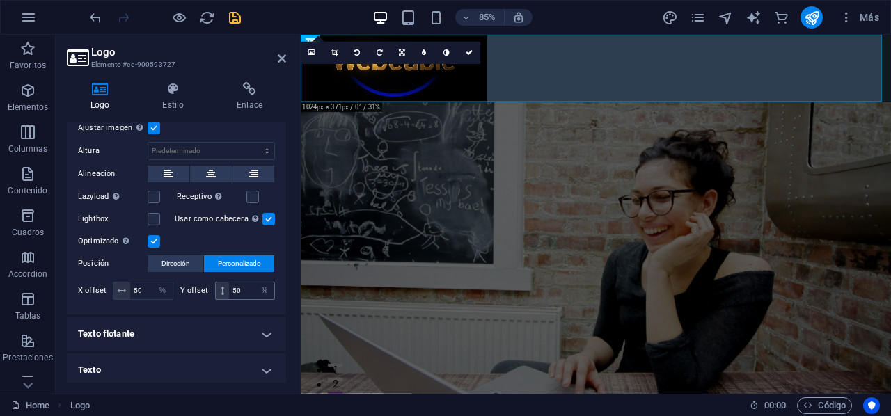
click at [221, 287] on icon at bounding box center [222, 291] width 3 height 8
click at [247, 287] on input "50" at bounding box center [251, 291] width 45 height 17
click at [123, 287] on icon at bounding box center [122, 291] width 8 height 8
click at [145, 285] on input "50" at bounding box center [151, 291] width 42 height 17
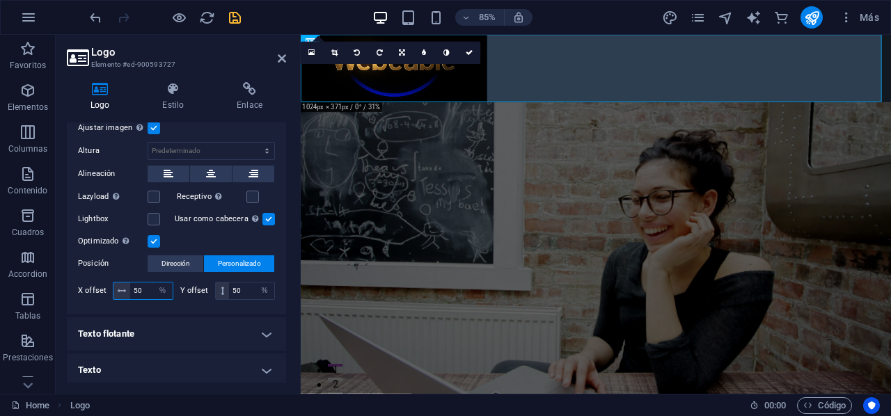
type input "5"
type input "100"
drag, startPoint x: 283, startPoint y: 314, endPoint x: 280, endPoint y: 294, distance: 19.6
click at [280, 294] on ul "Logo Image Text Arrastra archivos aquí, haz clic para escoger archivos o selecc…" at bounding box center [176, 110] width 219 height 552
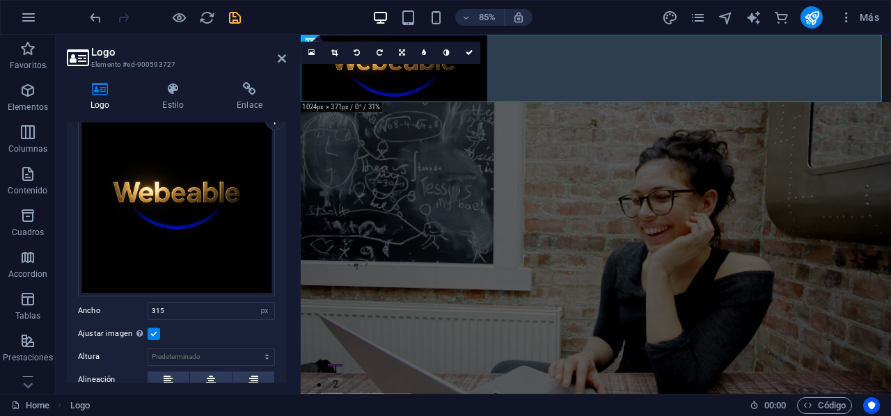
scroll to position [86, 0]
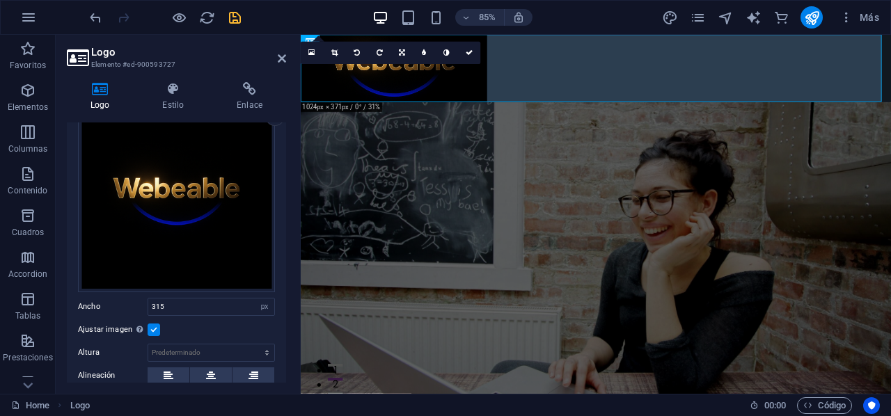
drag, startPoint x: 286, startPoint y: 230, endPoint x: 287, endPoint y: 193, distance: 37.6
click at [287, 193] on div "Logo Estilo Enlace Logo Image Text Arrastra archivos aquí, haz clic para escoge…" at bounding box center [176, 232] width 241 height 323
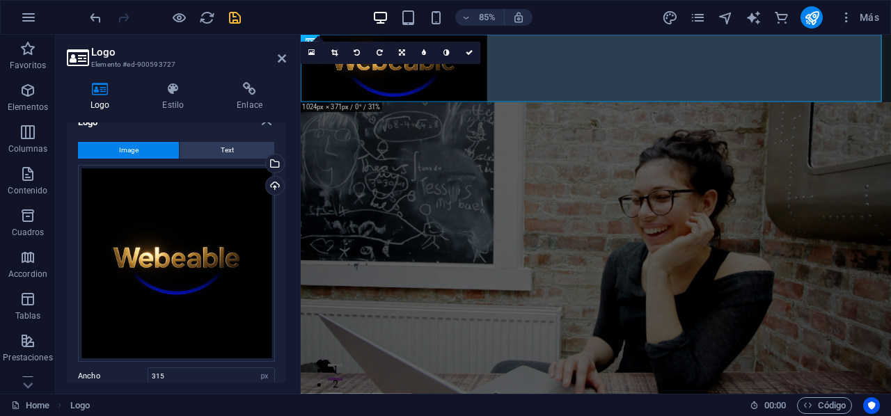
scroll to position [0, 0]
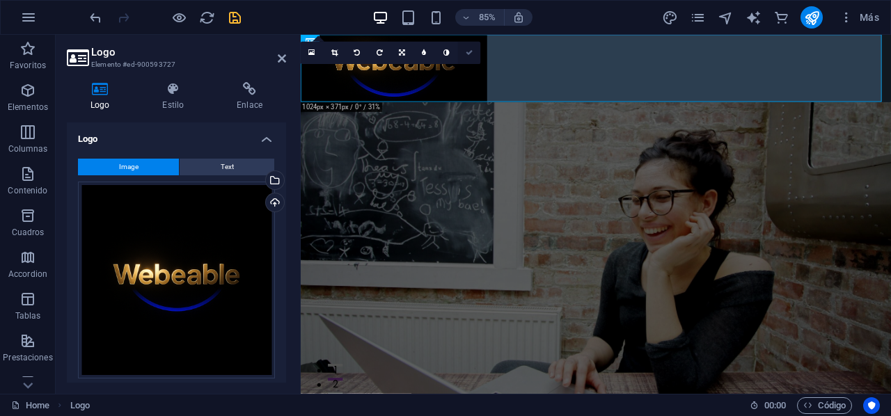
click at [472, 52] on icon at bounding box center [469, 52] width 7 height 7
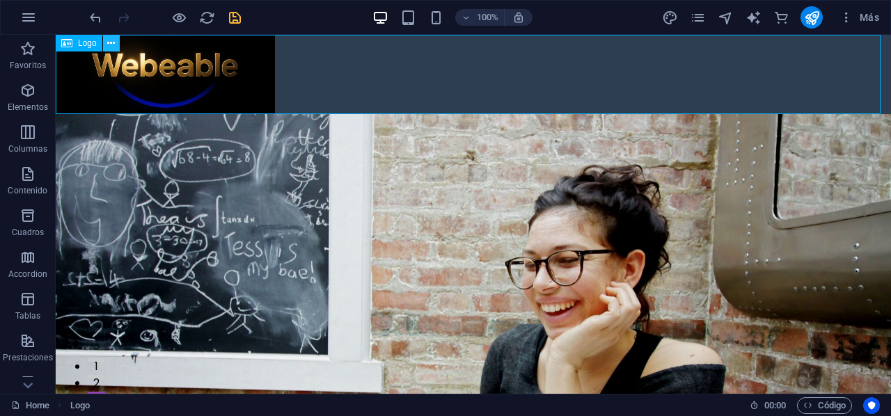
click at [106, 45] on button at bounding box center [111, 43] width 17 height 17
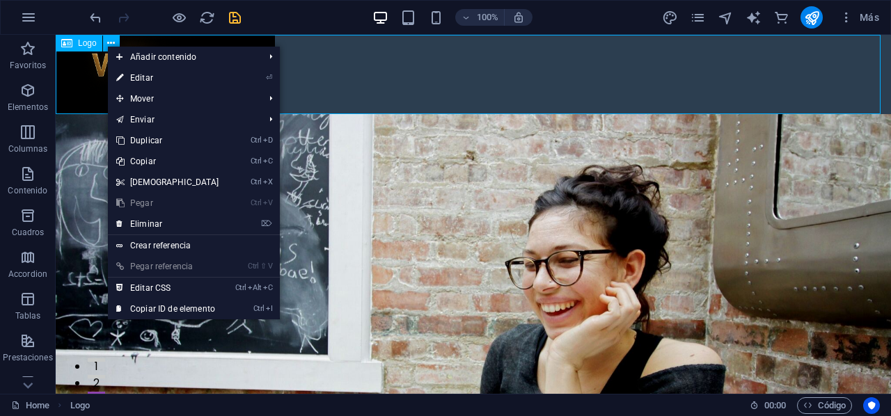
click at [82, 44] on span "Logo" at bounding box center [87, 43] width 19 height 8
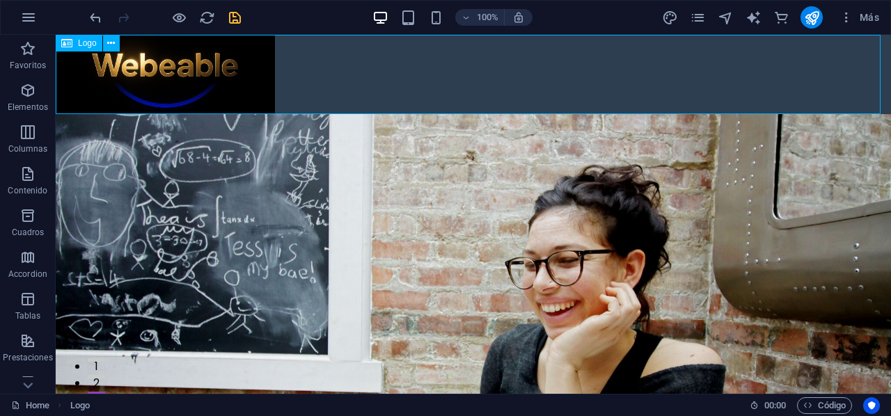
click at [82, 44] on span "Logo" at bounding box center [87, 43] width 19 height 8
click at [118, 44] on button at bounding box center [111, 43] width 17 height 17
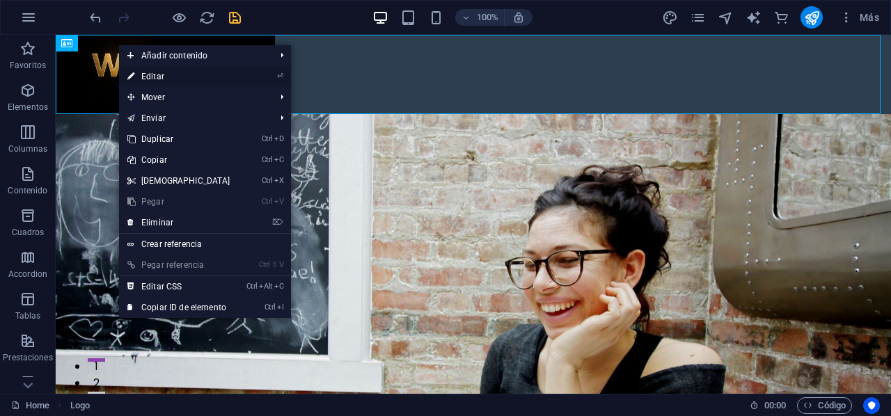
click at [250, 77] on li "⏎ Editar" at bounding box center [205, 76] width 172 height 21
click at [185, 77] on link "⏎ Editar" at bounding box center [179, 76] width 120 height 21
select select "px"
select select "%"
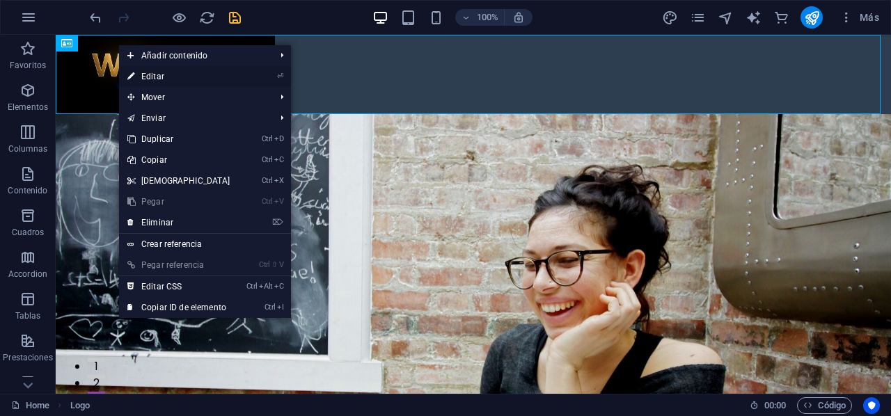
select select "%"
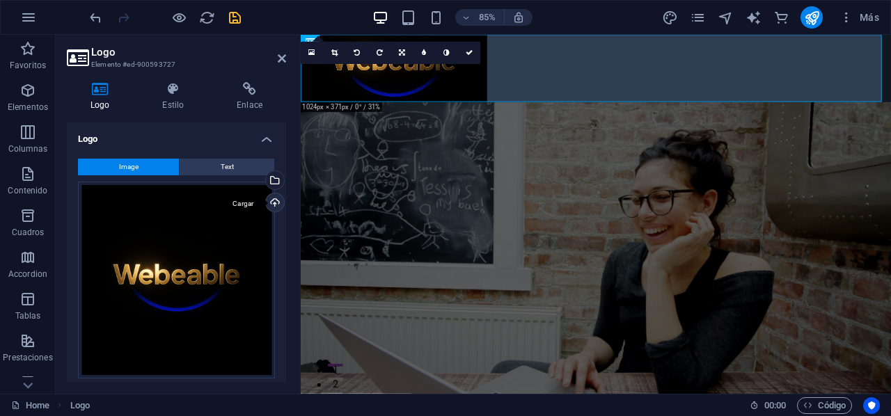
click at [273, 202] on div "Cargar" at bounding box center [273, 203] width 21 height 21
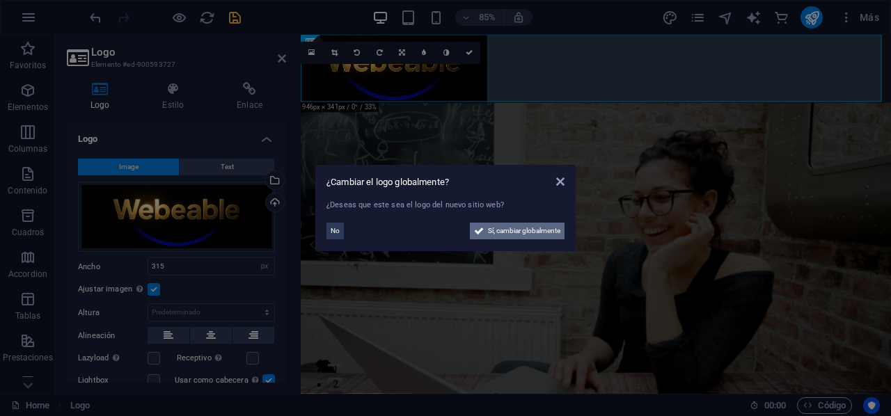
click at [523, 225] on span "Sí, cambiar globalmente" at bounding box center [524, 231] width 72 height 17
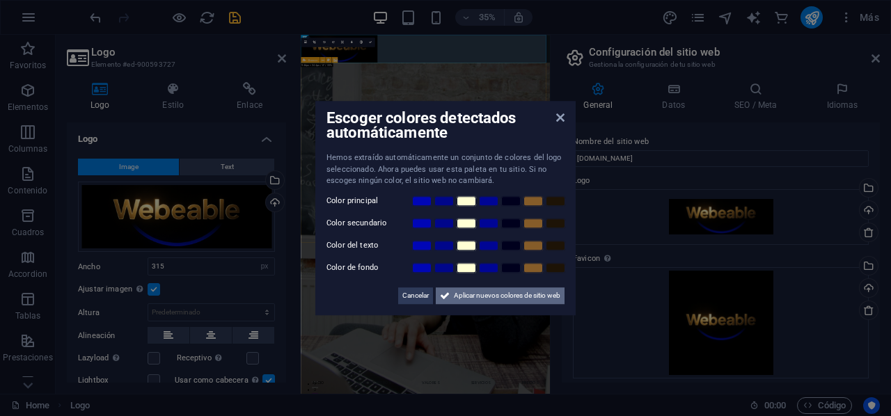
click at [488, 294] on span "Aplicar nuevos colores de sitio web" at bounding box center [507, 295] width 106 height 17
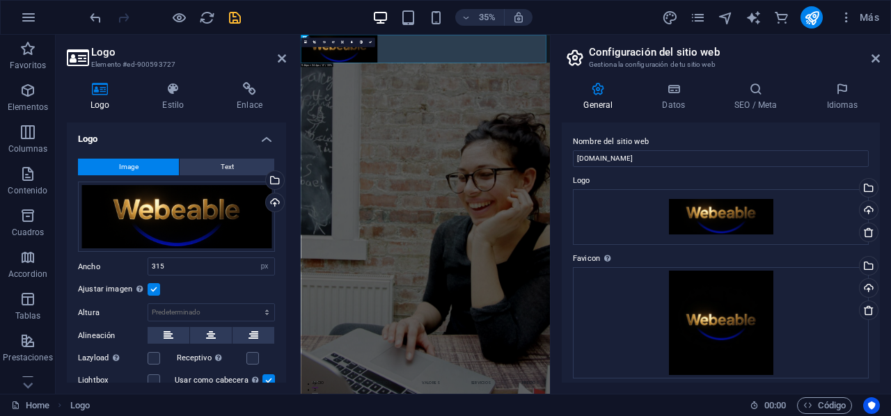
drag, startPoint x: 880, startPoint y: 149, endPoint x: 853, endPoint y: 66, distance: 86.9
click at [853, 66] on aside "Configuración del sitio web Gestiona la configuración de tu sitio web General D…" at bounding box center [720, 214] width 341 height 359
click at [808, 15] on icon "publish" at bounding box center [812, 18] width 16 height 16
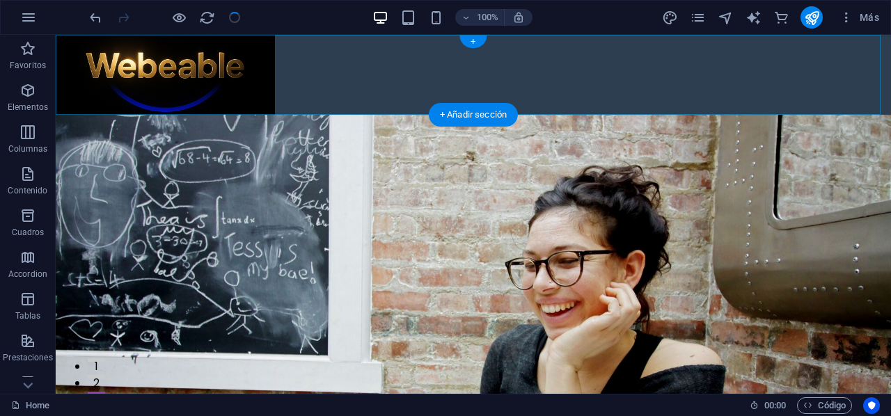
click at [474, 42] on div "+" at bounding box center [472, 41] width 27 height 13
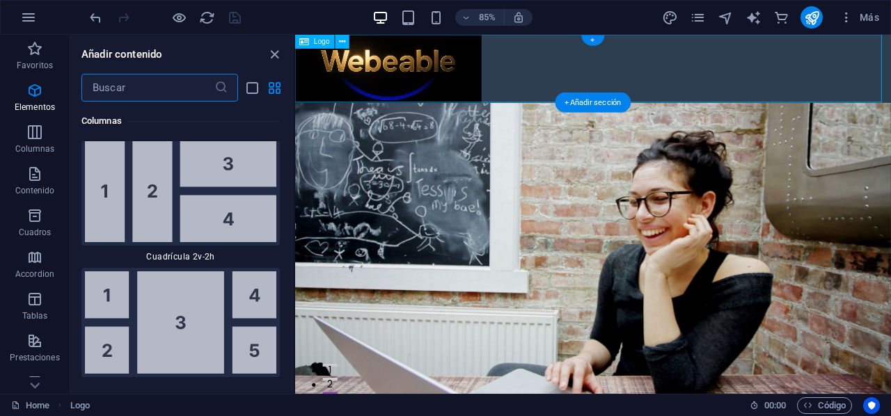
scroll to position [4297, 0]
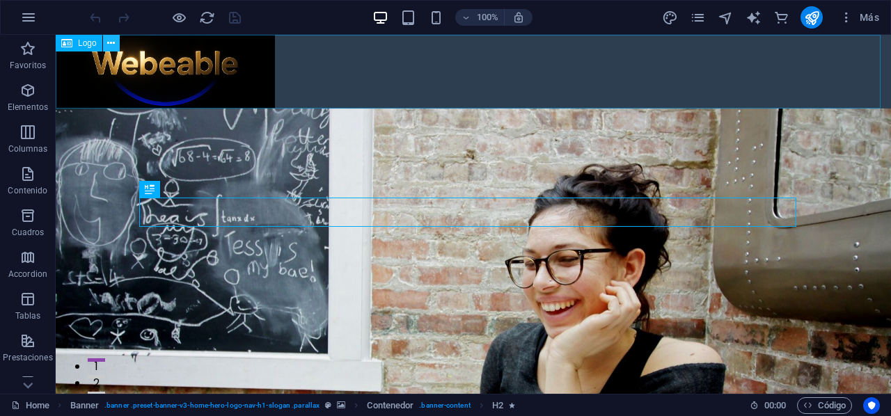
click at [109, 42] on icon at bounding box center [111, 43] width 8 height 15
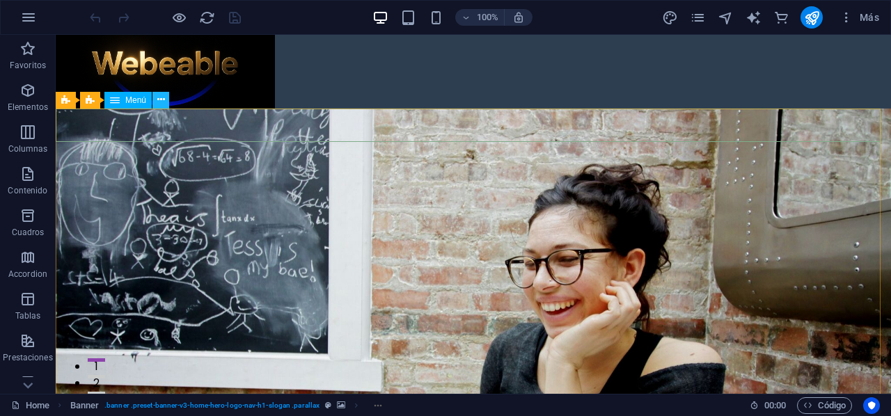
click at [158, 104] on icon at bounding box center [161, 100] width 8 height 15
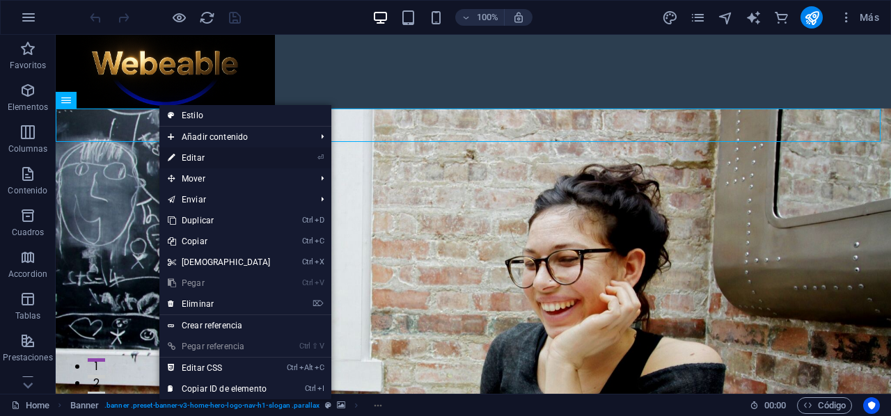
click at [202, 154] on link "⏎ Editar" at bounding box center [219, 158] width 120 height 21
select select
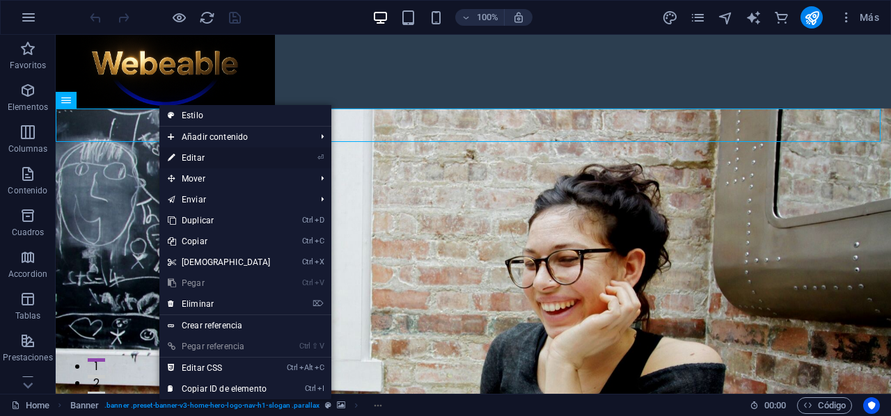
select select
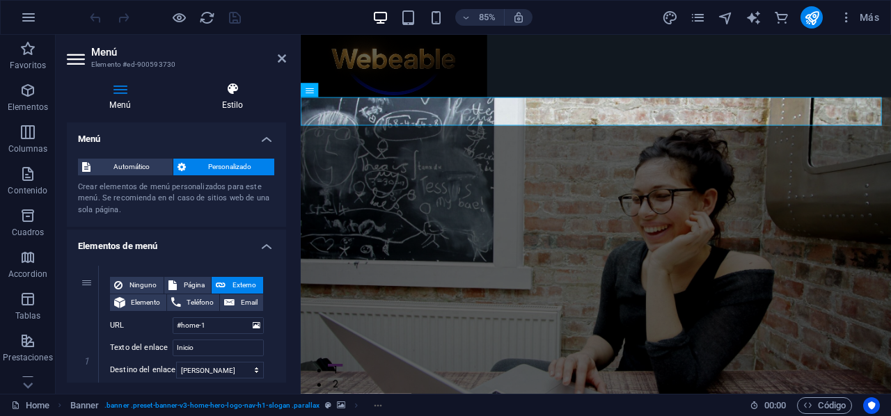
click at [217, 104] on h4 "Estilo" at bounding box center [232, 96] width 107 height 29
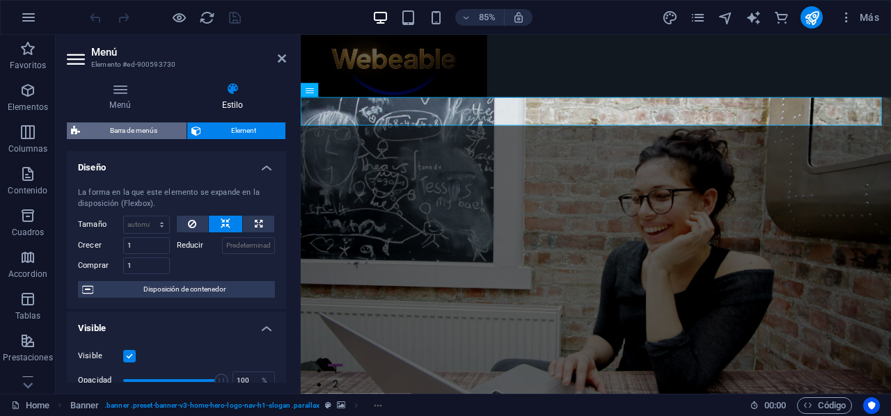
click at [134, 132] on span "Barra de menús" at bounding box center [133, 130] width 98 height 17
select select "rem"
select select "preset-menu-v2-home-hero-logo-nav-h1-menu"
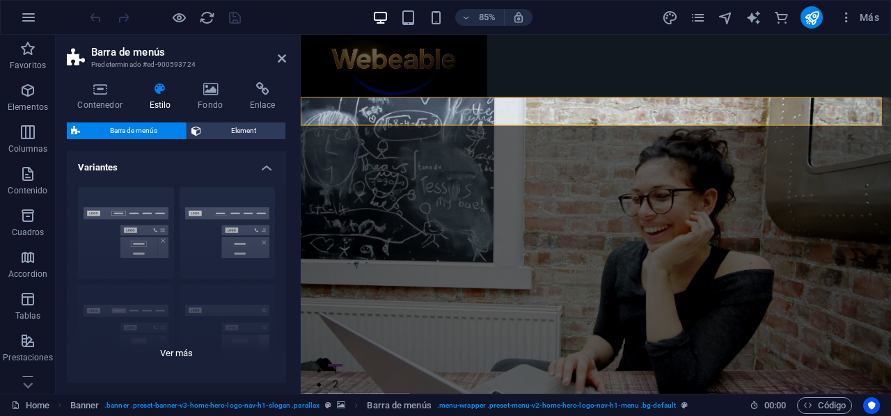
click at [99, 213] on div "Borde Centrado Predeterminado Fijo Loki Desencadenador Ancho XXL" at bounding box center [176, 280] width 219 height 209
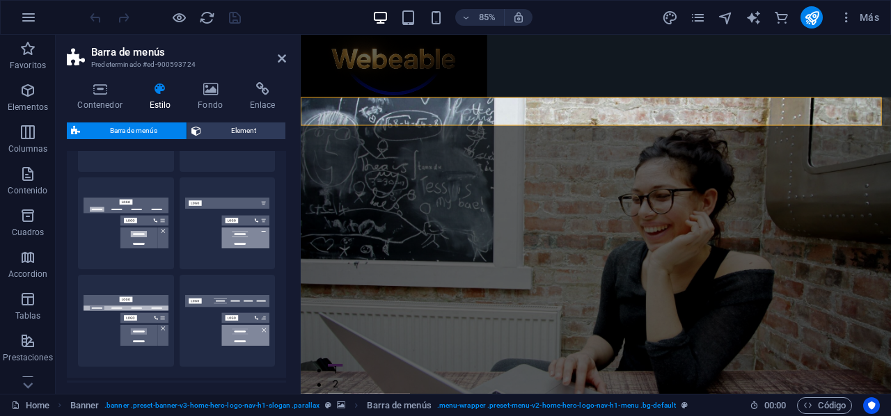
scroll to position [207, 0]
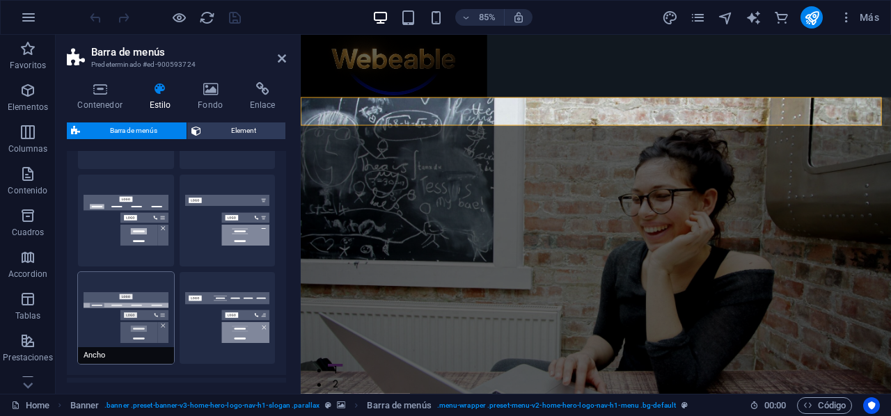
click at [115, 301] on button "Ancho" at bounding box center [126, 318] width 96 height 92
type input "0"
type input "2"
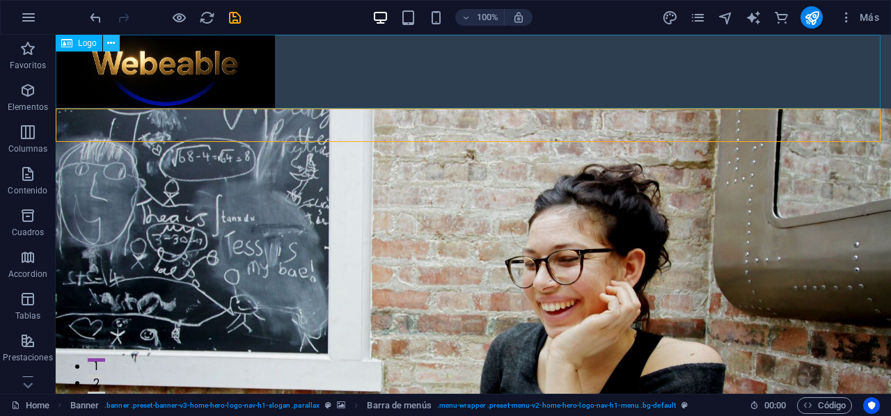
click at [110, 42] on icon at bounding box center [111, 43] width 8 height 15
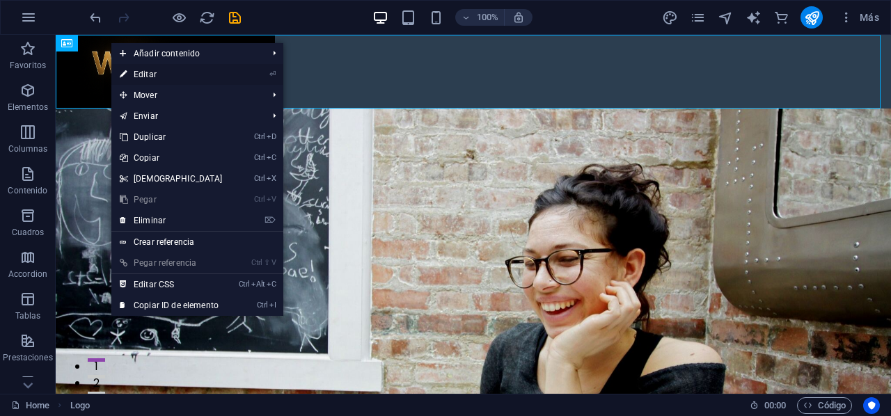
click at [211, 79] on link "⏎ Editar" at bounding box center [171, 74] width 120 height 21
select select "px"
select select "%"
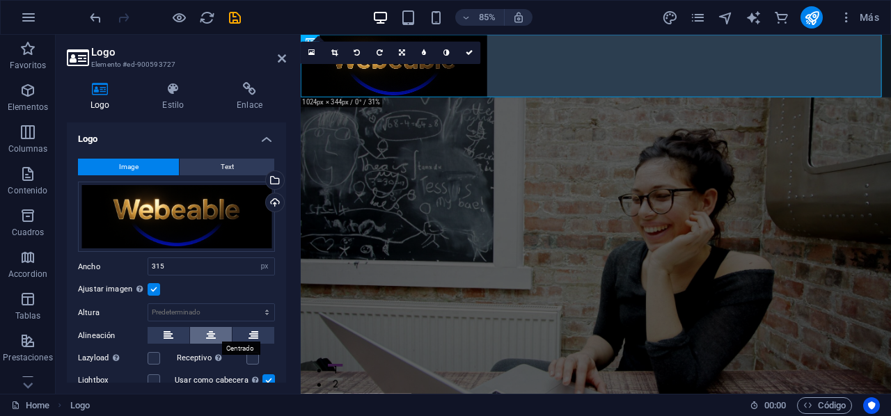
click at [206, 330] on icon at bounding box center [211, 335] width 10 height 17
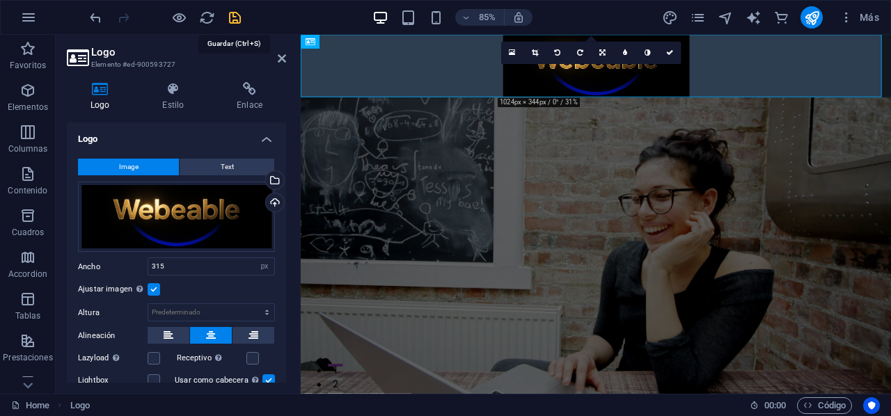
click at [232, 15] on icon "save" at bounding box center [235, 18] width 16 height 16
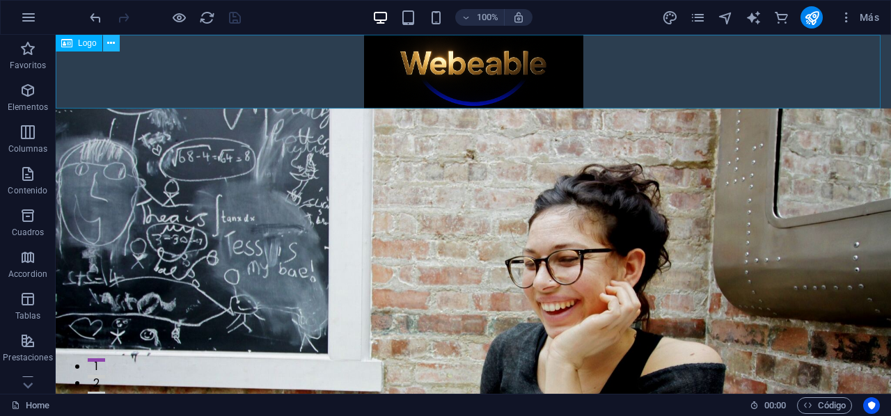
click at [111, 39] on icon at bounding box center [111, 43] width 8 height 15
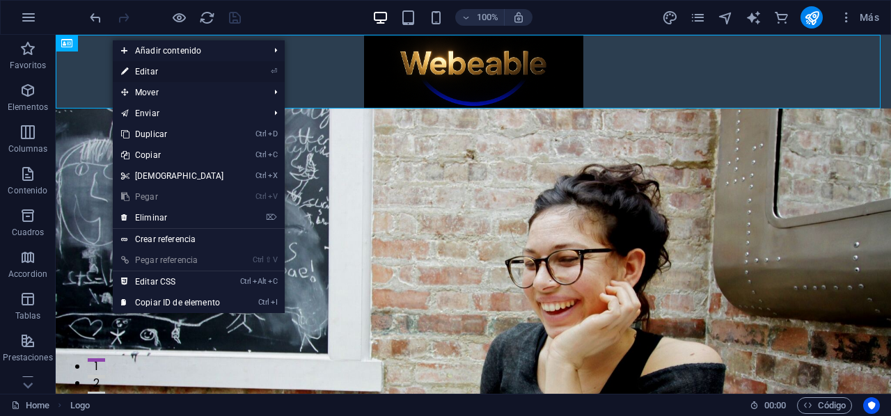
click at [158, 74] on link "⏎ Editar" at bounding box center [173, 71] width 120 height 21
select select "px"
select select "%"
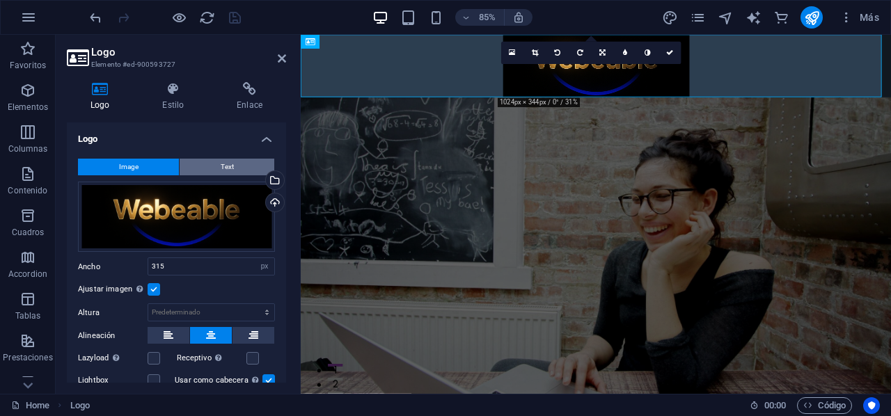
click at [223, 170] on span "Text" at bounding box center [227, 167] width 13 height 17
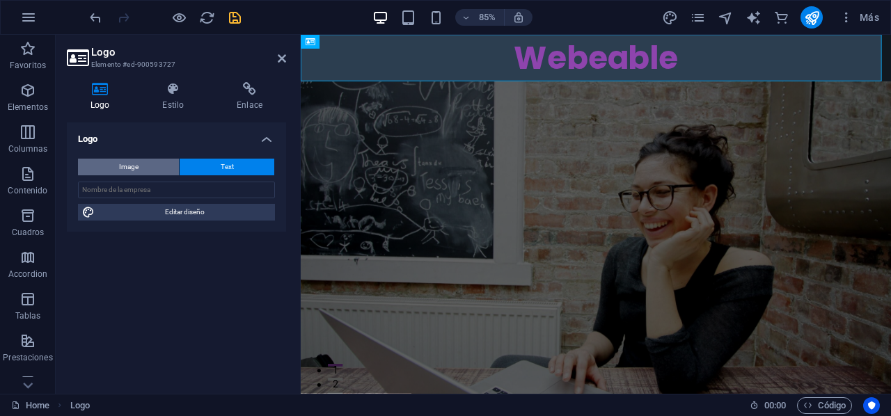
click at [160, 167] on button "Image" at bounding box center [128, 167] width 101 height 17
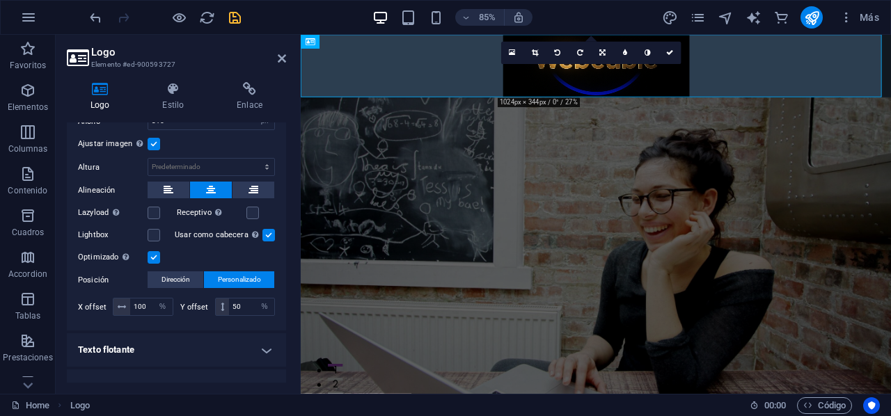
scroll to position [163, 0]
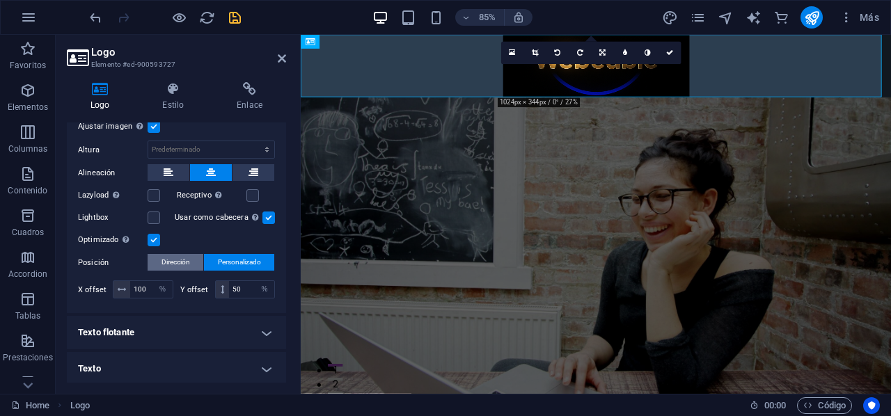
click at [181, 255] on span "Dirección" at bounding box center [175, 262] width 29 height 17
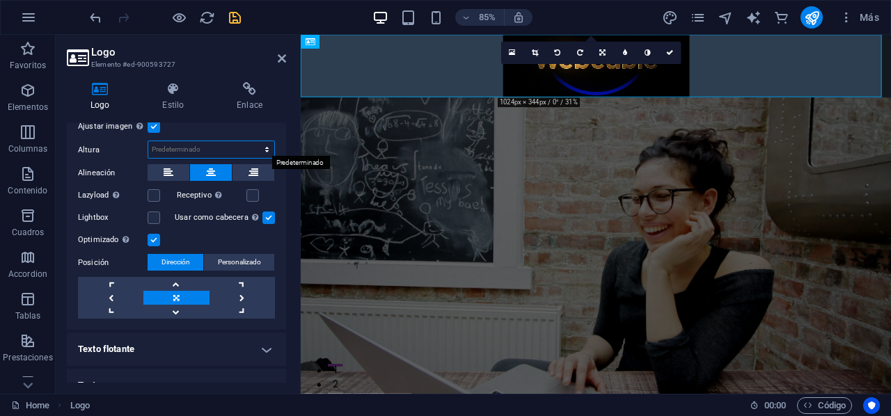
click at [257, 143] on select "Predeterminado automático px" at bounding box center [211, 149] width 126 height 17
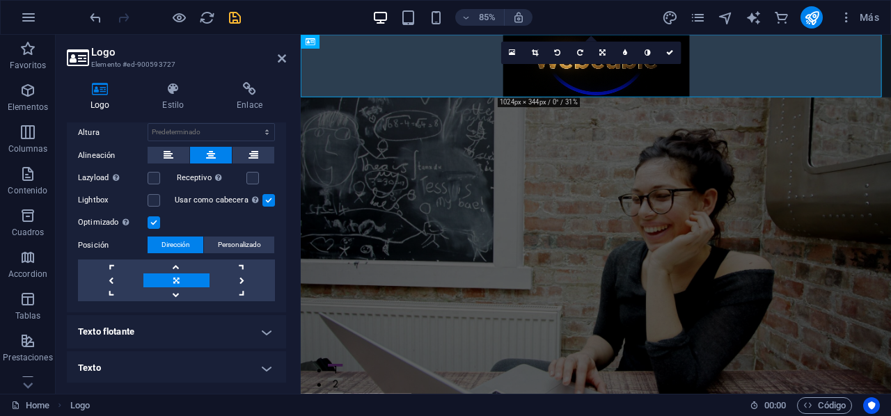
click at [269, 337] on h4 "Texto flotante" at bounding box center [176, 331] width 219 height 33
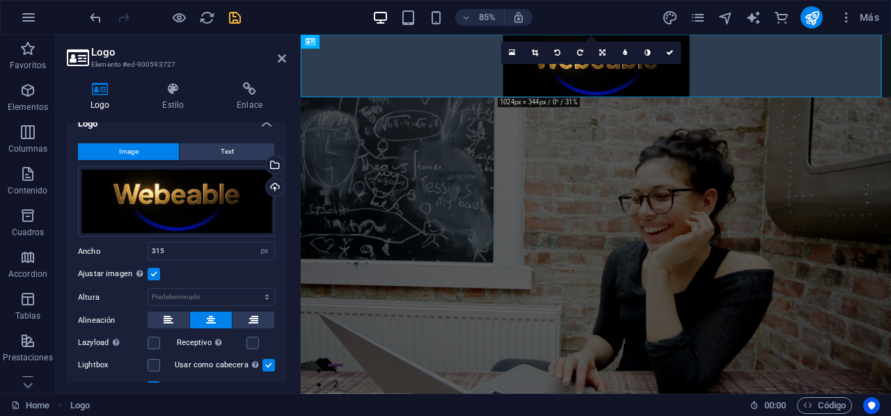
scroll to position [0, 0]
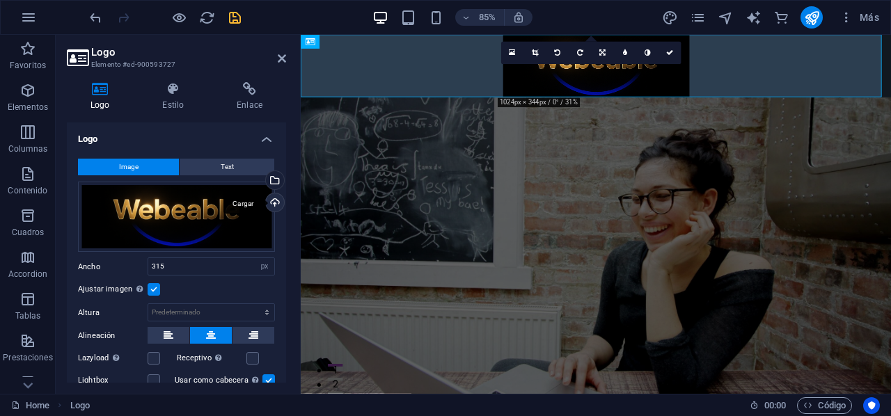
click at [278, 198] on div "Cargar" at bounding box center [273, 203] width 21 height 21
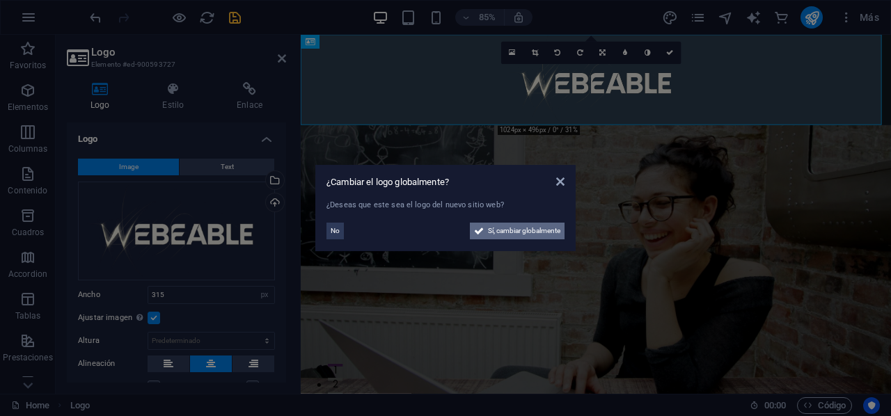
click at [543, 223] on span "Sí, cambiar globalmente" at bounding box center [524, 231] width 72 height 17
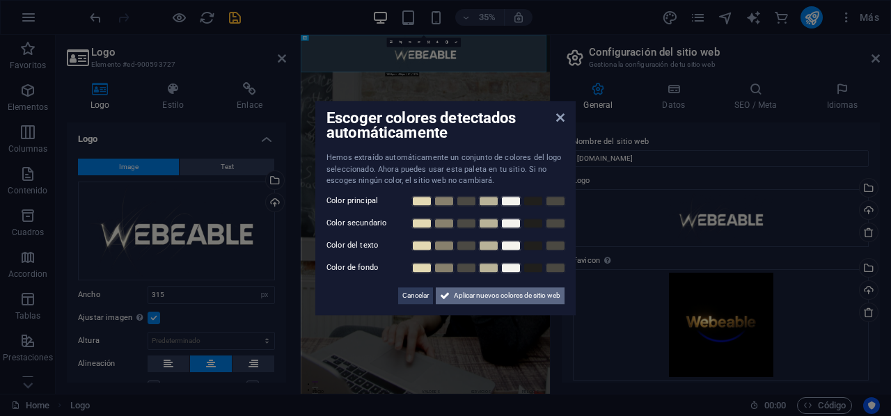
click at [491, 290] on span "Aplicar nuevos colores de sitio web" at bounding box center [507, 295] width 106 height 17
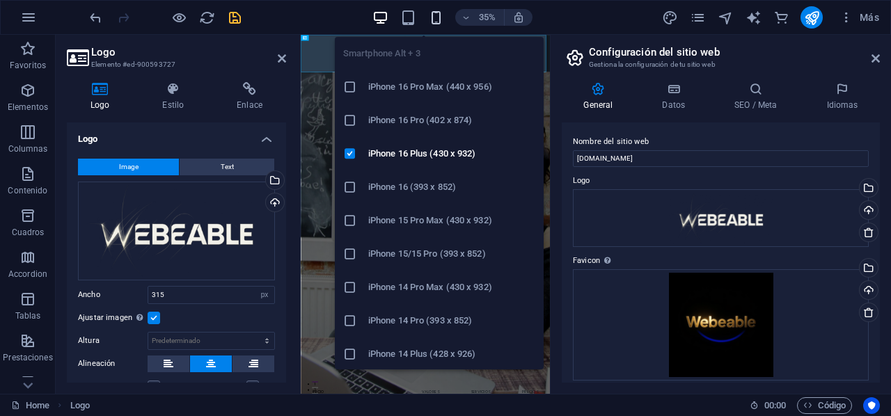
click at [433, 20] on icon "button" at bounding box center [436, 18] width 16 height 16
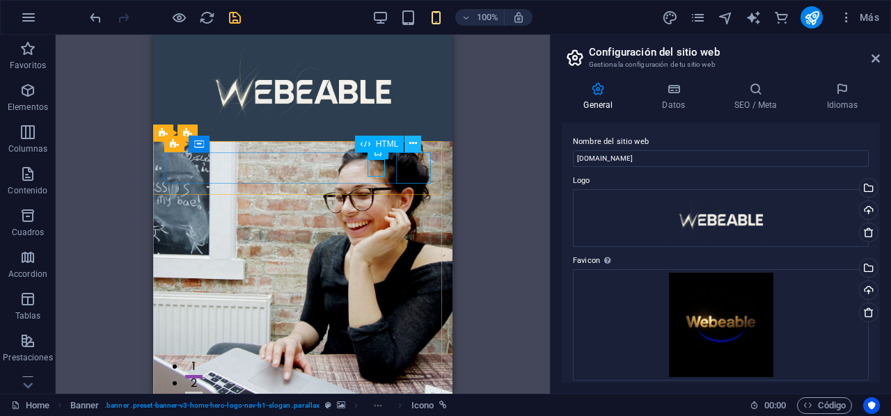
click at [412, 146] on icon at bounding box center [413, 143] width 8 height 15
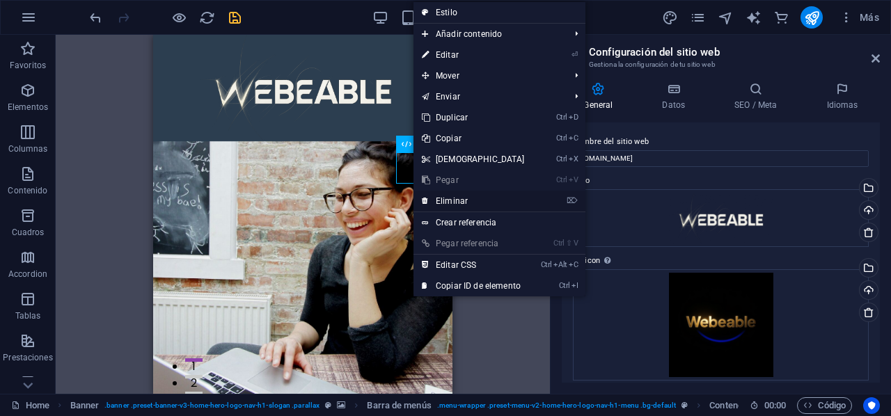
click at [475, 200] on link "⌦ Eliminar" at bounding box center [473, 201] width 120 height 21
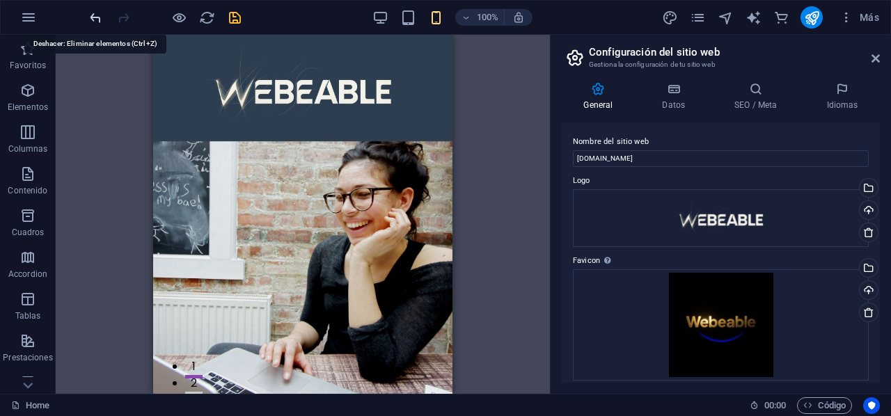
click at [93, 13] on icon "undo" at bounding box center [96, 18] width 16 height 16
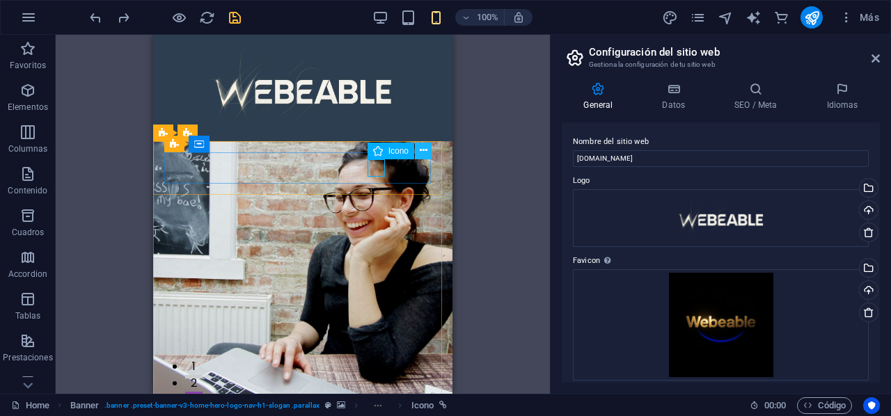
click at [415, 150] on button at bounding box center [423, 151] width 17 height 17
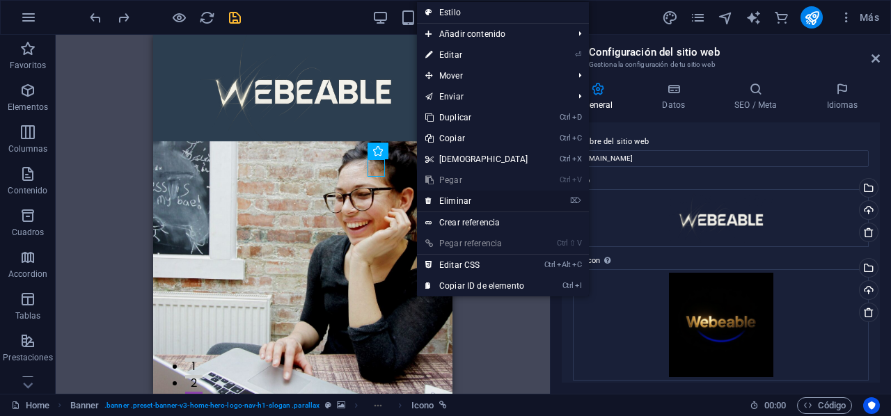
click at [467, 197] on link "⌦ Eliminar" at bounding box center [477, 201] width 120 height 21
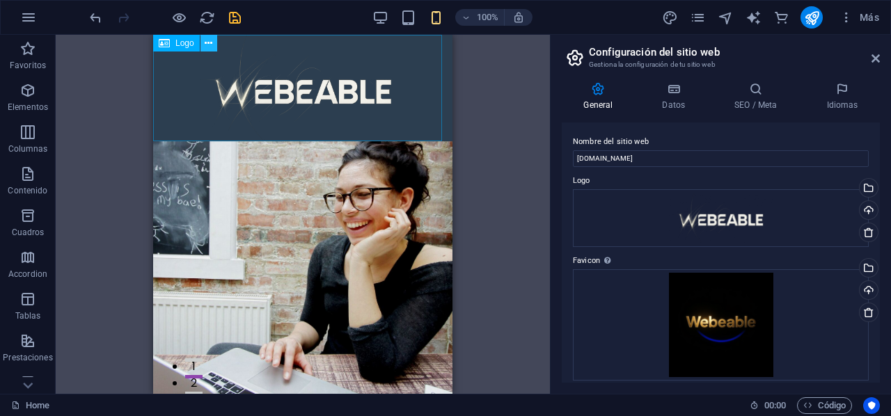
click at [212, 40] on icon at bounding box center [209, 43] width 8 height 15
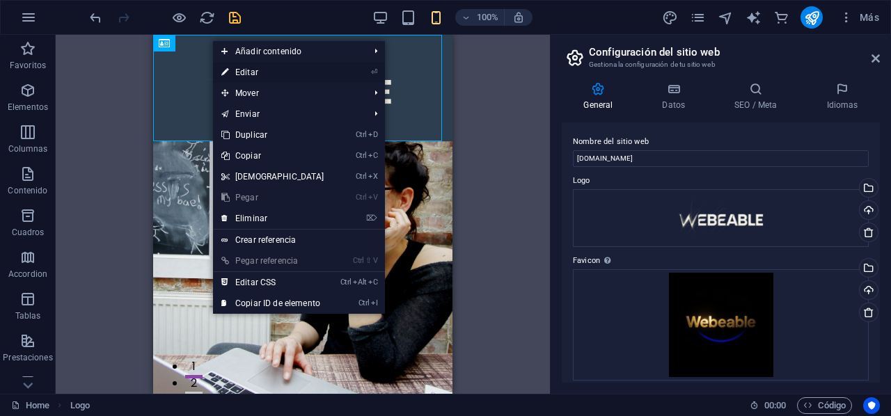
click at [257, 67] on link "⏎ Editar" at bounding box center [273, 72] width 120 height 21
select select "px"
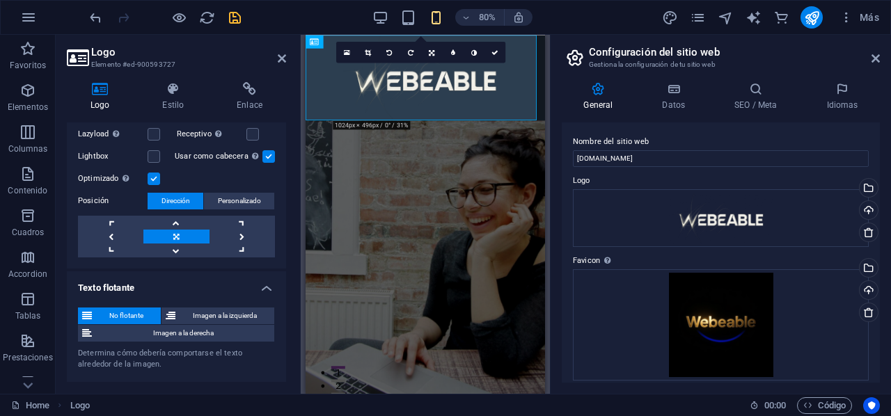
scroll to position [285, 0]
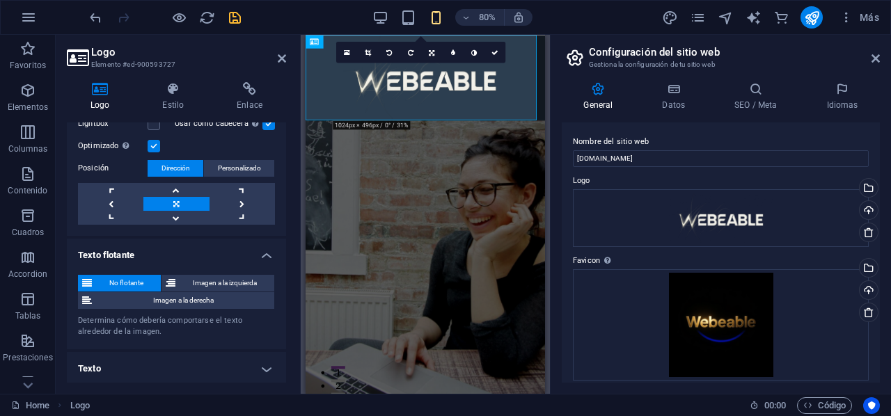
click at [267, 365] on h4 "Texto" at bounding box center [176, 368] width 219 height 33
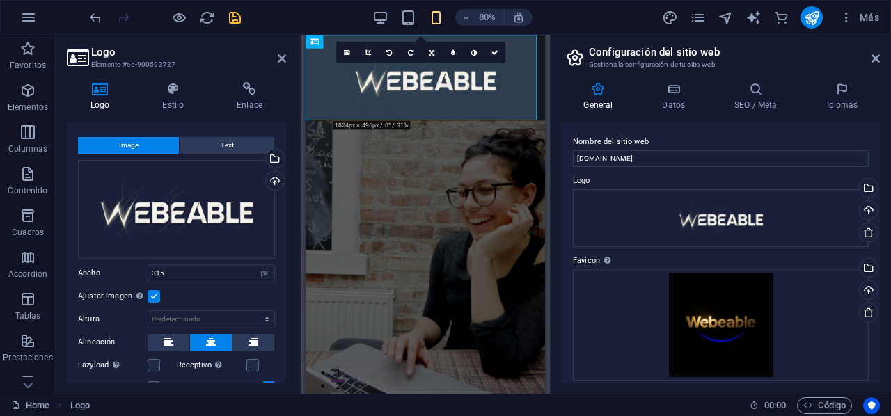
scroll to position [0, 0]
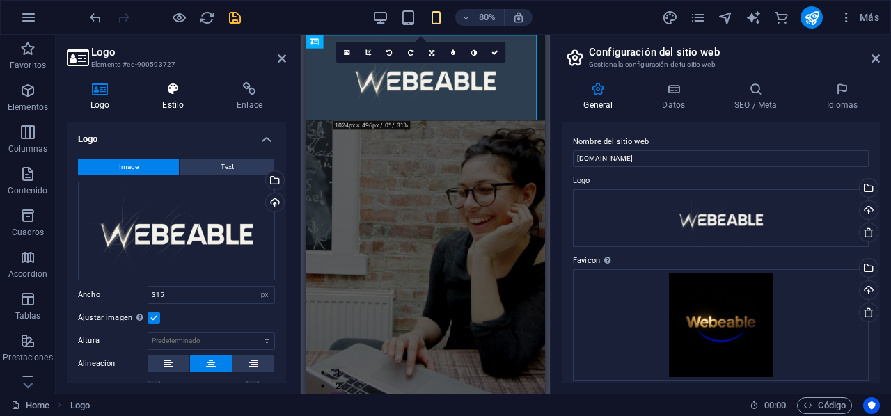
click at [185, 103] on h4 "Estilo" at bounding box center [175, 96] width 74 height 29
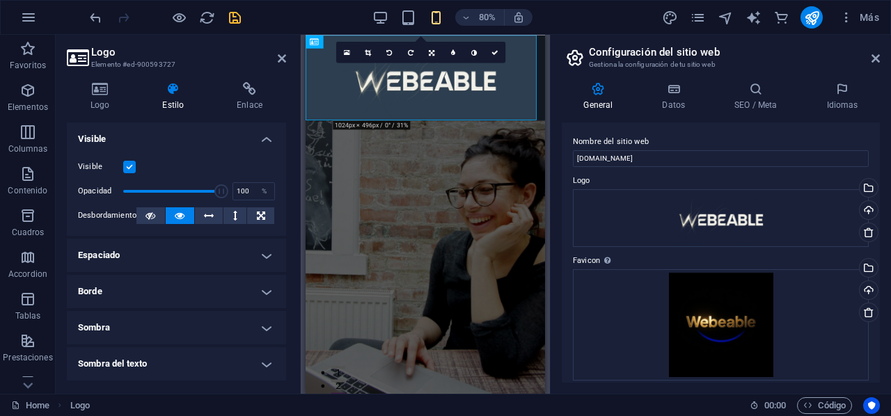
drag, startPoint x: 286, startPoint y: 161, endPoint x: 255, endPoint y: 338, distance: 180.1
click at [255, 338] on div "Logo Estilo Enlace Logo Image Text Arrastra archivos aquí, haz clic para escoge…" at bounding box center [176, 232] width 241 height 323
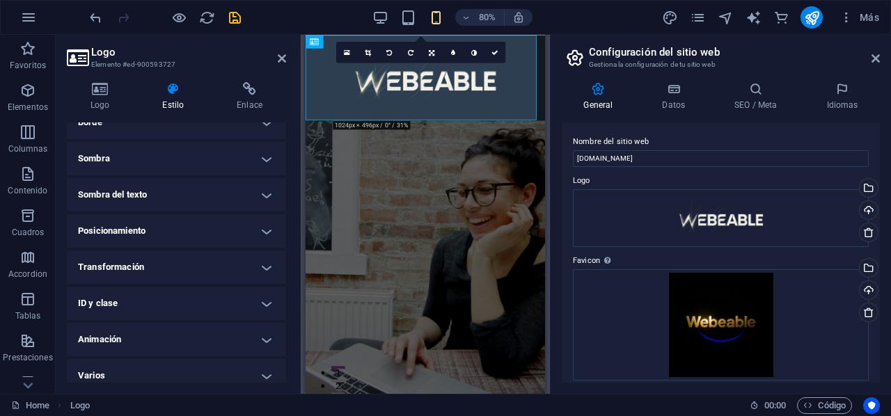
scroll to position [178, 0]
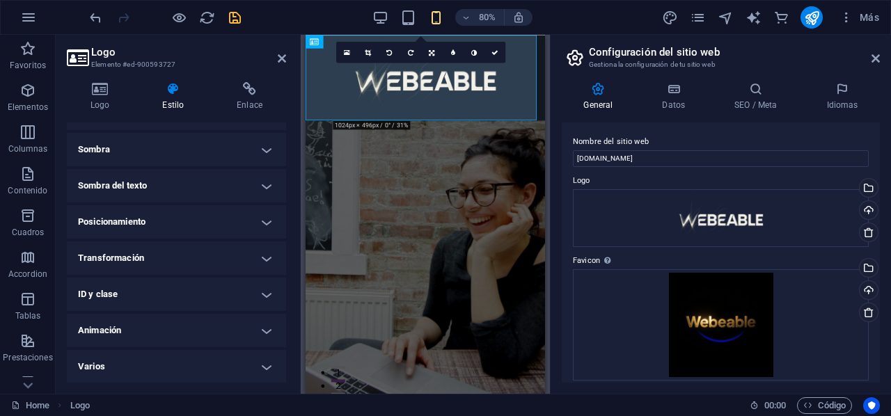
click at [269, 331] on h4 "Animación" at bounding box center [176, 330] width 219 height 33
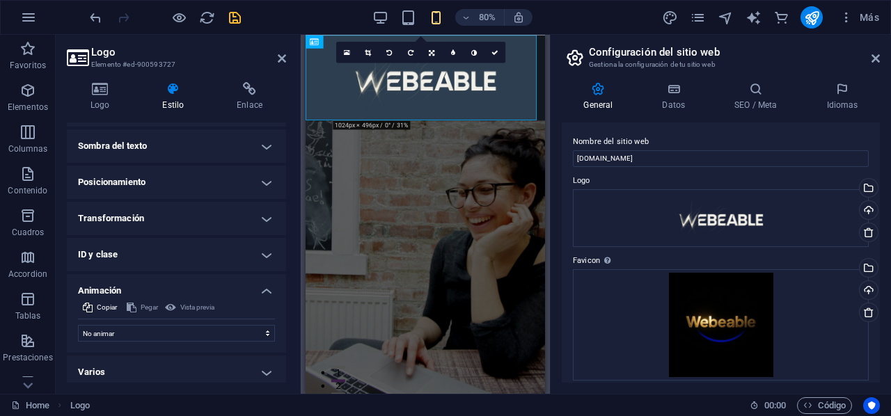
scroll to position [223, 0]
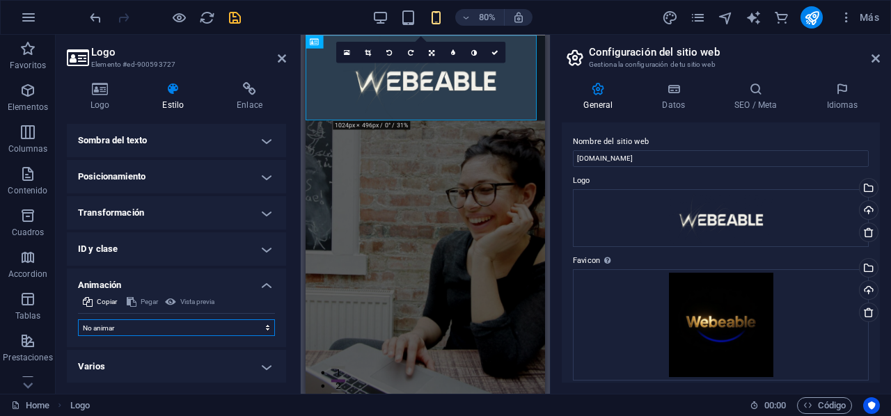
click at [266, 325] on select "No animar Mostrar / Ocultar Subir/bajar Acercar/alejar Deslizar de izquierda a …" at bounding box center [176, 327] width 197 height 17
select select "pulse"
click at [78, 319] on select "No animar Mostrar / Ocultar Subir/bajar Acercar/alejar Deslizar de izquierda a …" at bounding box center [176, 327] width 197 height 17
select select "scroll"
click at [242, 326] on select "No animar Mostrar / Ocultar Subir/bajar Acercar/alejar Deslizar de izquierda a …" at bounding box center [176, 327] width 197 height 17
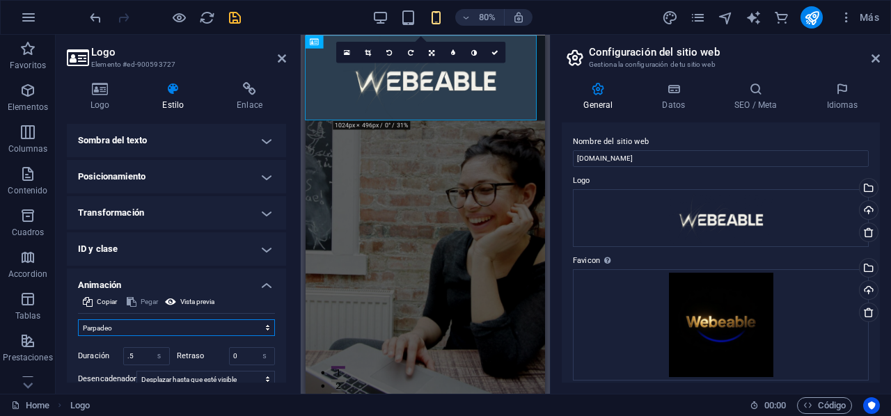
click at [78, 319] on select "No animar Mostrar / Ocultar Subir/bajar Acercar/alejar Deslizar de izquierda a …" at bounding box center [176, 327] width 197 height 17
click at [212, 321] on select "No animar Mostrar / Ocultar Subir/bajar Acercar/alejar Deslizar de izquierda a …" at bounding box center [176, 327] width 197 height 17
click at [78, 319] on select "No animar Mostrar / Ocultar Subir/bajar Acercar/alejar Deslizar de izquierda a …" at bounding box center [176, 327] width 197 height 17
click at [201, 322] on select "No animar Mostrar / Ocultar Subir/bajar Acercar/alejar Deslizar de izquierda a …" at bounding box center [176, 327] width 197 height 17
click at [78, 319] on select "No animar Mostrar / Ocultar Subir/bajar Acercar/alejar Deslizar de izquierda a …" at bounding box center [176, 327] width 197 height 17
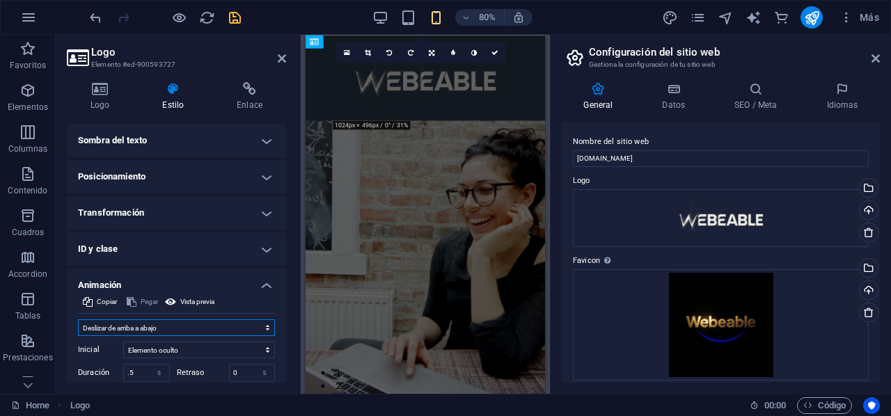
click at [207, 331] on select "No animar Mostrar / Ocultar Subir/bajar Acercar/alejar Deslizar de izquierda a …" at bounding box center [176, 327] width 197 height 17
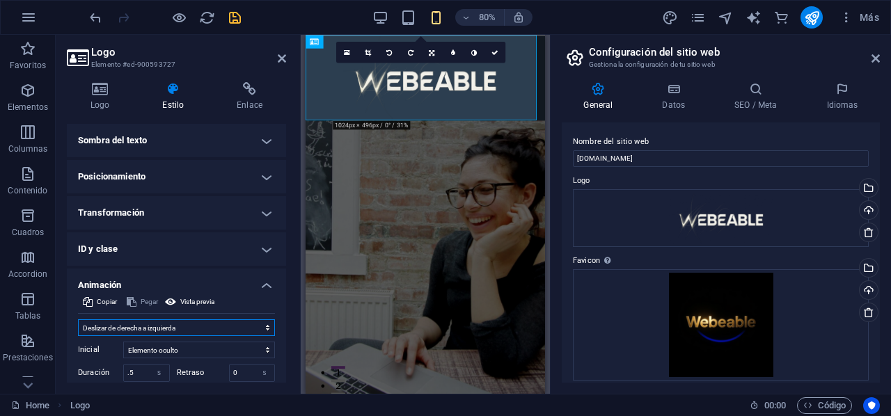
click at [78, 319] on select "No animar Mostrar / Ocultar Subir/bajar Acercar/alejar Deslizar de izquierda a …" at bounding box center [176, 327] width 197 height 17
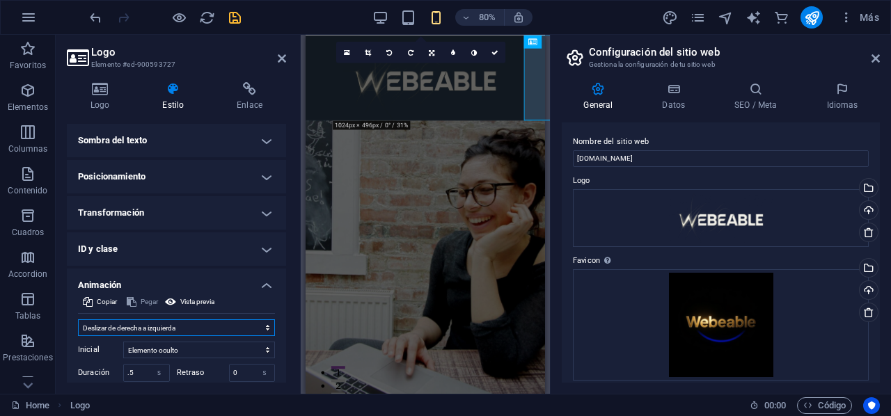
click at [197, 328] on select "No animar Mostrar / Ocultar Subir/bajar Acercar/alejar Deslizar de izquierda a …" at bounding box center [176, 327] width 197 height 17
click at [78, 319] on select "No animar Mostrar / Ocultar Subir/bajar Acercar/alejar Deslizar de izquierda a …" at bounding box center [176, 327] width 197 height 17
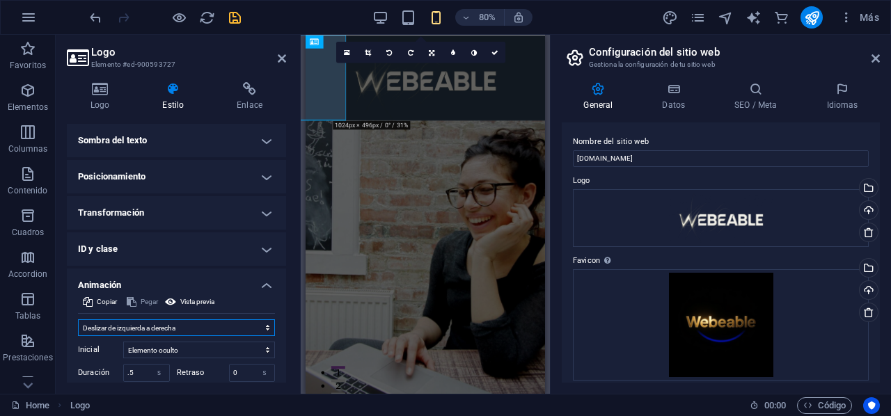
click at [184, 328] on select "No animar Mostrar / Ocultar Subir/bajar Acercar/alejar Deslizar de izquierda a …" at bounding box center [176, 327] width 197 height 17
click at [78, 319] on select "No animar Mostrar / Ocultar Subir/bajar Acercar/alejar Deslizar de izquierda a …" at bounding box center [176, 327] width 197 height 17
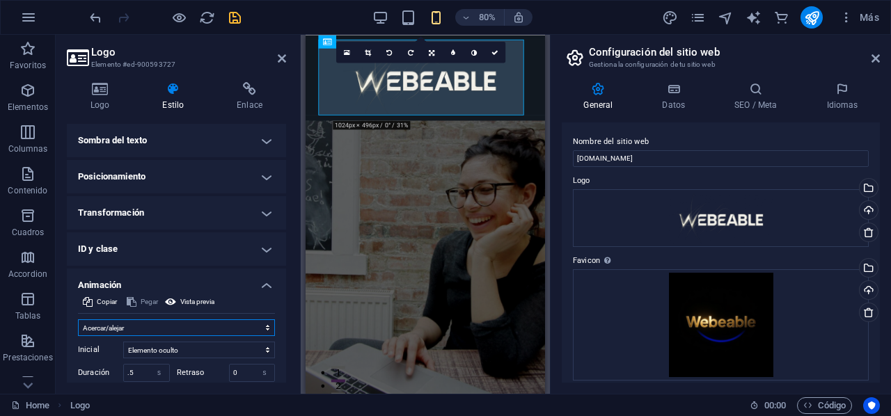
click at [177, 321] on select "No animar Mostrar / Ocultar Subir/bajar Acercar/alejar Deslizar de izquierda a …" at bounding box center [176, 327] width 197 height 17
click at [78, 319] on select "No animar Mostrar / Ocultar Subir/bajar Acercar/alejar Deslizar de izquierda a …" at bounding box center [176, 327] width 197 height 17
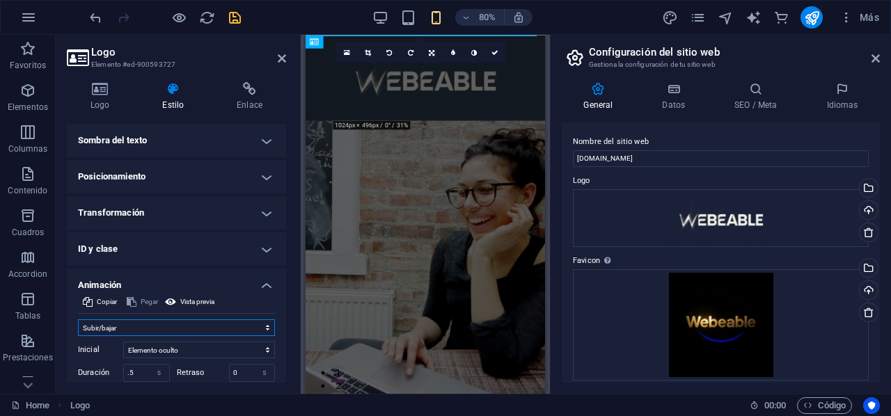
click at [184, 325] on select "No animar Mostrar / Ocultar Subir/bajar Acercar/alejar Deslizar de izquierda a …" at bounding box center [176, 327] width 197 height 17
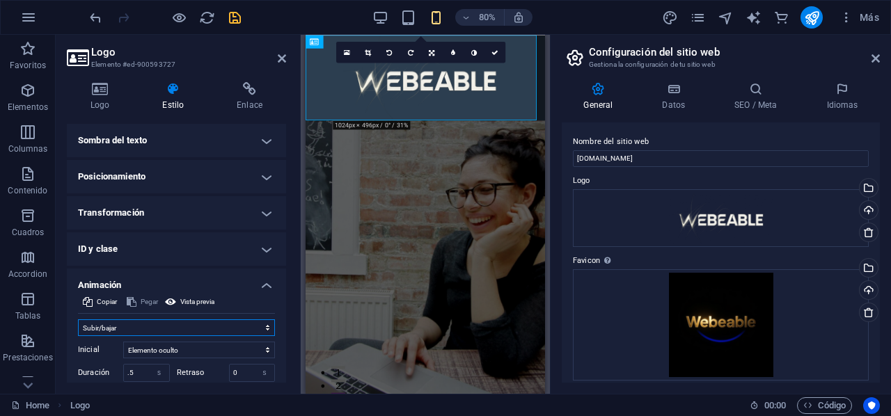
select select "fade"
click at [78, 319] on select "No animar Mostrar / Ocultar Subir/bajar Acercar/alejar Deslizar de izquierda a …" at bounding box center [176, 327] width 197 height 17
click at [178, 150] on h4 "Sombra del texto" at bounding box center [176, 140] width 219 height 33
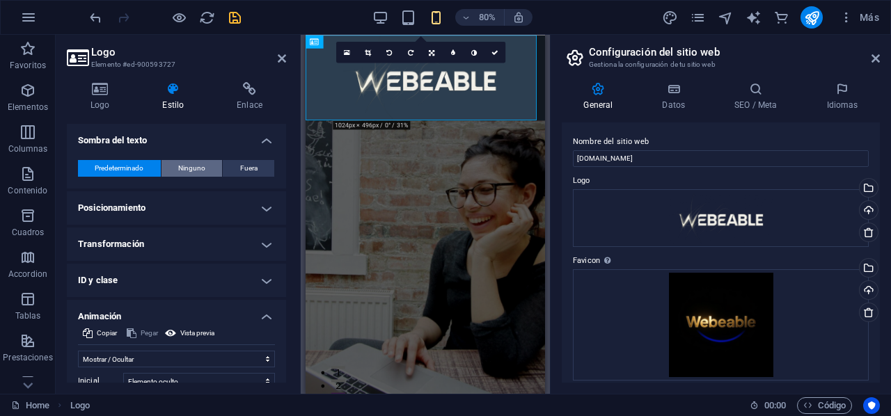
click at [181, 166] on span "Ninguno" at bounding box center [191, 168] width 27 height 17
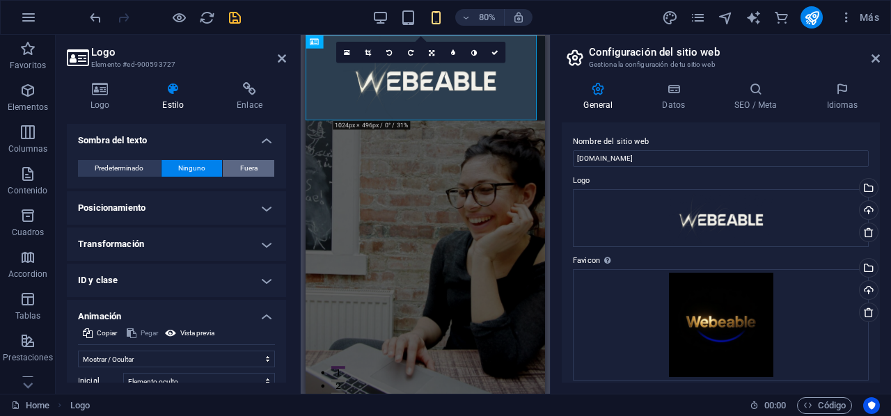
click at [234, 170] on button "Fuera" at bounding box center [248, 168] width 51 height 17
type input "2"
type input "4"
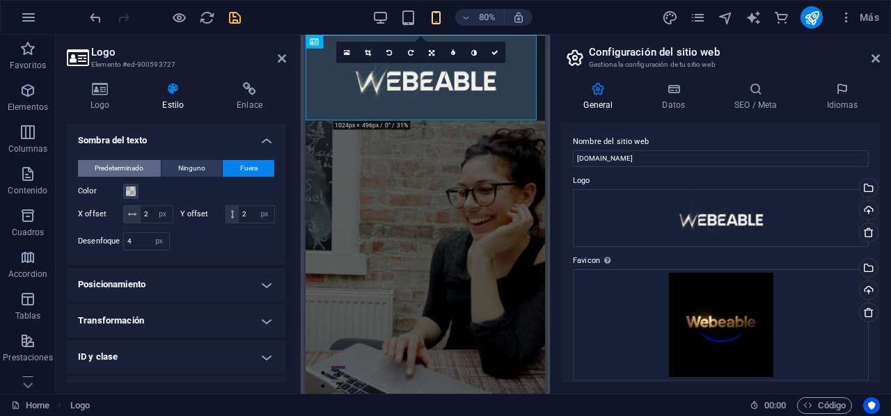
click at [97, 162] on span "Predeterminado" at bounding box center [119, 168] width 49 height 17
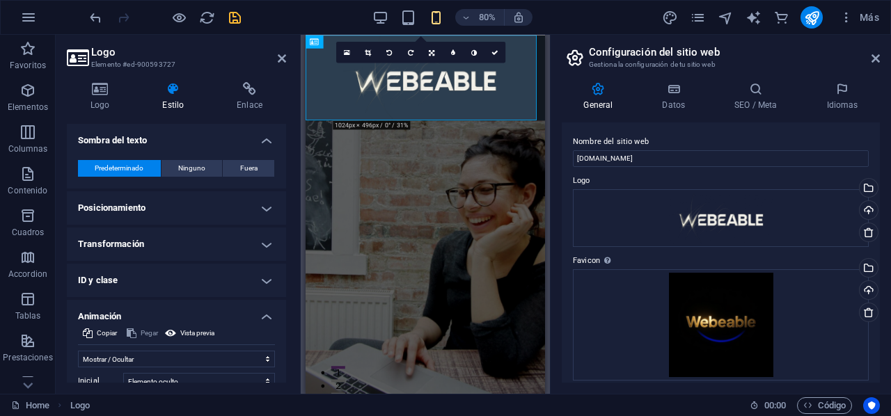
click at [268, 205] on h4 "Posicionamiento" at bounding box center [176, 207] width 219 height 33
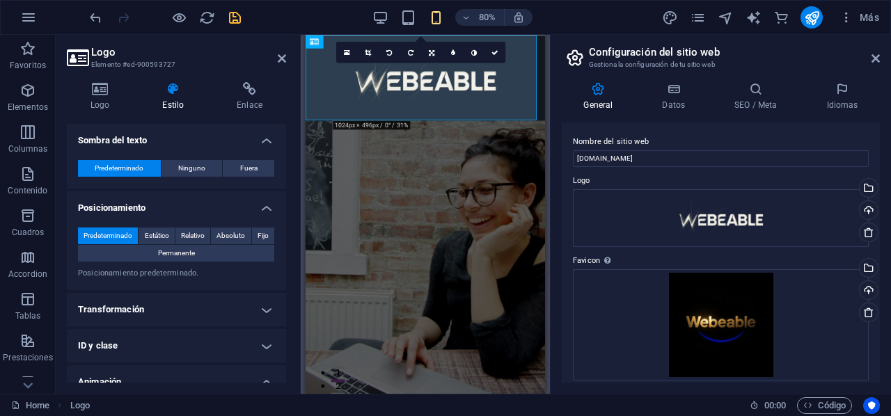
click at [262, 308] on h4 "Transformación" at bounding box center [176, 309] width 219 height 33
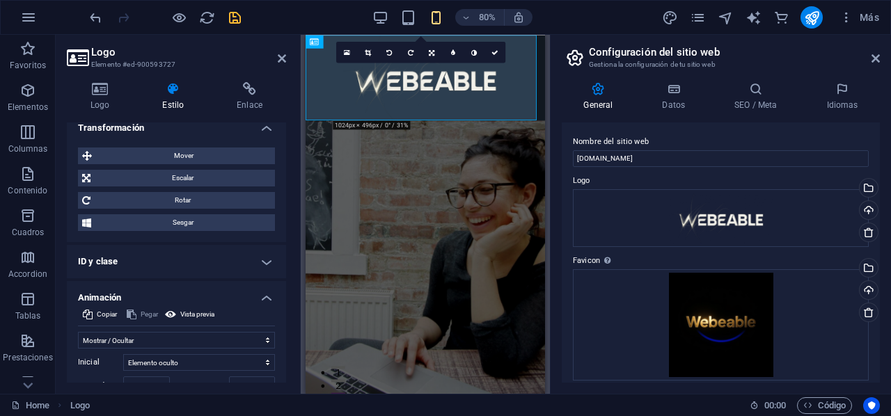
scroll to position [442, 0]
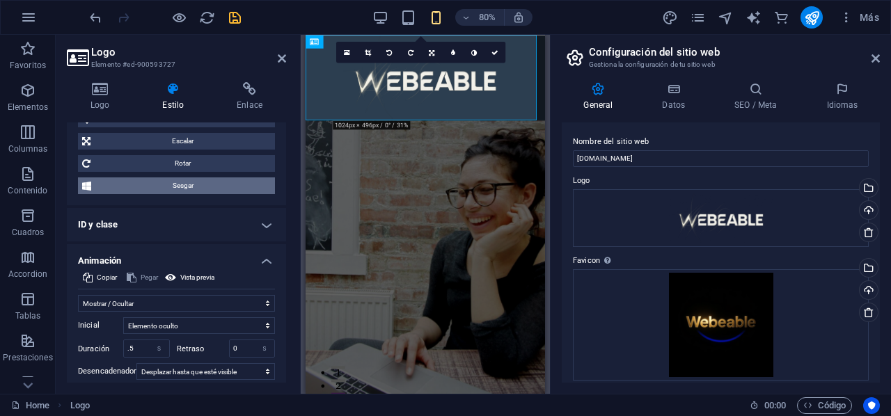
click at [186, 183] on span "Sesgar" at bounding box center [182, 185] width 175 height 17
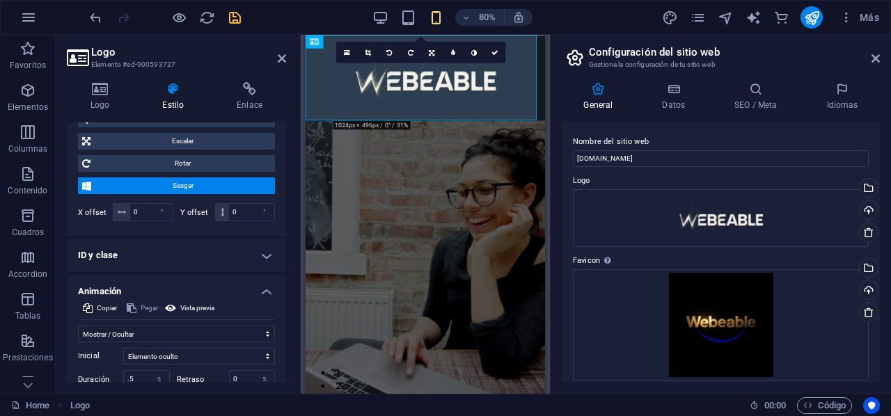
click at [186, 183] on span "Sesgar" at bounding box center [182, 185] width 175 height 17
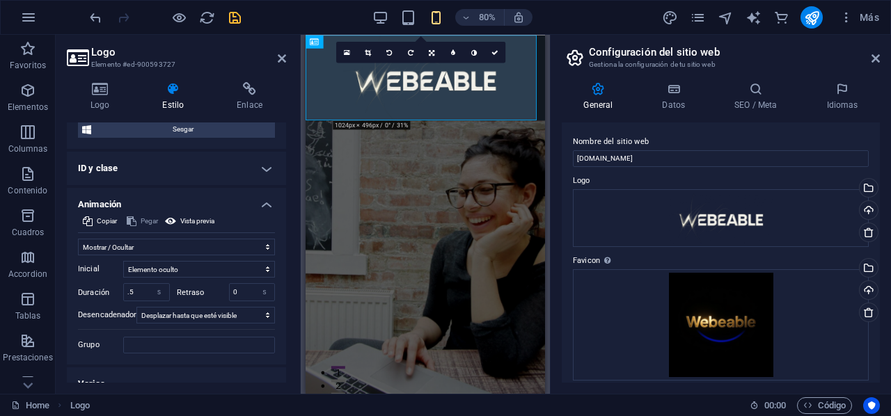
scroll to position [515, 0]
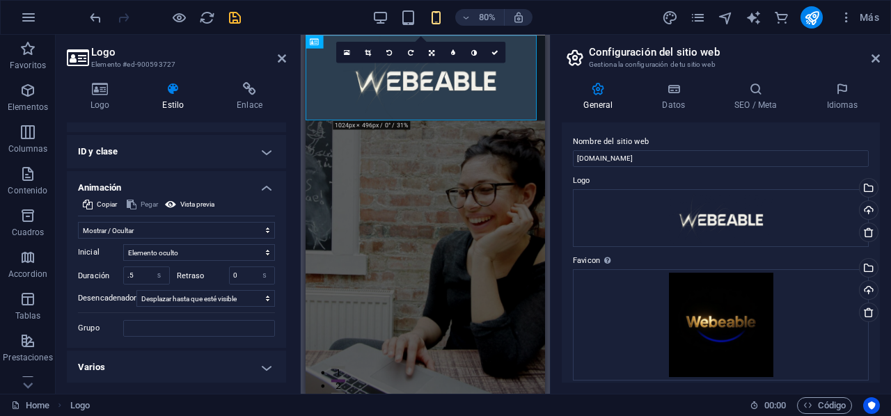
click at [233, 360] on h4 "Varios" at bounding box center [176, 367] width 219 height 33
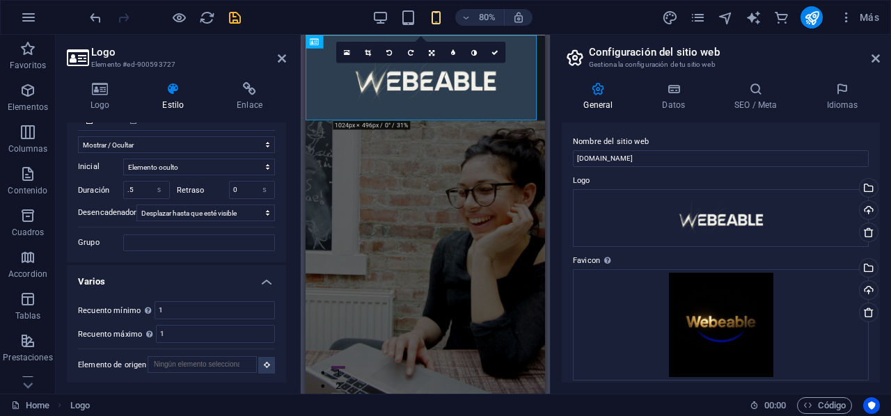
drag, startPoint x: 283, startPoint y: 363, endPoint x: 285, endPoint y: 319, distance: 43.2
click at [285, 319] on div "Diseño La forma en la que este elemento se expande en la disposición (Flexbox).…" at bounding box center [176, 252] width 219 height 260
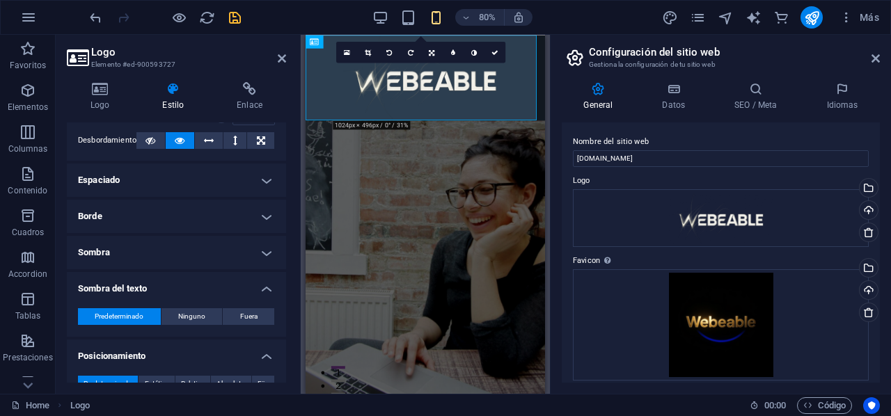
scroll to position [56, 0]
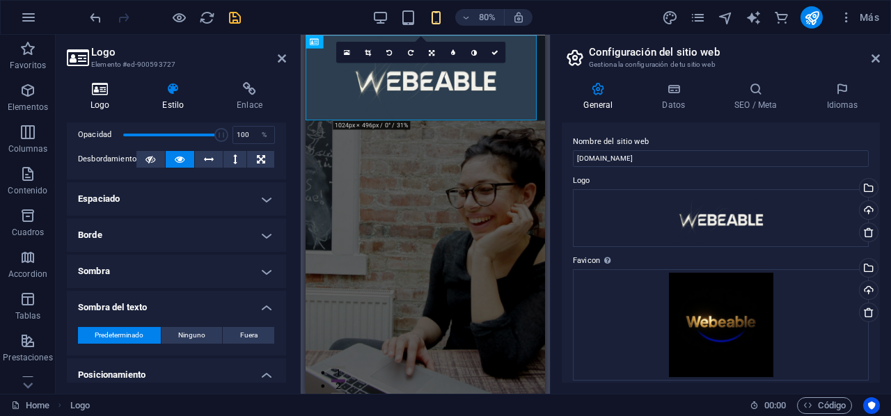
click at [97, 87] on icon at bounding box center [100, 89] width 66 height 14
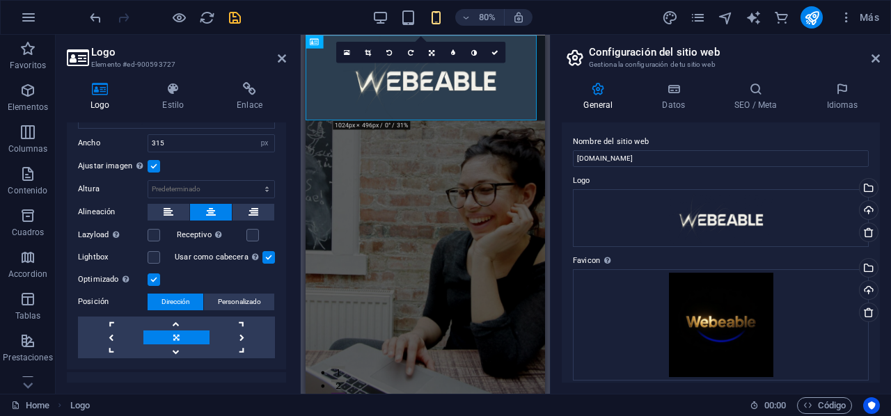
scroll to position [152, 0]
click at [246, 234] on label at bounding box center [252, 234] width 13 height 13
click at [0, 0] on input "Receptivo Automáticamente cargar tamaños optimizados de smartphone e imagen ret…" at bounding box center [0, 0] width 0 height 0
click at [152, 232] on label at bounding box center [154, 234] width 13 height 13
click at [0, 0] on input "Lazyload La carga de imágenes tras la carga de la página mejora la velocidad de…" at bounding box center [0, 0] width 0 height 0
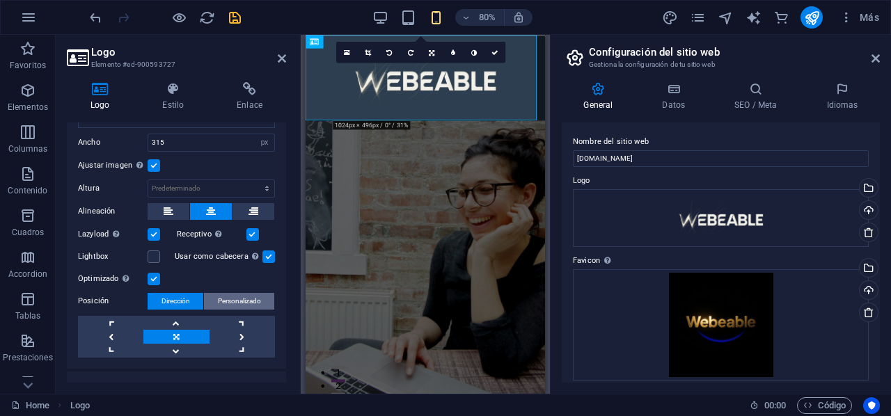
click at [236, 293] on span "Personalizado" at bounding box center [239, 301] width 43 height 17
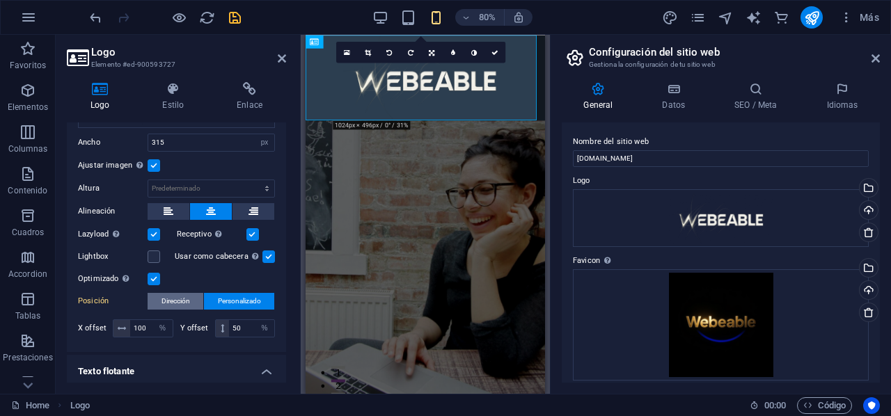
click at [188, 296] on span "Dirección" at bounding box center [175, 301] width 29 height 17
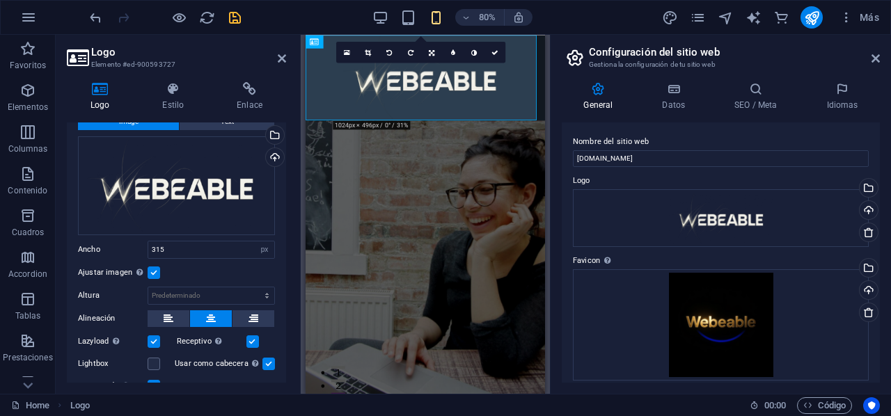
scroll to position [0, 0]
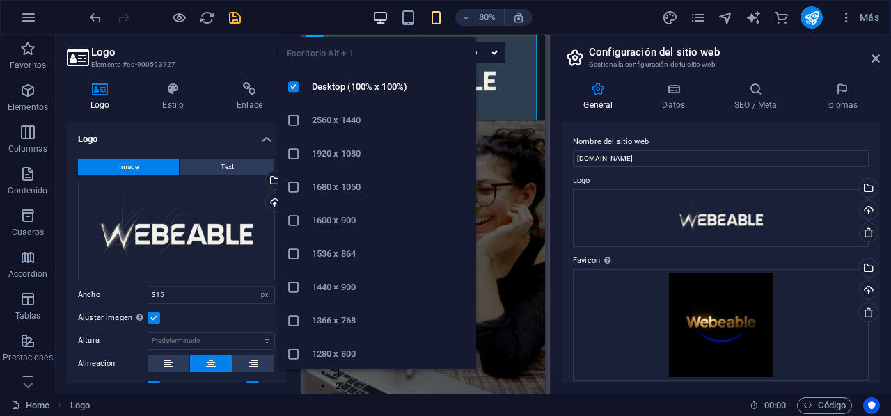
click at [387, 13] on icon "button" at bounding box center [380, 18] width 16 height 16
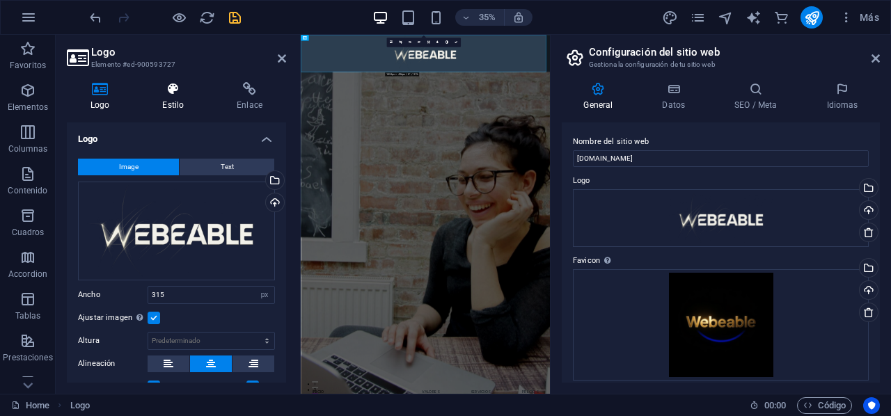
click at [177, 88] on icon at bounding box center [172, 89] width 69 height 14
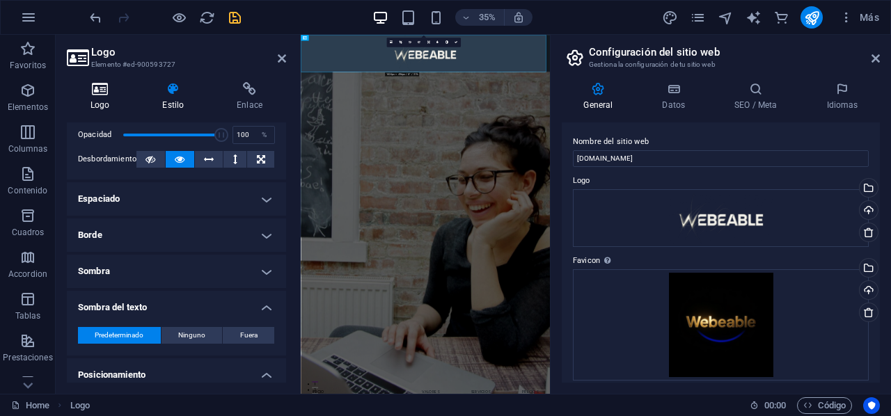
click at [113, 88] on icon at bounding box center [100, 89] width 66 height 14
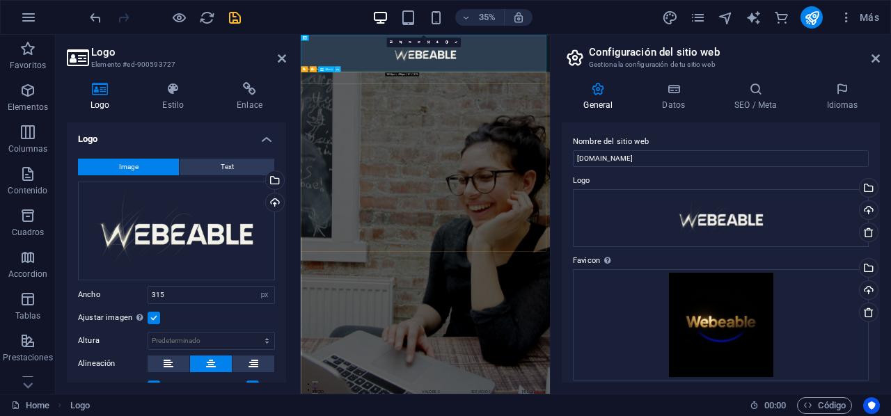
click at [337, 69] on icon at bounding box center [337, 69] width 3 height 5
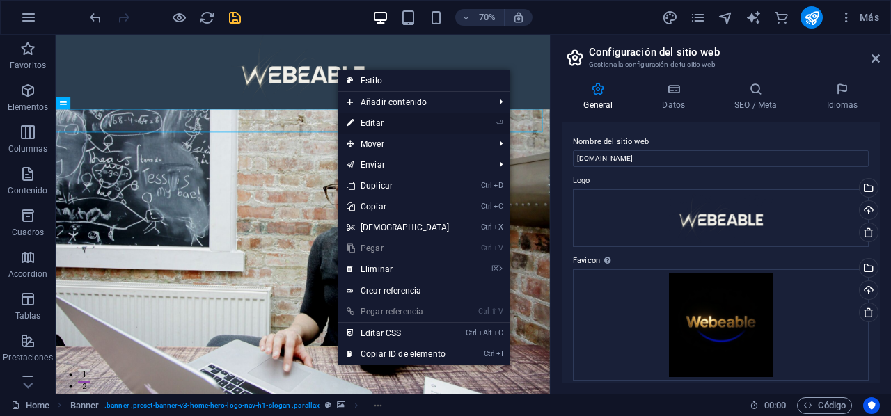
click at [369, 117] on link "⏎ Editar" at bounding box center [398, 123] width 120 height 21
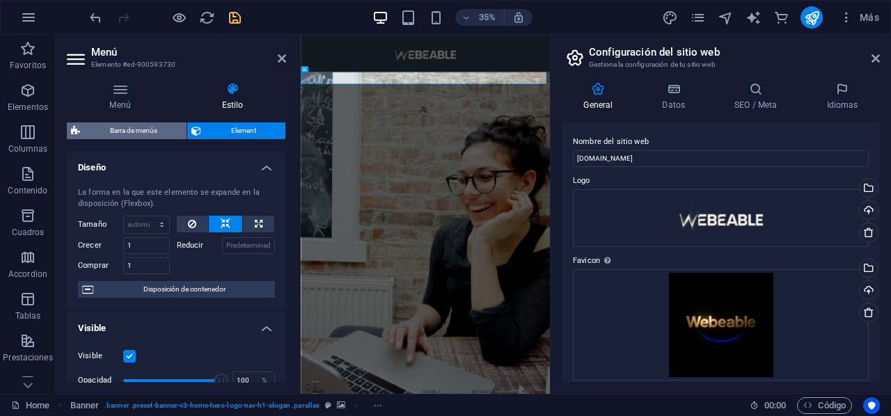
click at [135, 130] on span "Barra de menús" at bounding box center [133, 130] width 98 height 17
select select "rem"
select select "preset-menu-v2-home-hero-logo-nav-h1-menu"
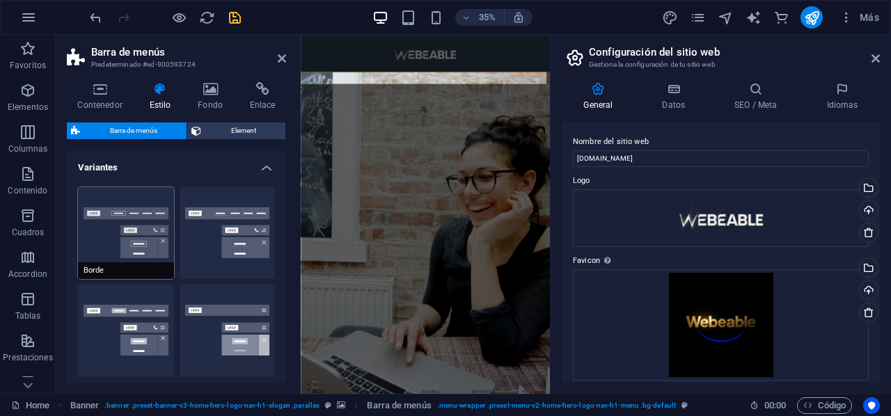
click at [97, 214] on button "Borde" at bounding box center [126, 233] width 96 height 92
type input "1"
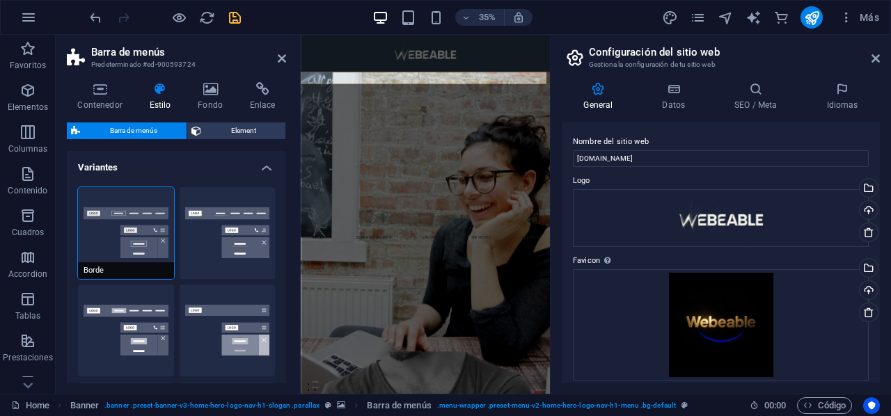
select select "rem"
select select "preset-menu-v2-home-hero-logo-nav-h1-menu"
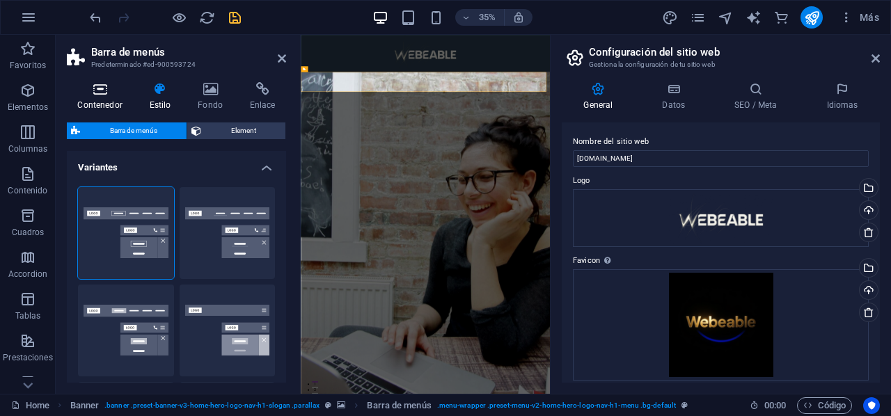
click at [105, 100] on h4 "Contenedor" at bounding box center [103, 96] width 72 height 29
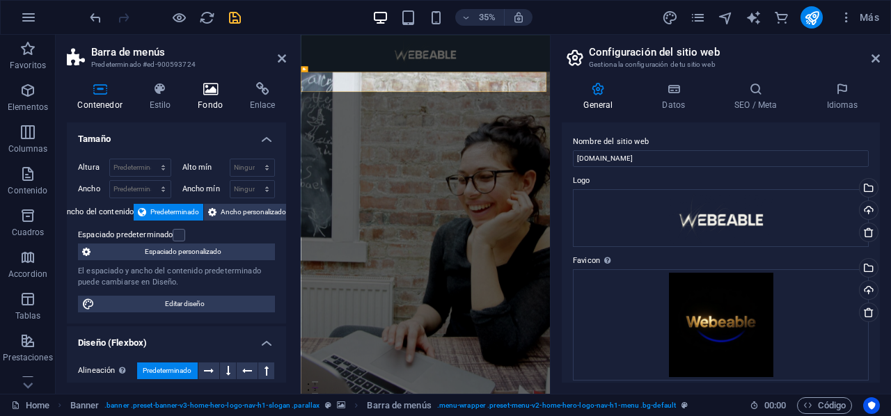
click at [223, 100] on h4 "Fondo" at bounding box center [213, 96] width 52 height 29
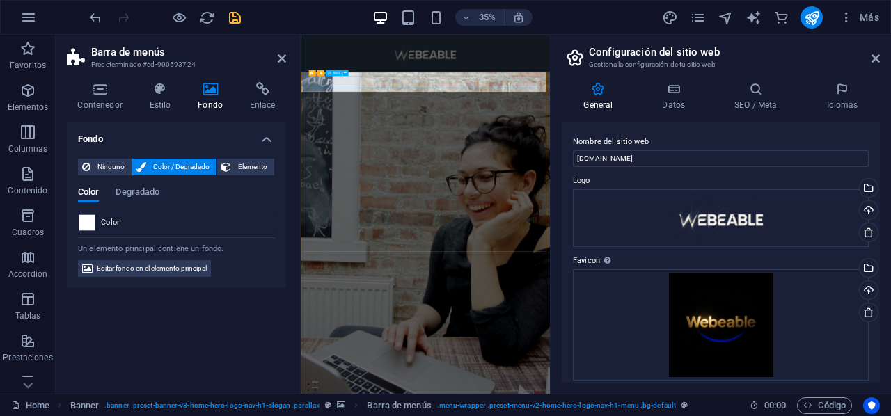
click at [257, 173] on span "Elemento" at bounding box center [252, 167] width 35 height 17
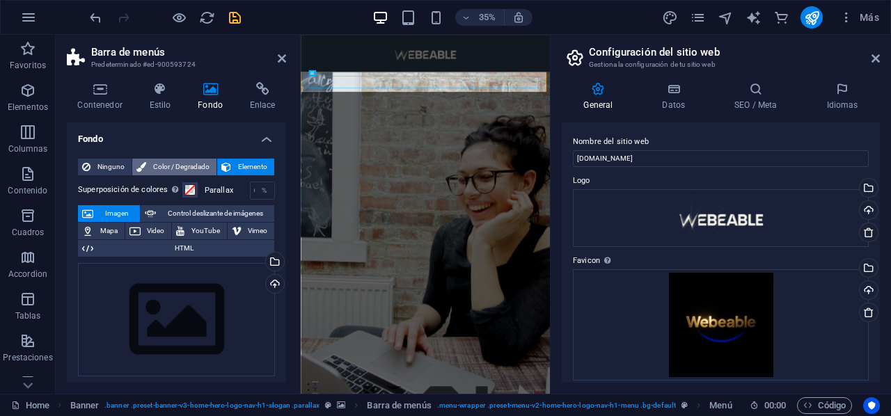
click at [145, 166] on button "Color / Degradado" at bounding box center [174, 167] width 84 height 17
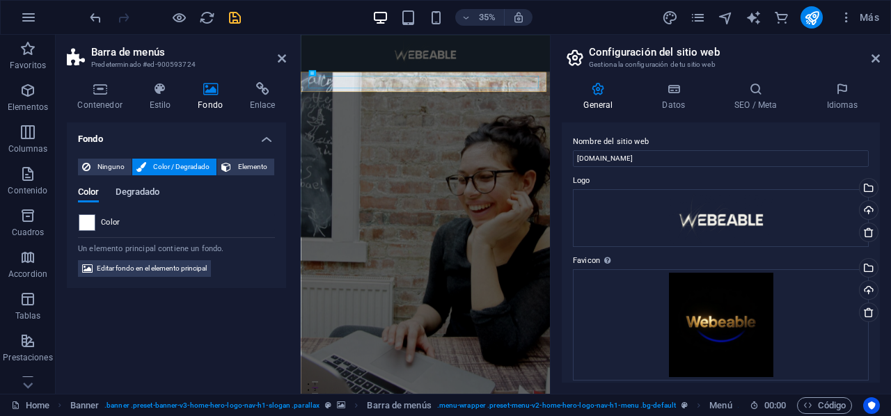
click at [125, 187] on span "Degradado" at bounding box center [138, 193] width 44 height 19
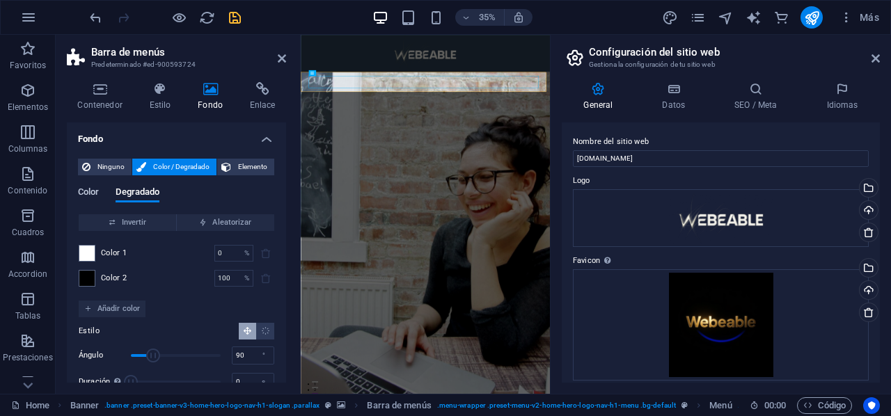
click at [97, 190] on span "Color" at bounding box center [88, 193] width 21 height 19
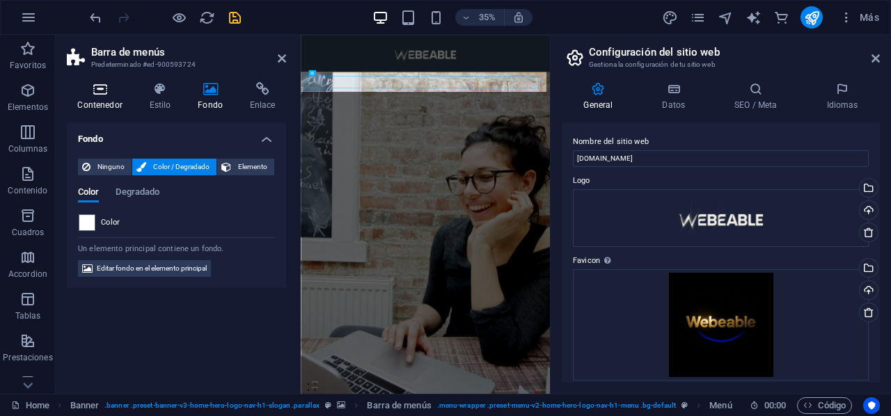
click at [109, 106] on h4 "Contenedor" at bounding box center [103, 96] width 72 height 29
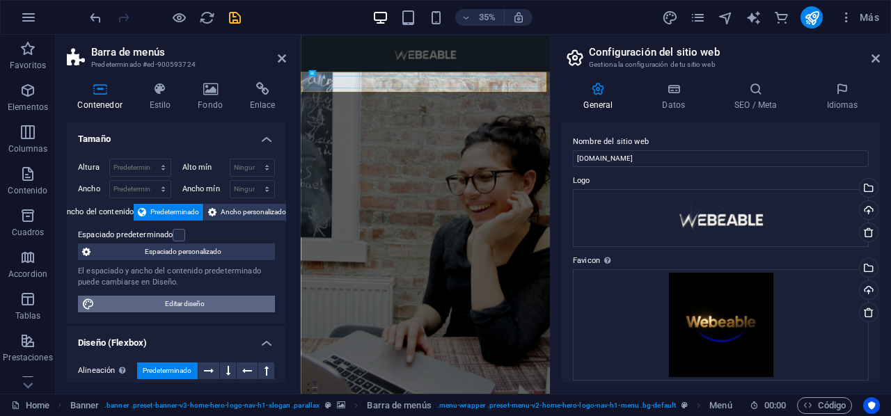
click at [172, 301] on span "Editar diseño" at bounding box center [185, 304] width 172 height 17
select select "rem"
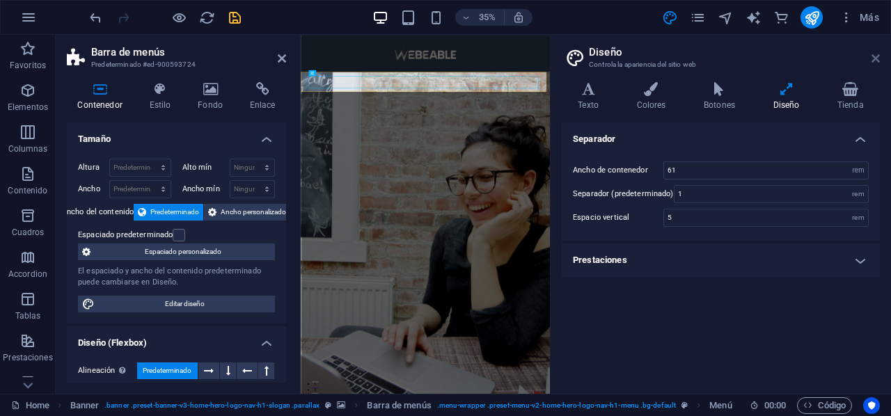
click at [876, 53] on icon at bounding box center [875, 58] width 8 height 11
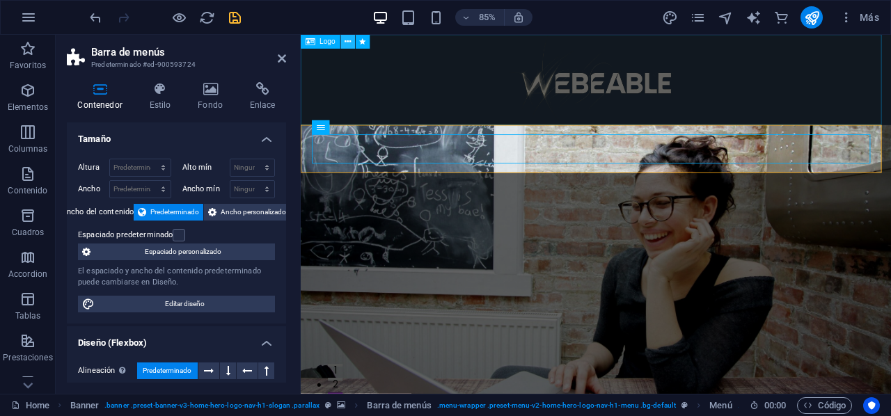
click at [347, 42] on icon at bounding box center [347, 41] width 6 height 13
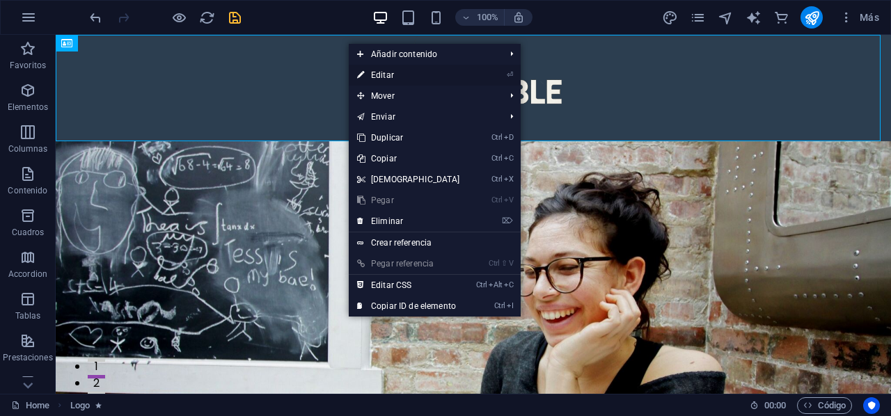
click at [466, 74] on li "⏎ Editar" at bounding box center [435, 75] width 172 height 21
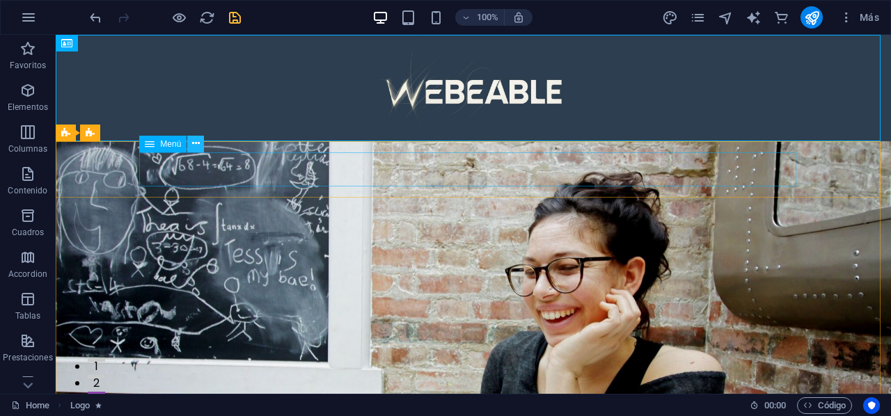
click at [196, 145] on icon at bounding box center [196, 143] width 8 height 15
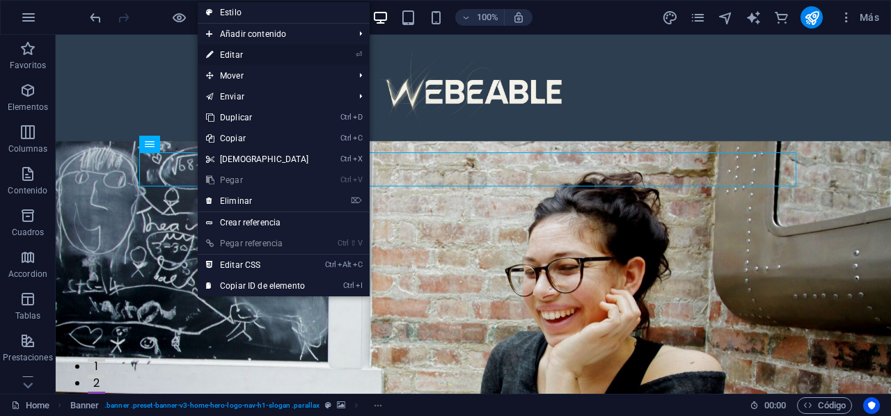
click at [235, 54] on link "⏎ Editar" at bounding box center [258, 55] width 120 height 21
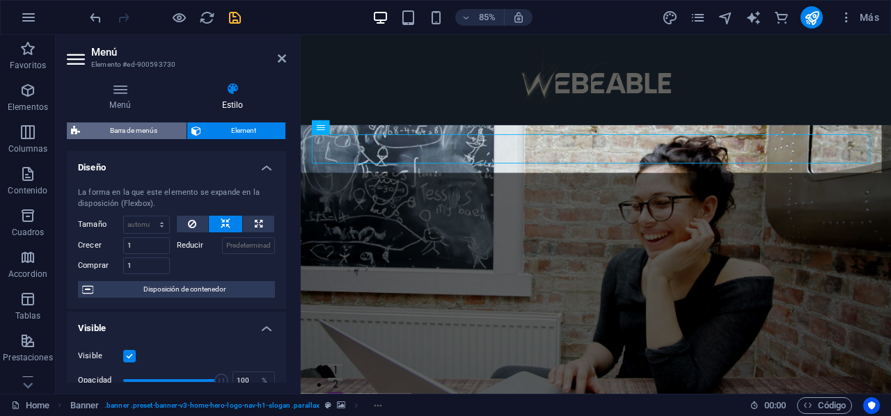
click at [112, 126] on span "Barra de menús" at bounding box center [133, 130] width 98 height 17
select select "rem"
select select "preset-menu-v2-home-hero-logo-nav-h1-menu"
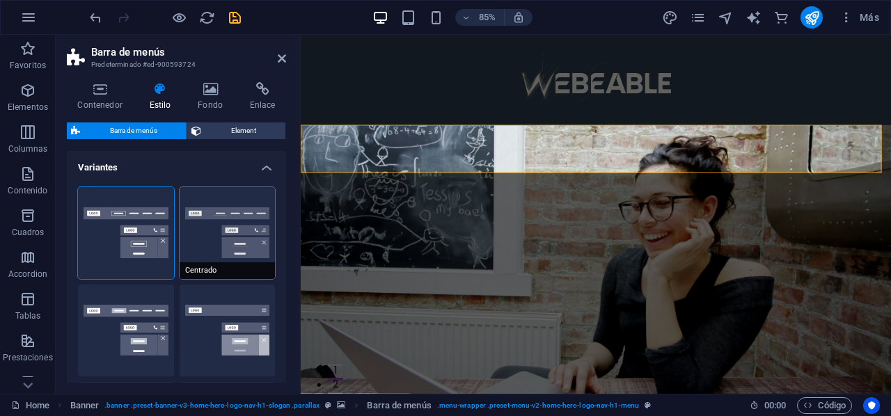
click at [203, 187] on div "Centrado" at bounding box center [228, 233] width 96 height 92
click at [660, 85] on div at bounding box center [648, 88] width 694 height 106
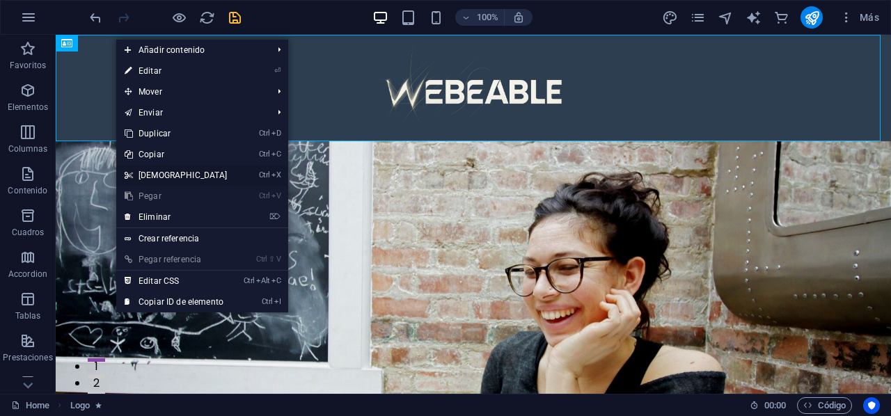
click at [153, 169] on link "Ctrl X Cortar" at bounding box center [176, 175] width 120 height 21
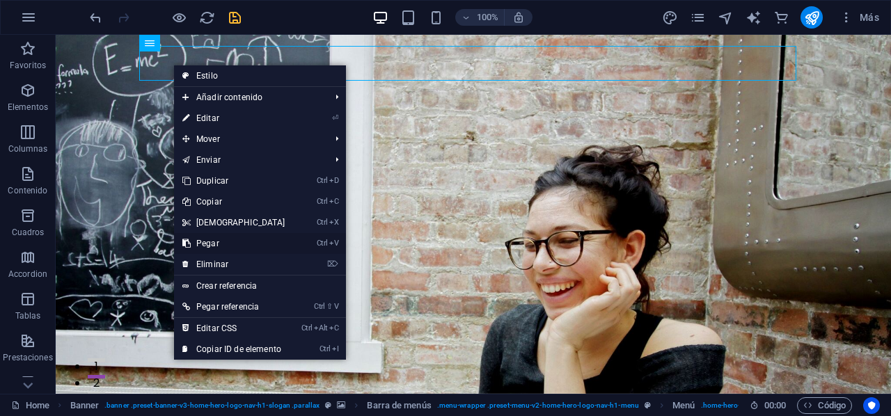
click at [209, 243] on link "Ctrl V Pegar" at bounding box center [234, 243] width 120 height 21
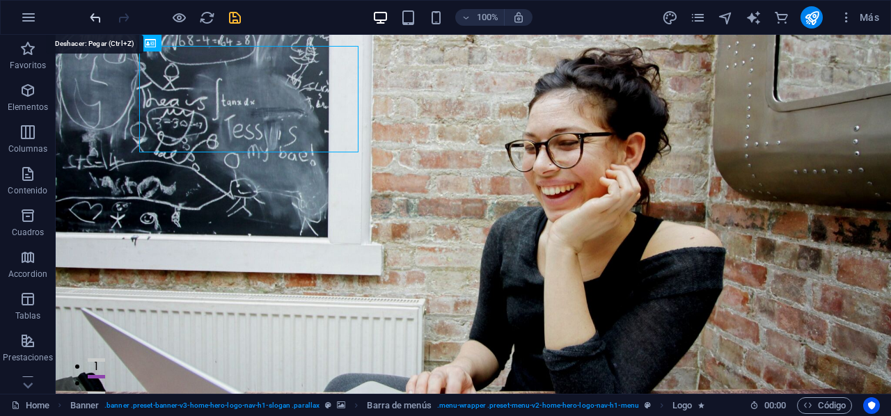
click at [97, 18] on icon "undo" at bounding box center [96, 18] width 16 height 16
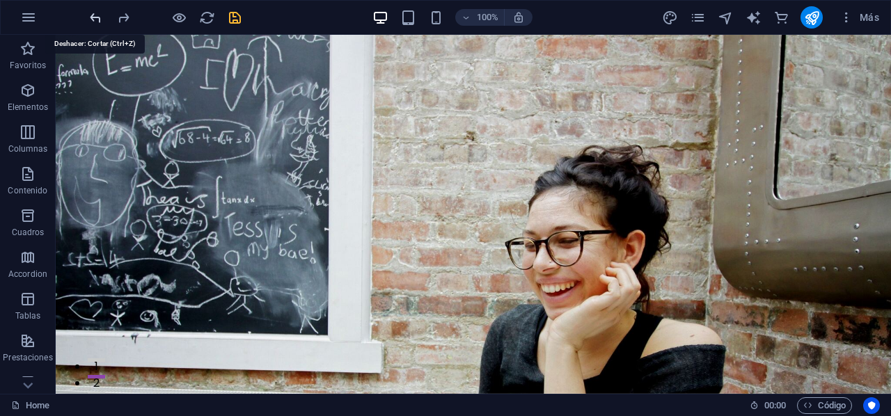
click at [97, 18] on icon "undo" at bounding box center [96, 18] width 16 height 16
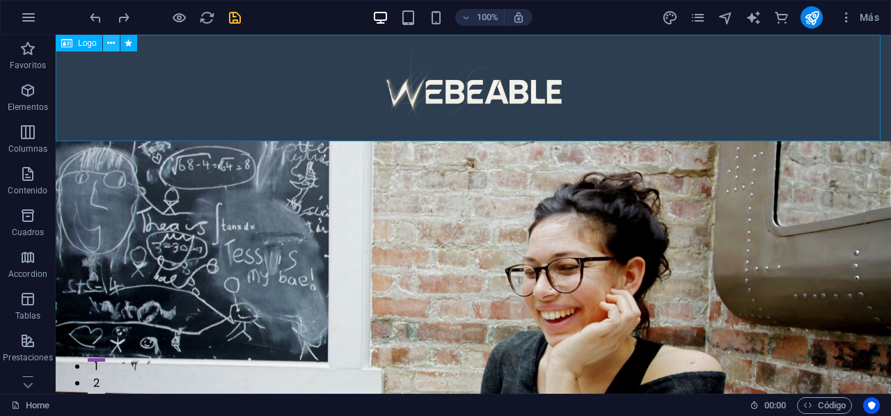
click at [109, 44] on icon at bounding box center [111, 43] width 8 height 15
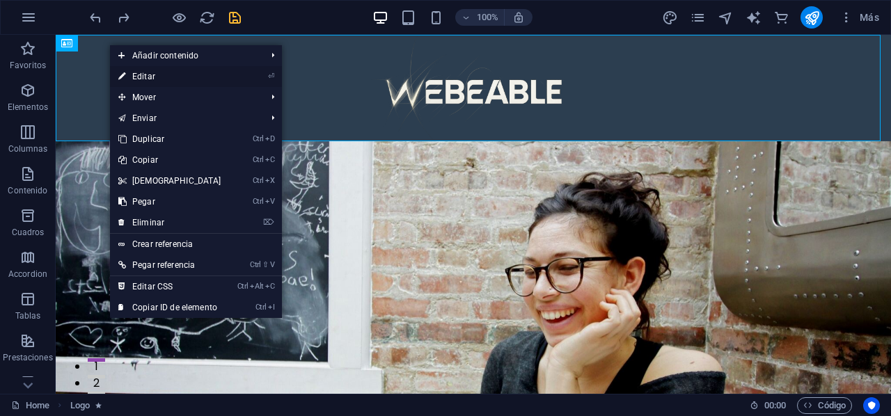
click at [168, 69] on link "⏎ Editar" at bounding box center [170, 76] width 120 height 21
select select "px"
select select "fade"
select select "s"
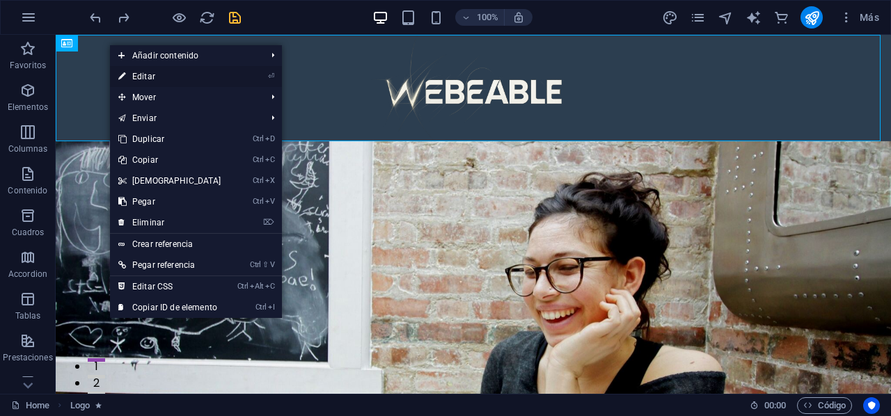
select select "scroll"
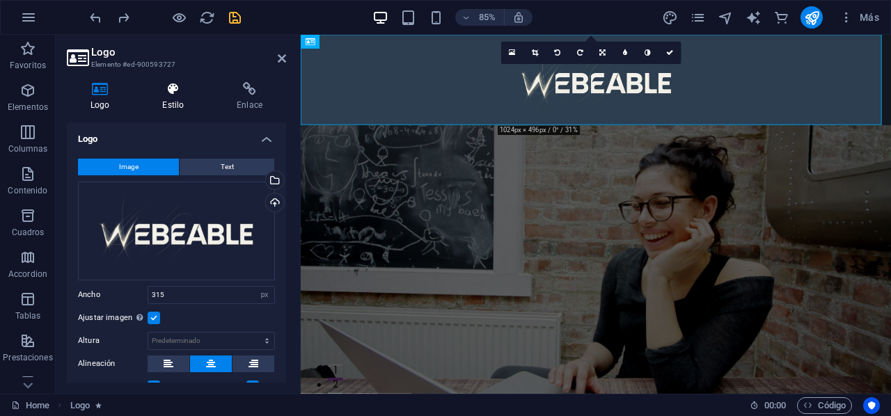
click at [176, 91] on icon at bounding box center [172, 89] width 69 height 14
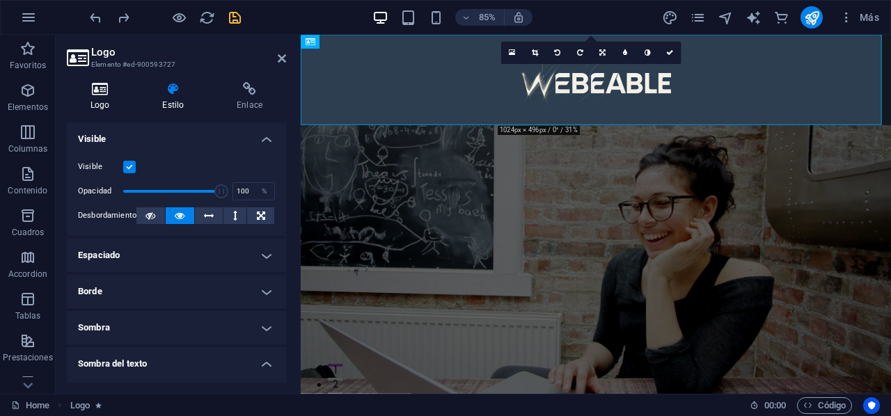
click at [118, 101] on h4 "Logo" at bounding box center [103, 96] width 72 height 29
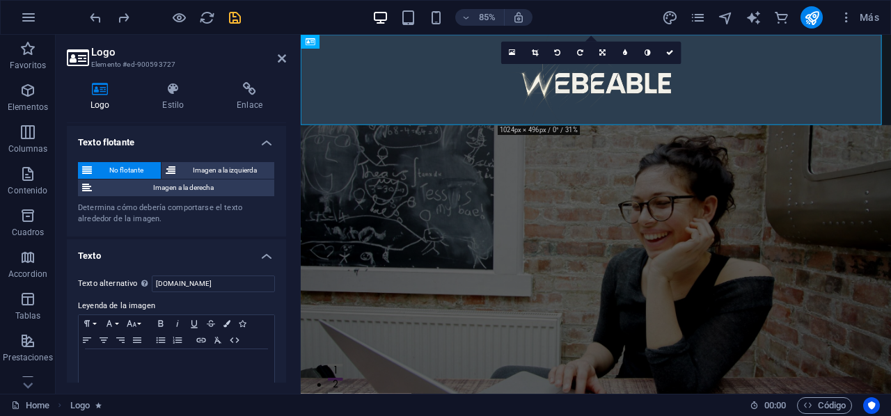
scroll to position [399, 0]
click at [195, 164] on span "Imagen a la izquierda" at bounding box center [225, 169] width 90 height 17
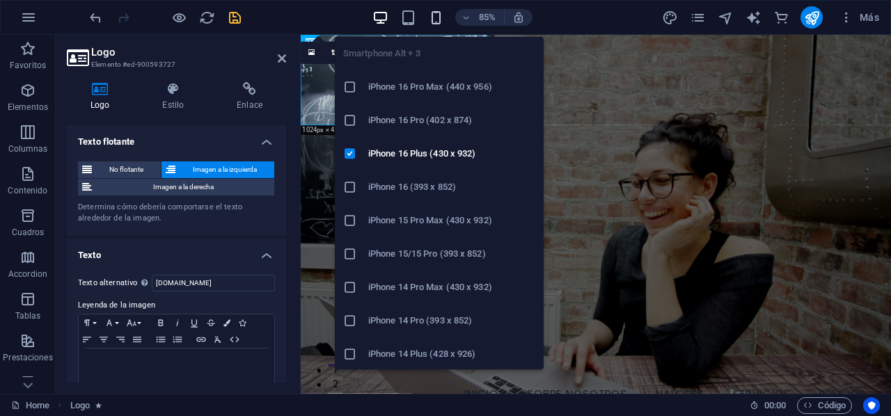
click at [433, 13] on icon "button" at bounding box center [436, 18] width 16 height 16
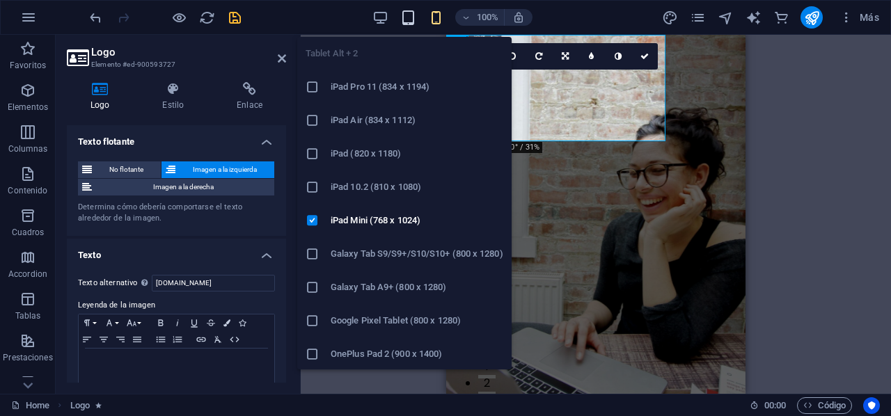
click at [413, 19] on icon "button" at bounding box center [408, 18] width 16 height 16
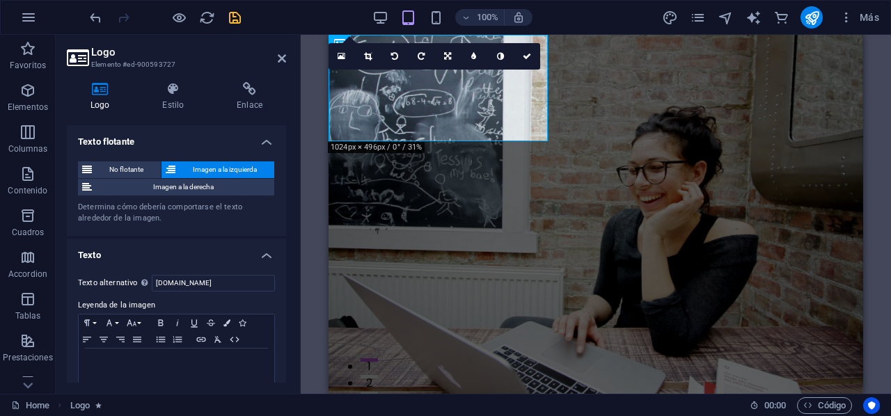
click at [389, 18] on div "100%" at bounding box center [452, 17] width 161 height 22
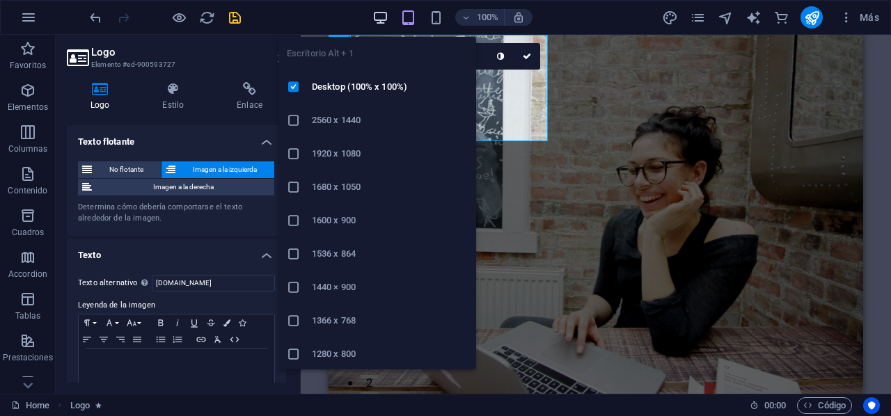
click at [383, 16] on icon "button" at bounding box center [380, 18] width 16 height 16
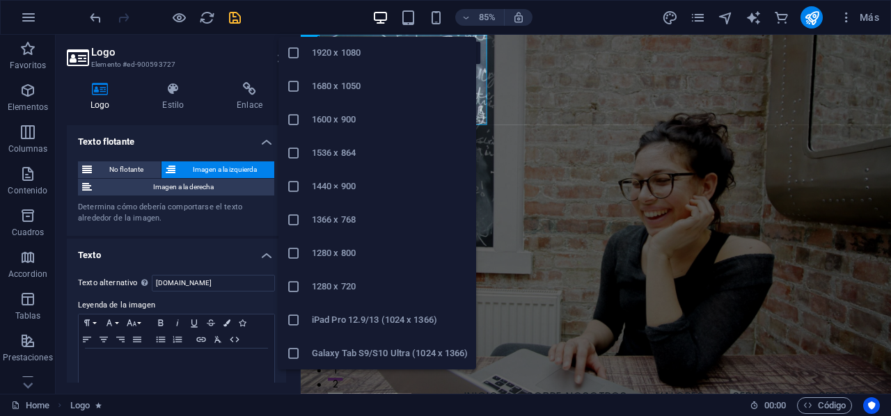
scroll to position [0, 0]
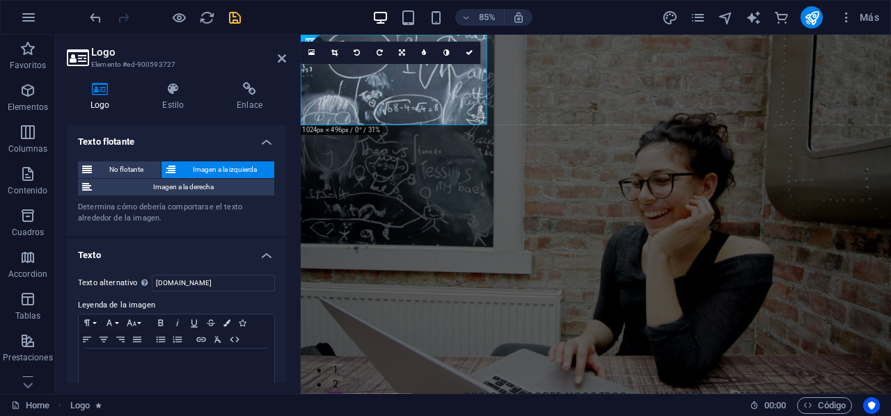
click at [331, 12] on div "85% Más" at bounding box center [485, 17] width 797 height 22
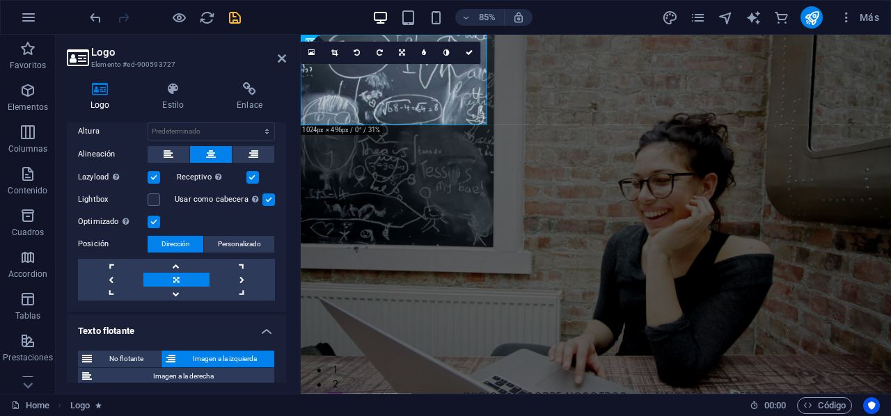
scroll to position [206, 0]
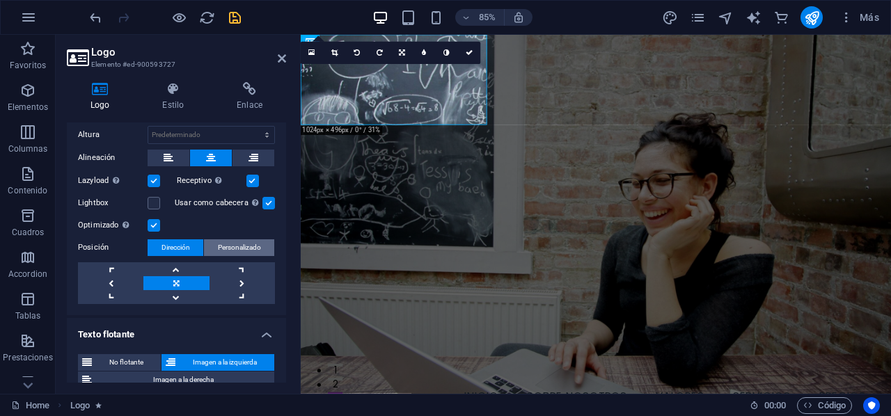
click at [234, 251] on span "Personalizado" at bounding box center [239, 247] width 43 height 17
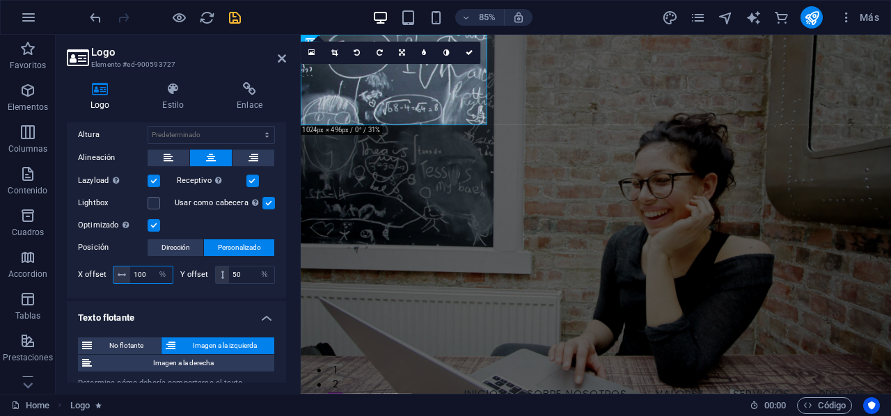
click at [146, 273] on input "100" at bounding box center [151, 275] width 42 height 17
type input "1"
type input "50"
click at [248, 134] on select "Predeterminado automático px" at bounding box center [211, 135] width 126 height 17
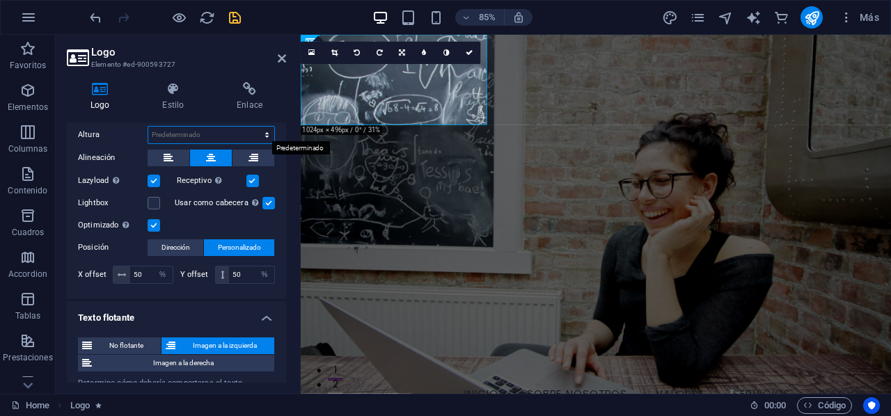
click at [235, 133] on select "Predeterminado automático px" at bounding box center [211, 135] width 126 height 17
select select "px"
click at [252, 127] on select "Predeterminado automático px" at bounding box center [211, 135] width 126 height 17
type input "153"
click at [176, 98] on h4 "Estilo" at bounding box center [175, 96] width 74 height 29
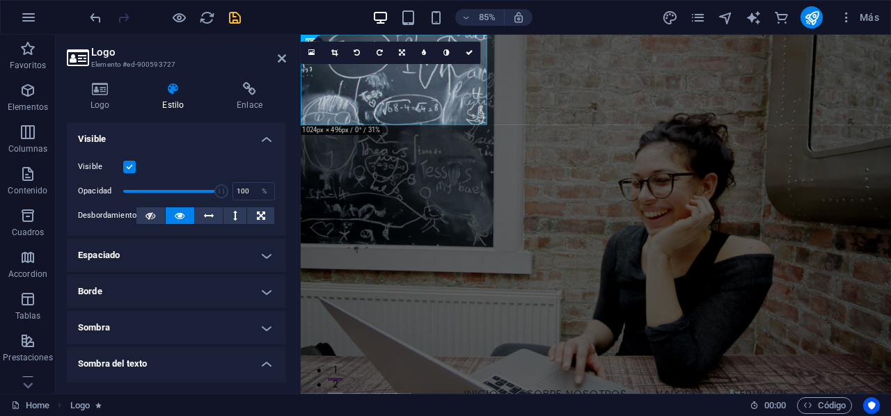
click at [266, 138] on h4 "Visible" at bounding box center [176, 134] width 219 height 25
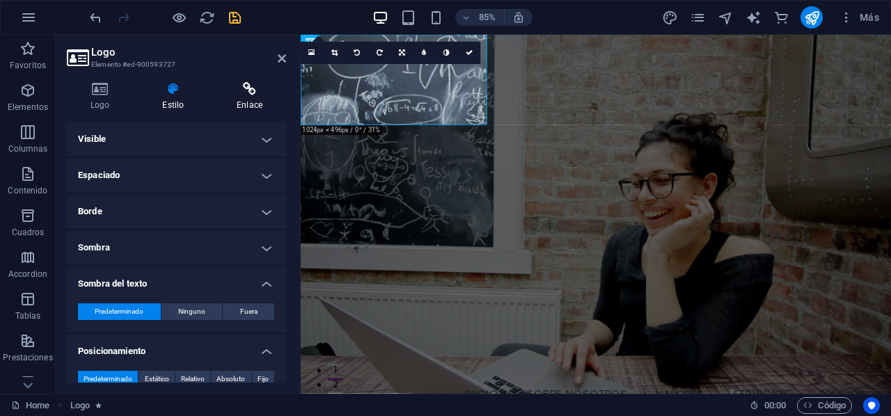
click at [263, 88] on icon at bounding box center [249, 89] width 73 height 14
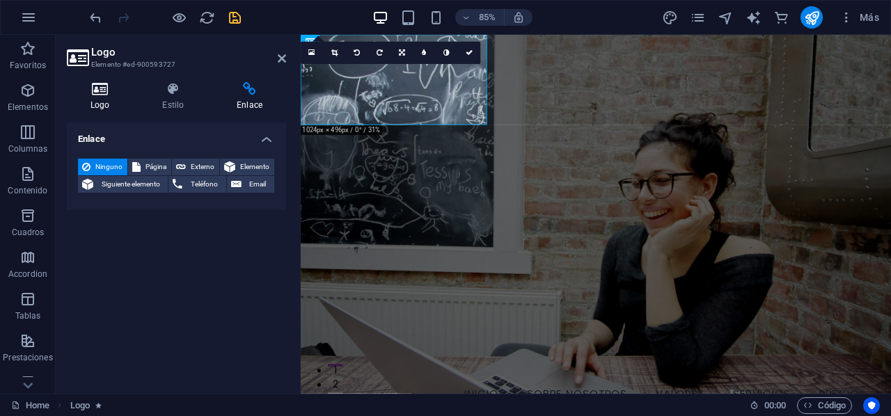
click at [96, 90] on icon at bounding box center [100, 89] width 66 height 14
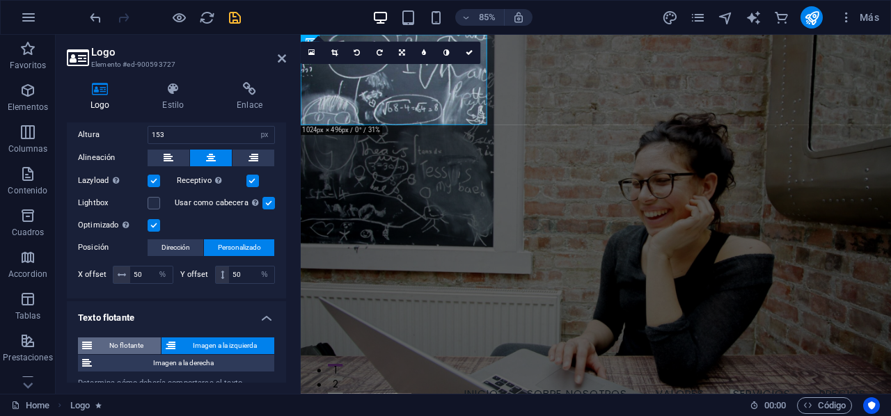
click at [120, 340] on span "No flotante" at bounding box center [126, 345] width 61 height 17
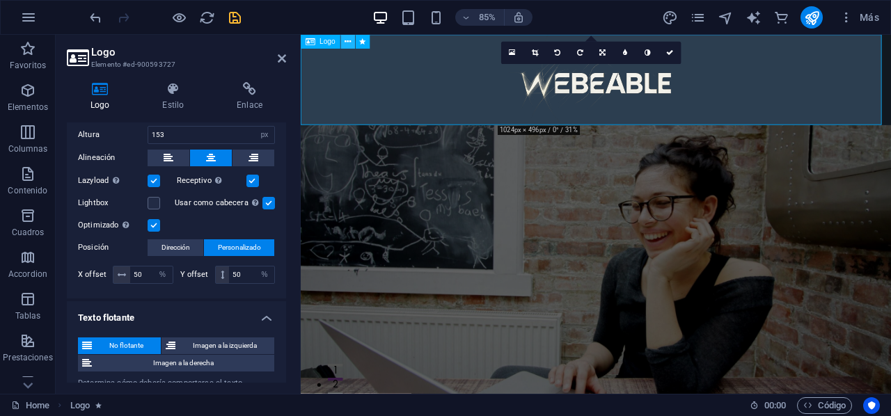
click at [351, 38] on icon at bounding box center [347, 41] width 6 height 13
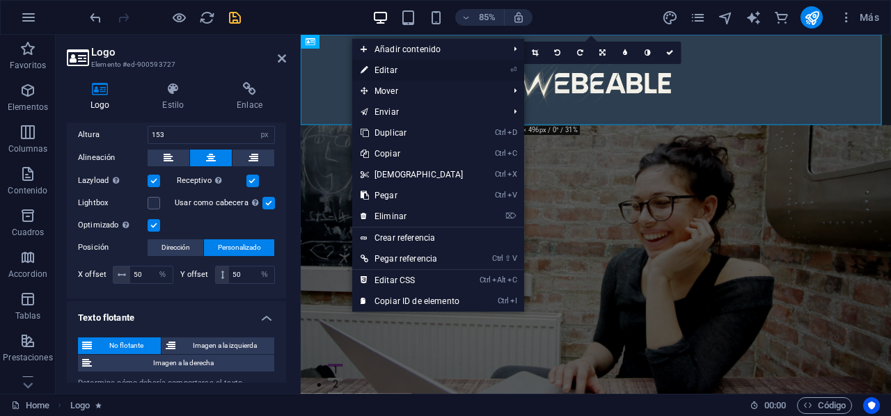
click at [377, 72] on link "⏎ Editar" at bounding box center [412, 70] width 120 height 21
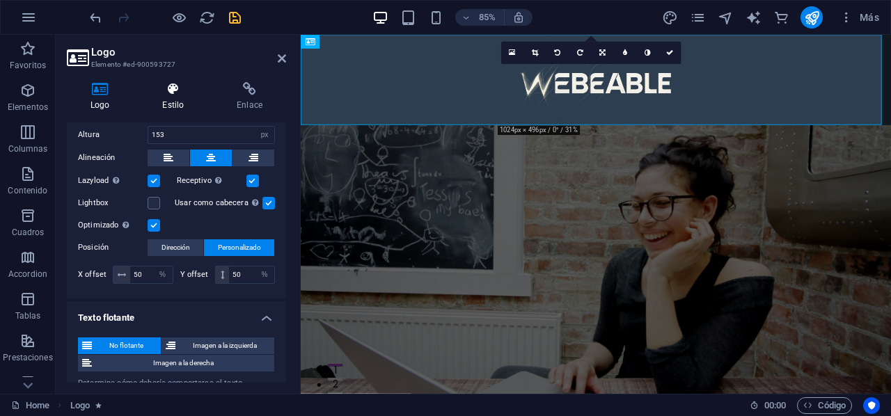
click at [185, 84] on icon at bounding box center [172, 89] width 69 height 14
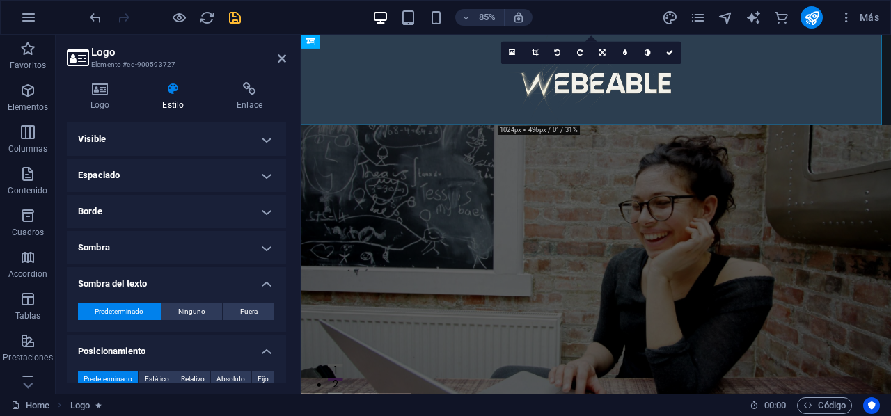
click at [249, 173] on h4 "Espaciado" at bounding box center [176, 175] width 219 height 33
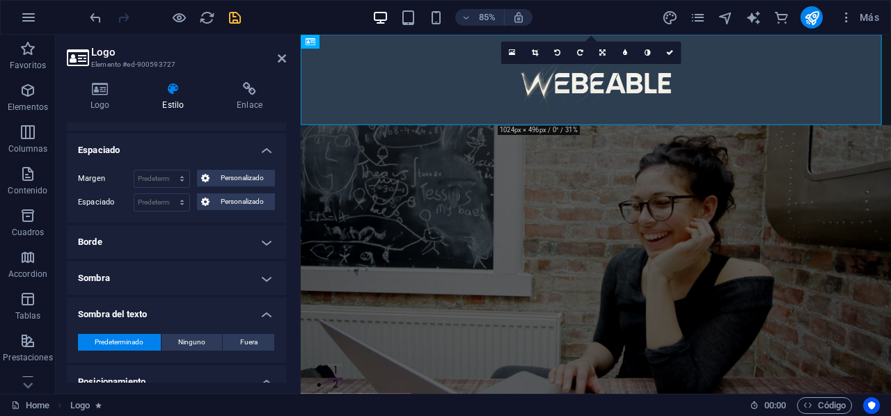
scroll to position [0, 0]
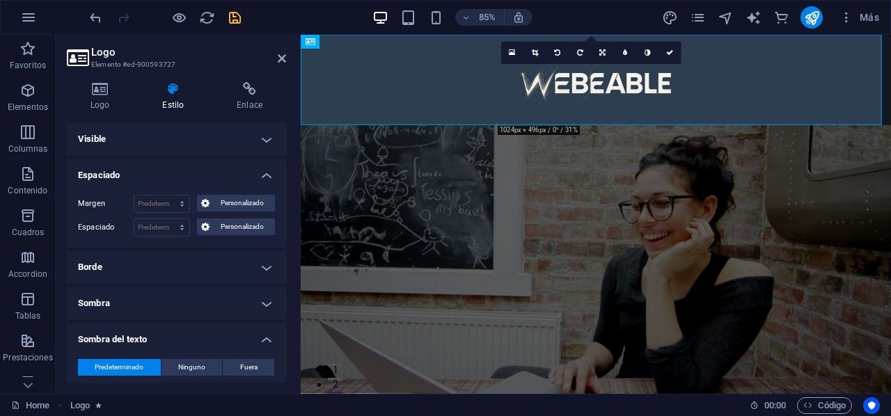
click at [265, 265] on h4 "Borde" at bounding box center [176, 266] width 219 height 33
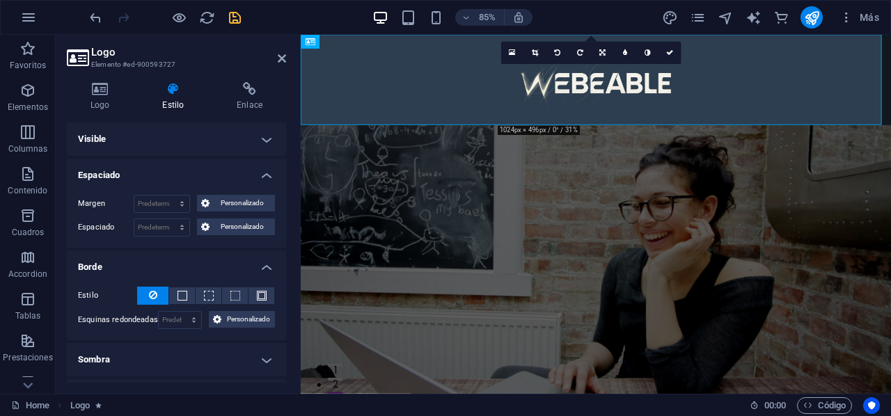
click at [267, 166] on h4 "Espaciado" at bounding box center [176, 171] width 219 height 25
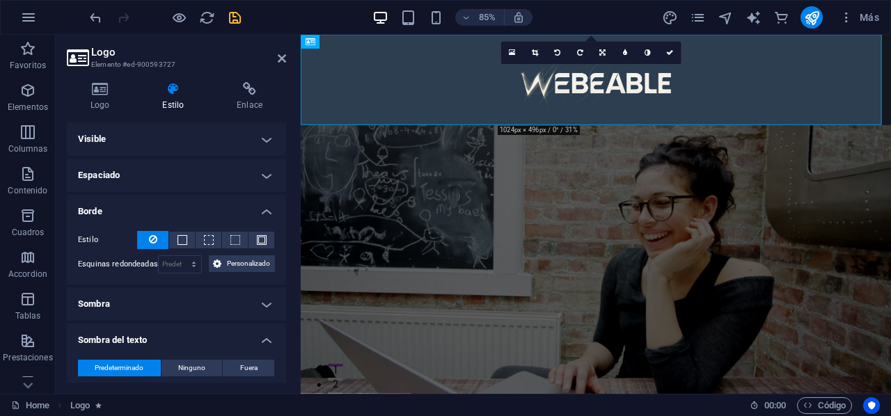
click at [267, 207] on h4 "Borde" at bounding box center [176, 207] width 219 height 25
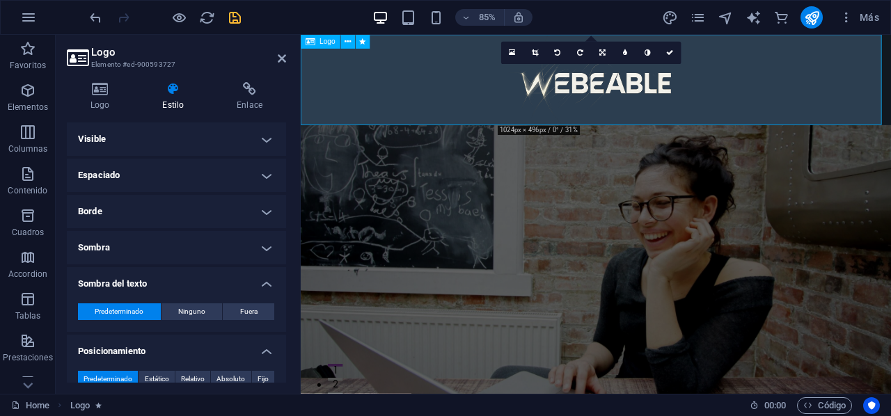
click at [310, 45] on icon at bounding box center [310, 42] width 10 height 14
click at [342, 47] on button at bounding box center [348, 42] width 14 height 14
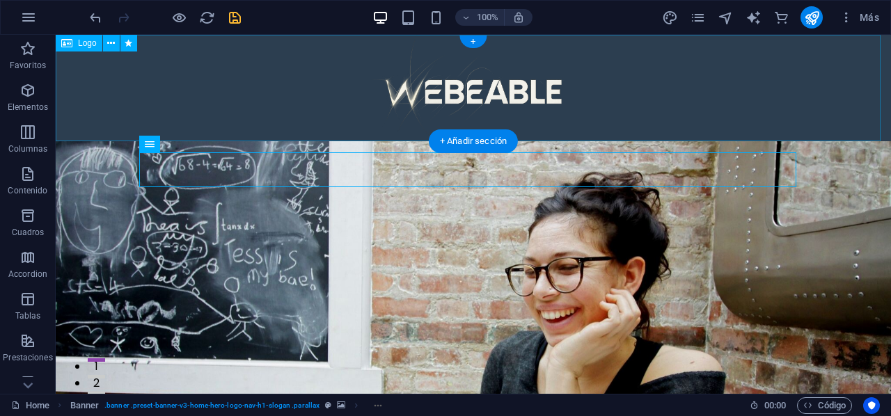
click at [318, 95] on div at bounding box center [473, 88] width 835 height 106
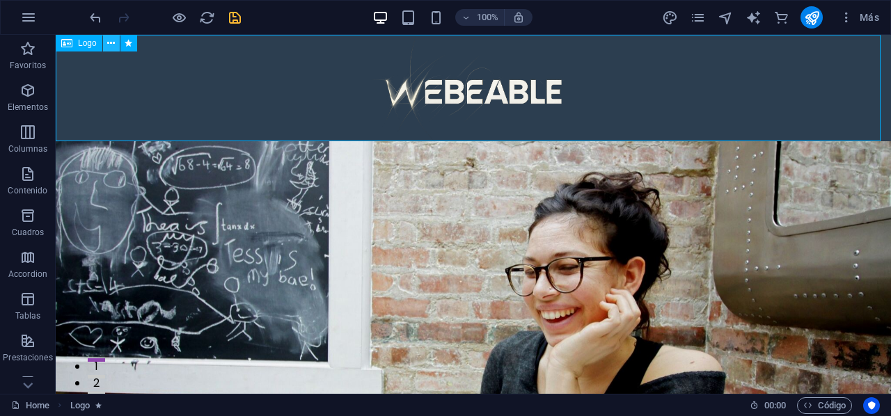
click at [114, 40] on icon at bounding box center [111, 43] width 8 height 15
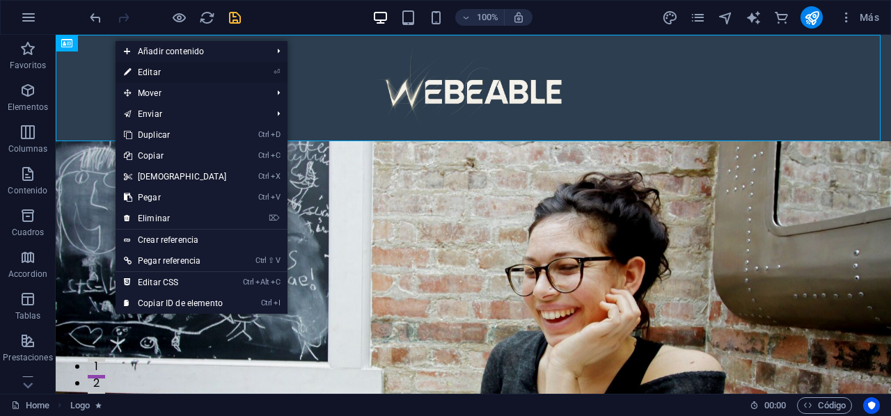
click at [160, 77] on link "⏎ Editar" at bounding box center [176, 72] width 120 height 21
select select "fade"
select select "s"
select select "scroll"
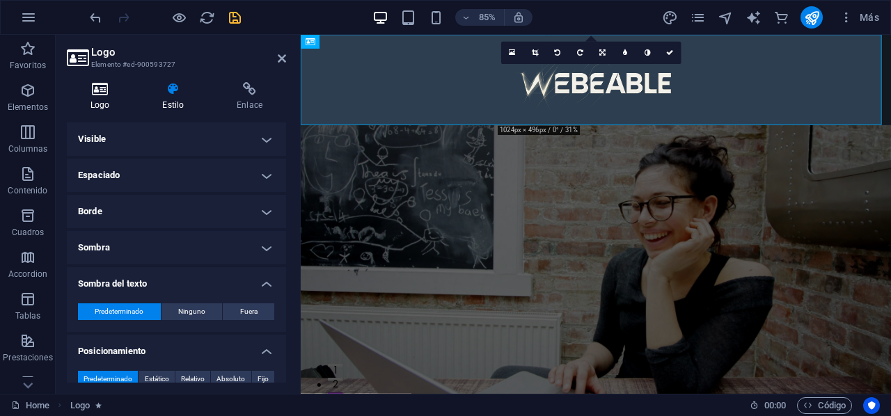
click at [100, 88] on icon at bounding box center [100, 89] width 66 height 14
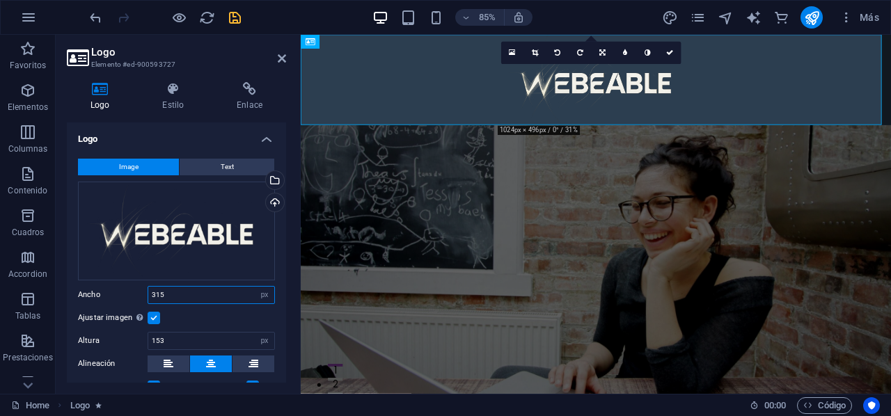
click at [173, 292] on input "315" at bounding box center [211, 295] width 126 height 17
type input "3"
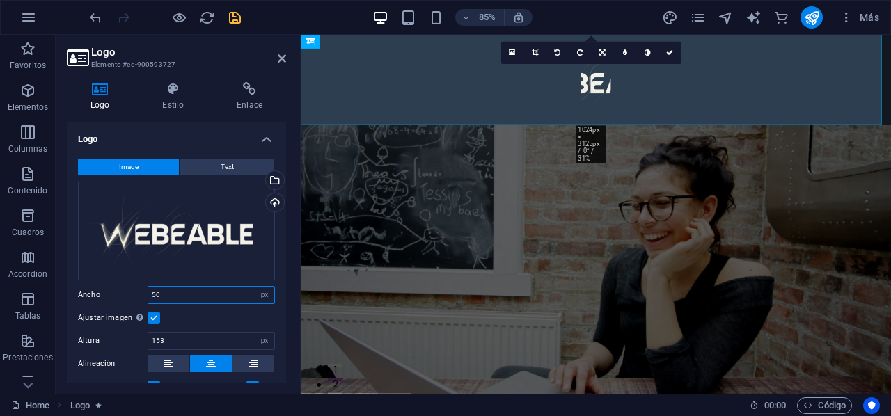
type input "5"
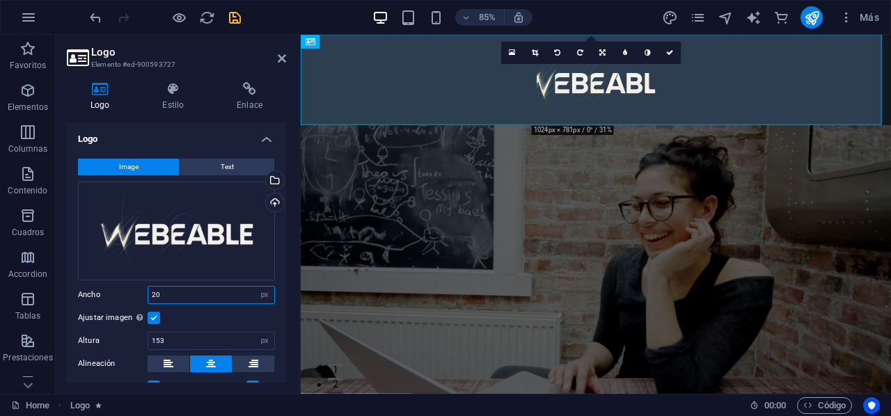
type input "2"
type input "5"
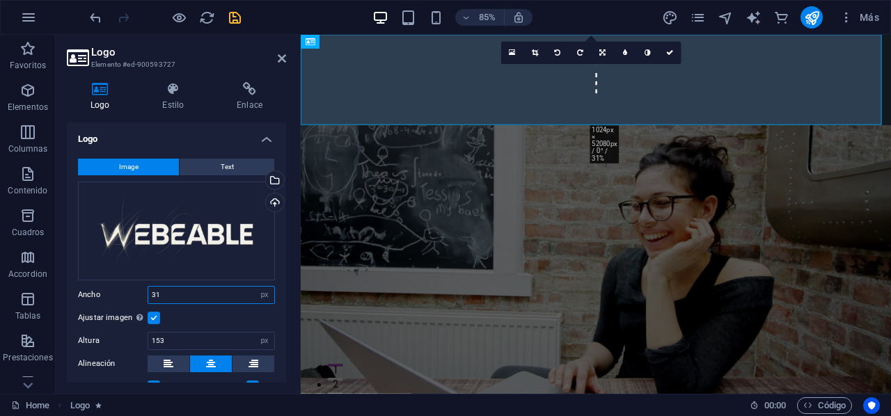
type input "315"
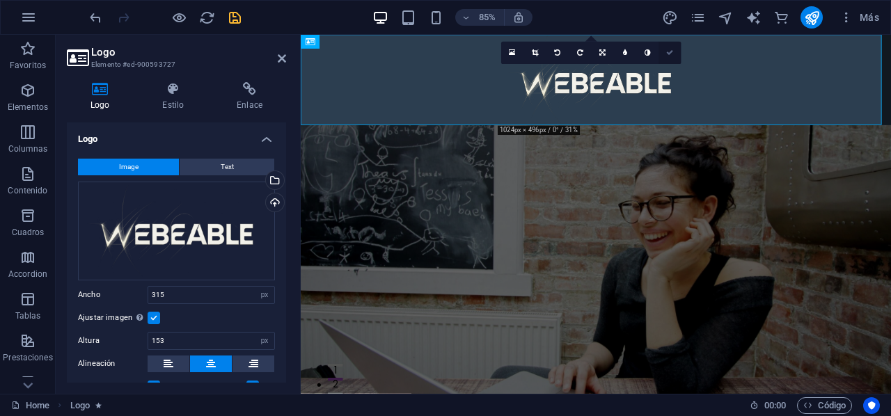
click at [667, 55] on icon at bounding box center [669, 52] width 7 height 7
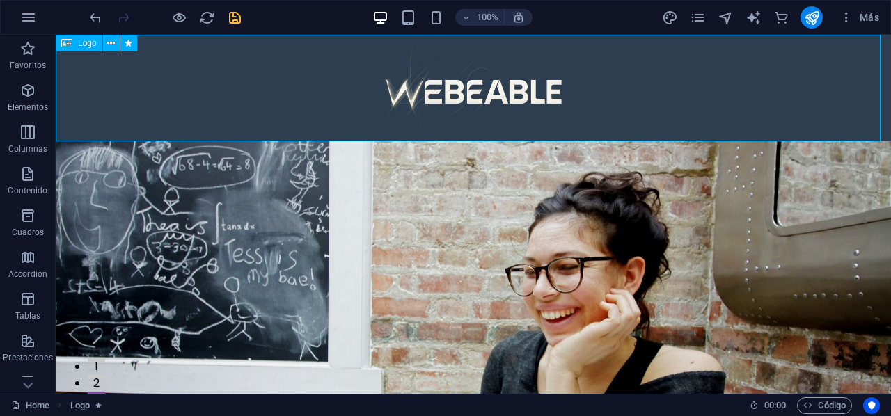
click at [81, 44] on span "Logo" at bounding box center [87, 43] width 19 height 8
select select "px"
select select "%"
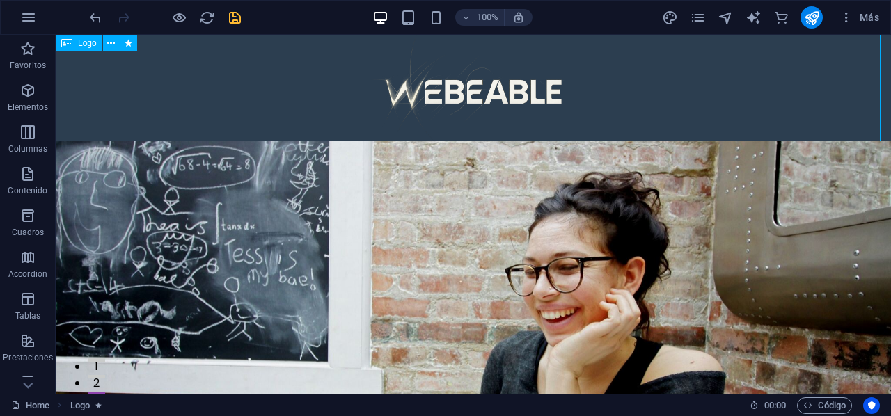
select select "%"
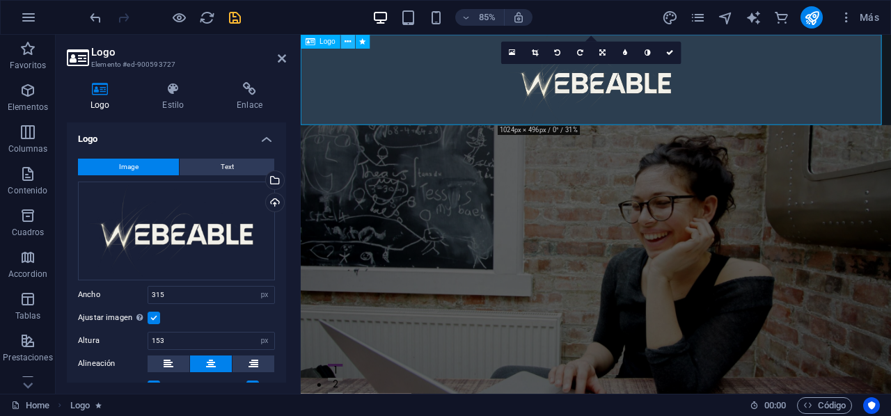
click at [348, 40] on icon at bounding box center [347, 41] width 6 height 13
click at [669, 19] on icon "design" at bounding box center [670, 18] width 16 height 16
select select "rem"
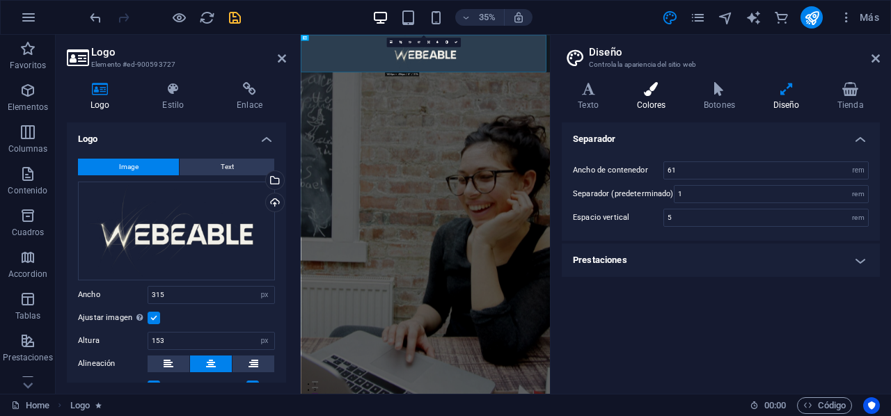
click at [652, 93] on icon at bounding box center [651, 89] width 62 height 14
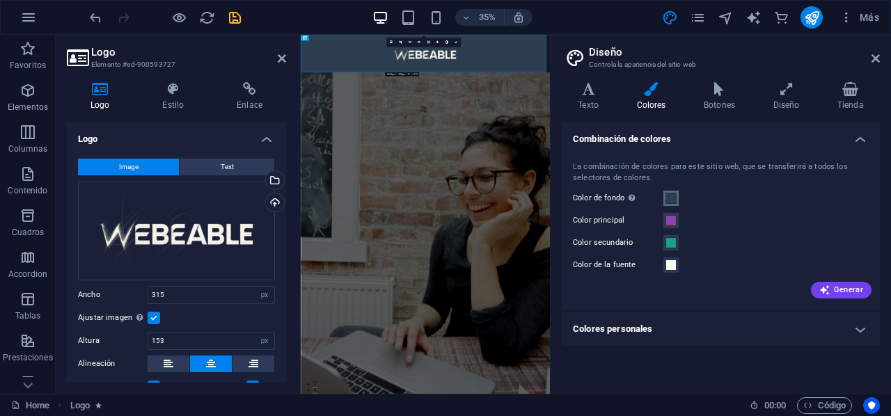
click at [669, 197] on span at bounding box center [670, 198] width 11 height 11
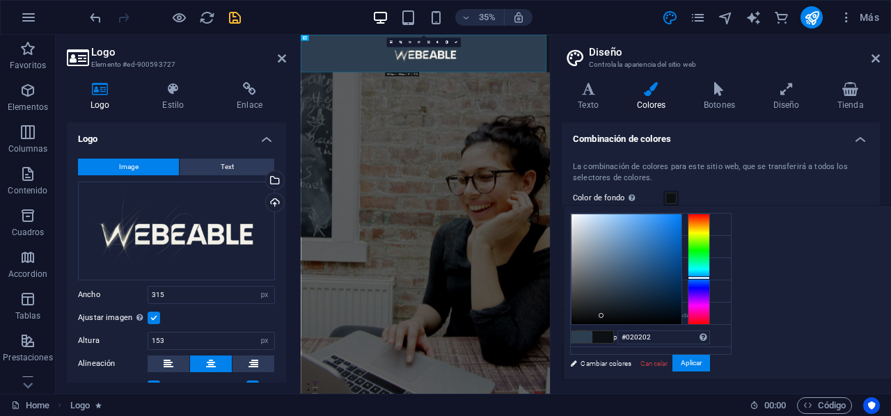
type input "#000000"
drag, startPoint x: 793, startPoint y: 286, endPoint x: 770, endPoint y: 323, distance: 43.8
click at [598, 323] on div at bounding box center [595, 323] width 5 height 5
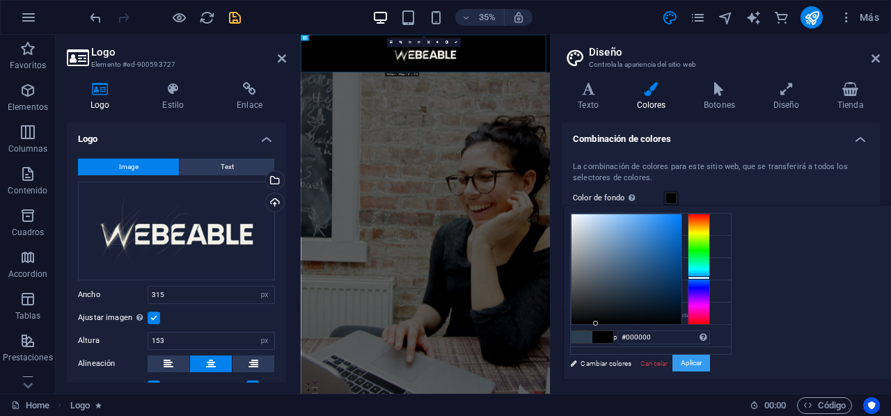
click at [710, 362] on button "Aplicar" at bounding box center [691, 363] width 38 height 17
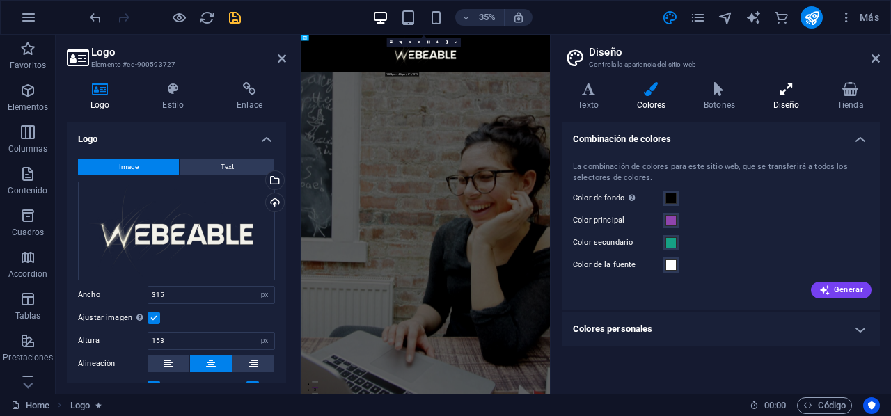
click at [785, 96] on h4 "Diseño" at bounding box center [788, 96] width 64 height 29
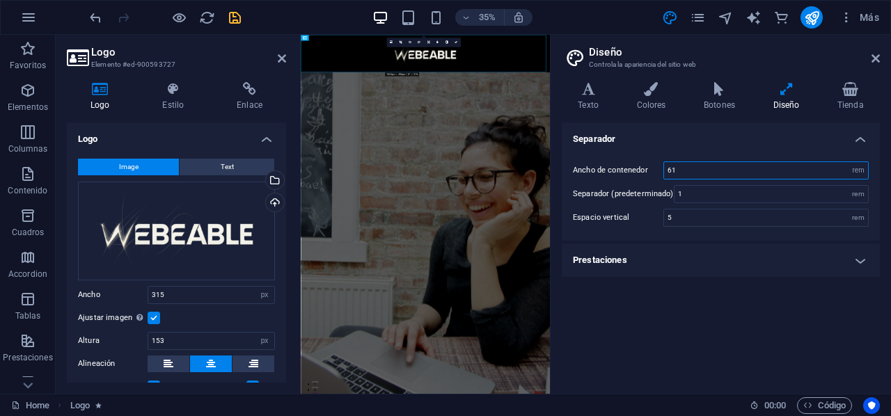
click at [729, 173] on input "61" at bounding box center [766, 170] width 204 height 17
type input "6"
type input "15"
click at [853, 165] on select "rem px" at bounding box center [857, 170] width 19 height 17
select select "px"
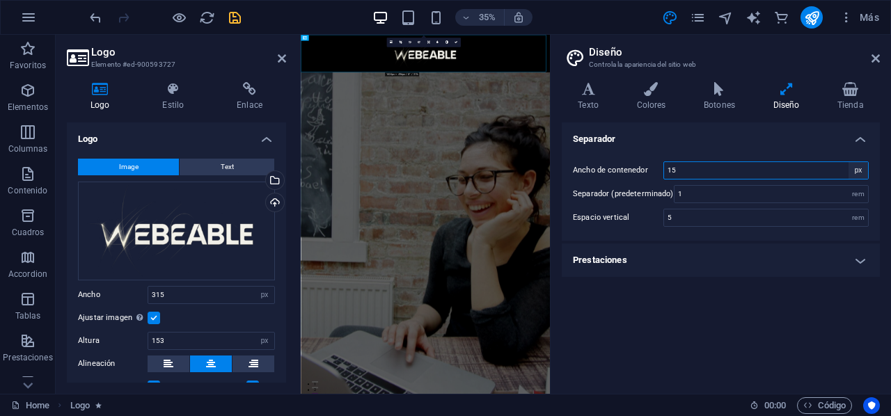
click at [848, 162] on select "rem px" at bounding box center [857, 170] width 19 height 17
click at [713, 168] on input "240" at bounding box center [766, 170] width 204 height 17
type input "2"
click at [93, 10] on icon "undo" at bounding box center [96, 18] width 16 height 16
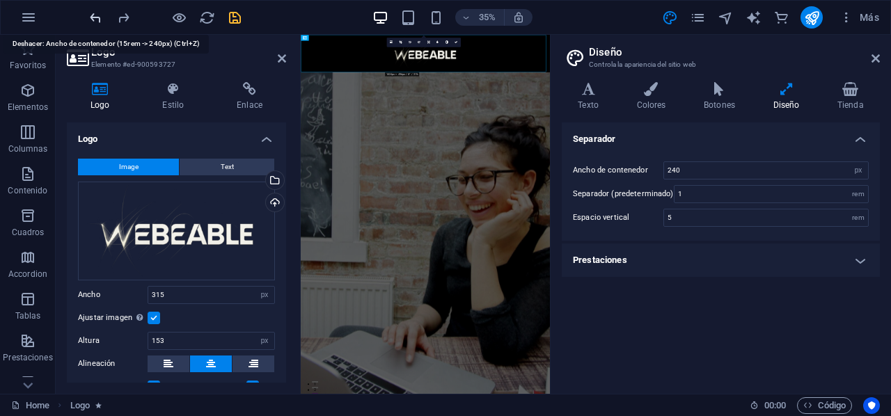
type input "15"
select select "rem"
click at [93, 10] on icon "undo" at bounding box center [96, 18] width 16 height 16
type input "61"
click at [802, 19] on button "publish" at bounding box center [811, 17] width 22 height 22
